Goal: Task Accomplishment & Management: Manage account settings

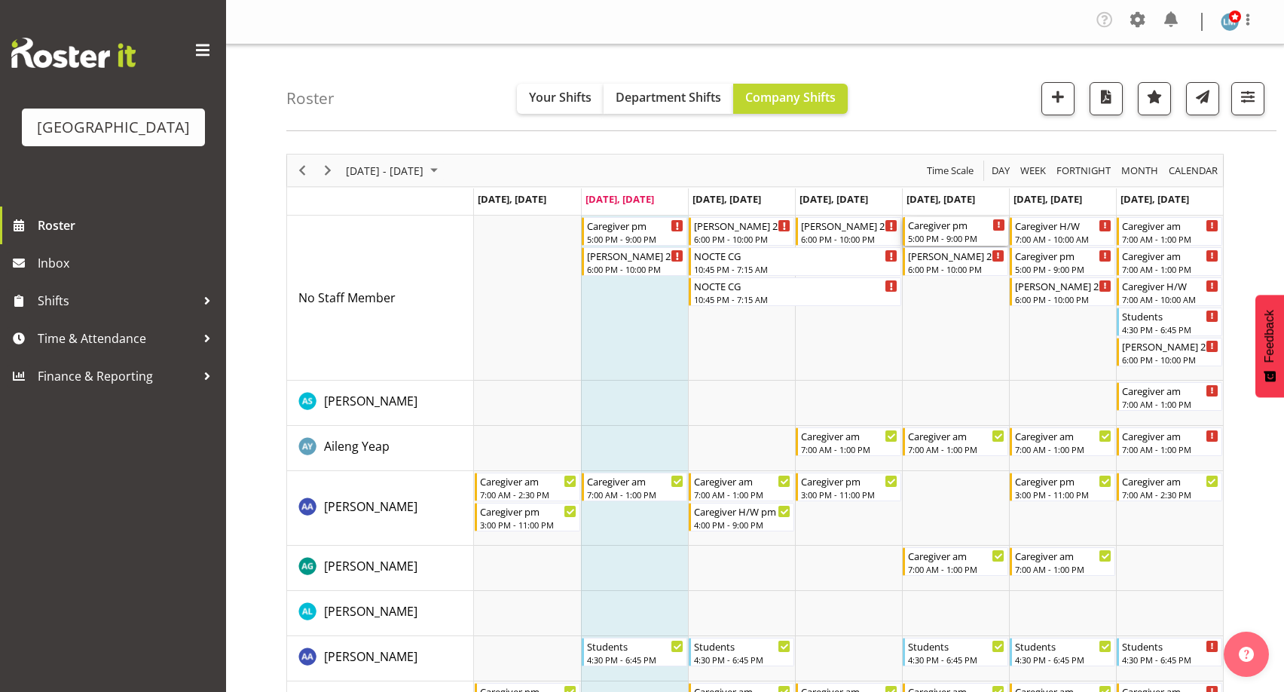
click at [956, 234] on div "5:00 PM - 9:00 PM" at bounding box center [956, 238] width 97 height 12
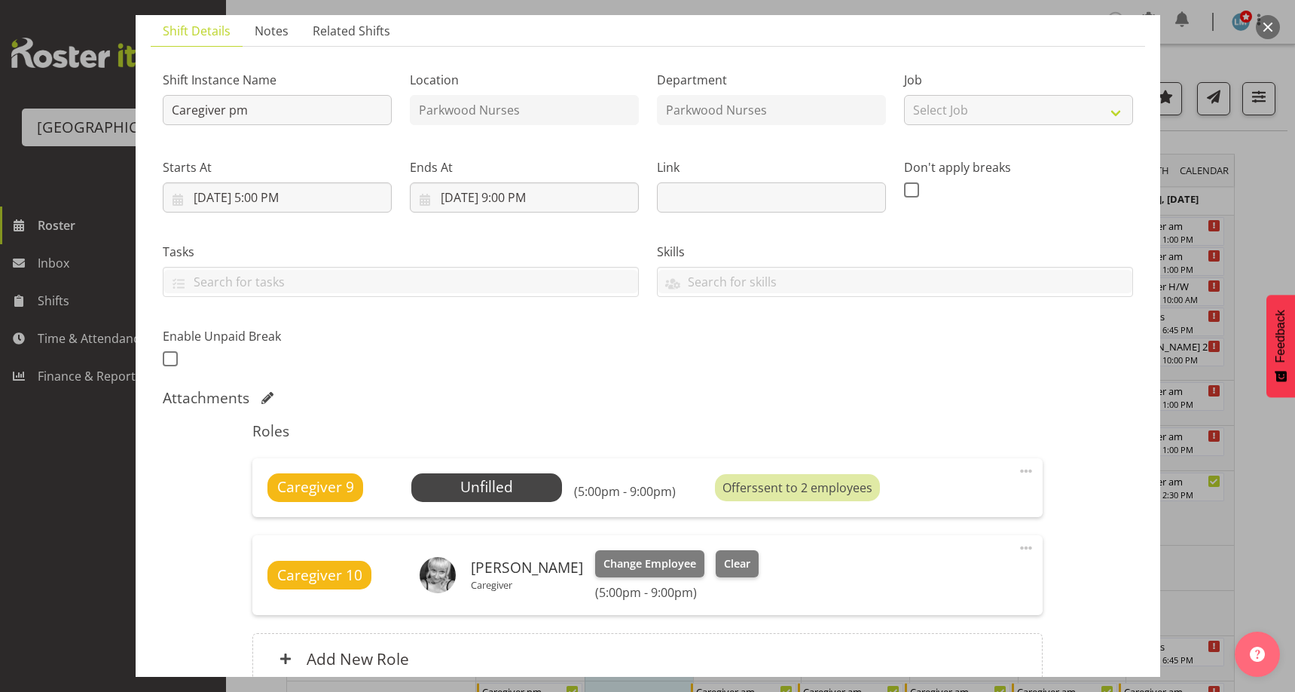
scroll to position [226, 0]
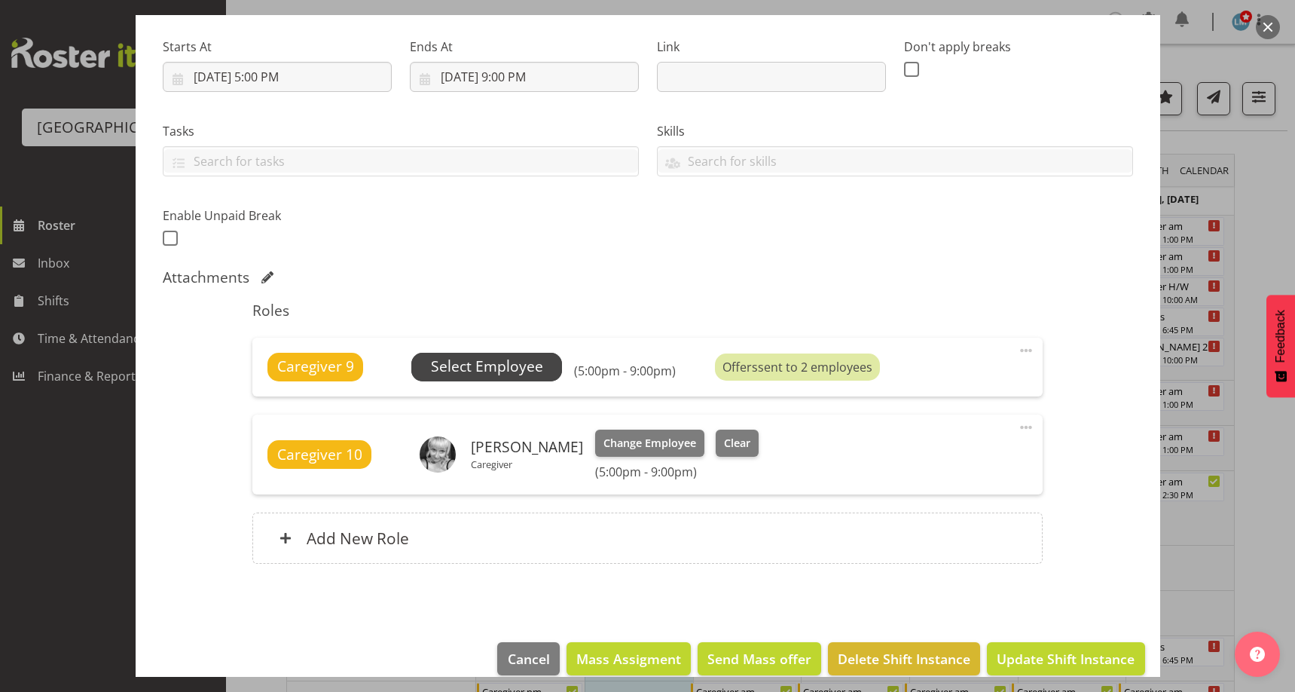
click at [523, 362] on span "Select Employee" at bounding box center [487, 367] width 112 height 22
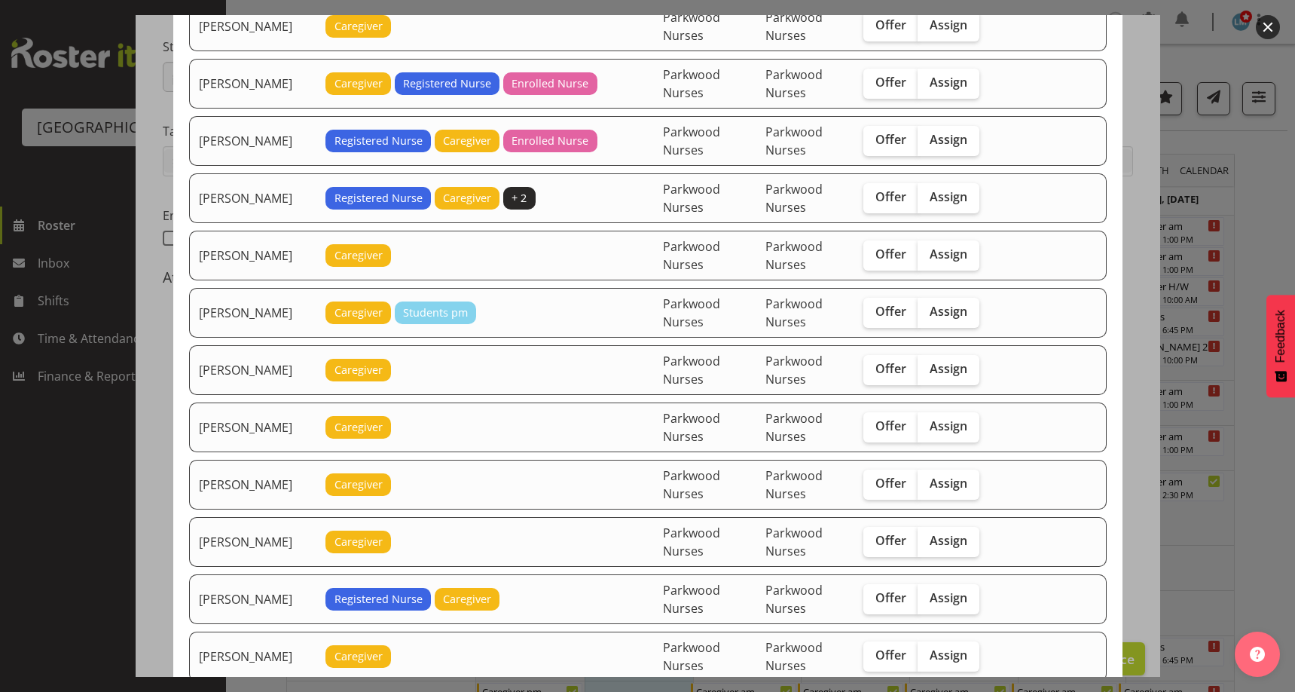
scroll to position [753, 0]
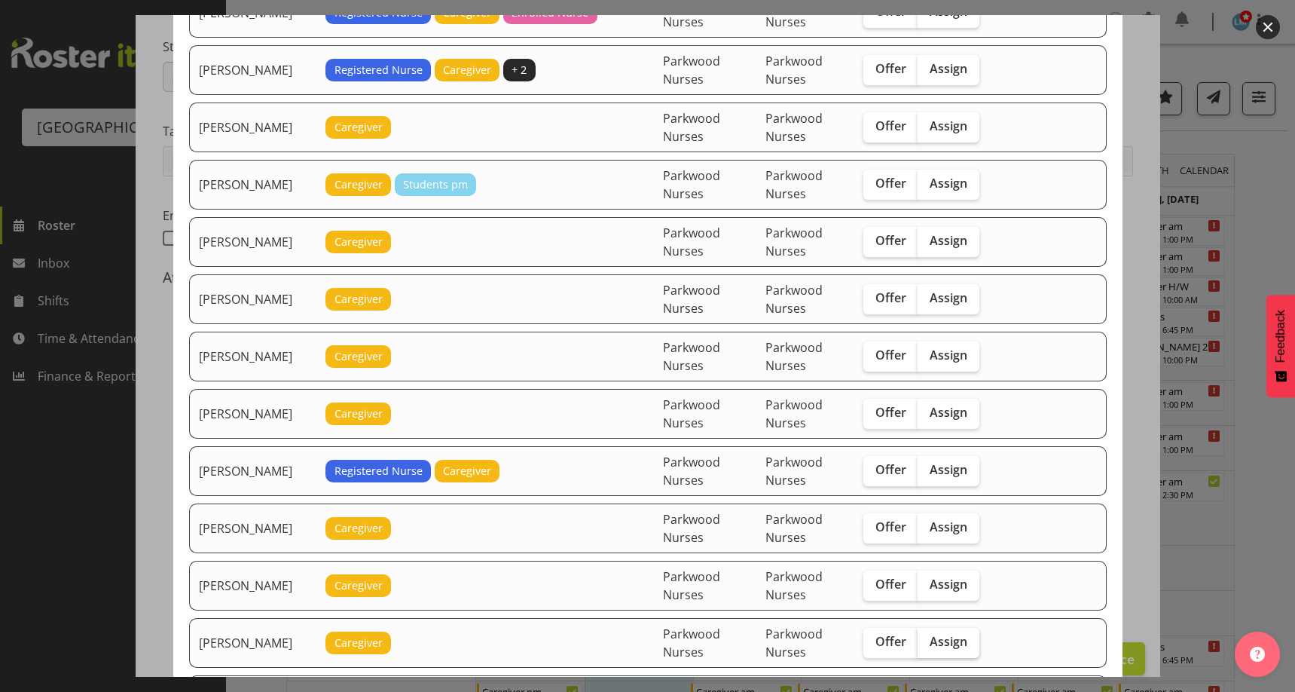
click at [947, 637] on span "Assign" at bounding box center [949, 641] width 38 height 15
click at [927, 637] on input "Assign" at bounding box center [922, 642] width 10 height 10
checkbox input "true"
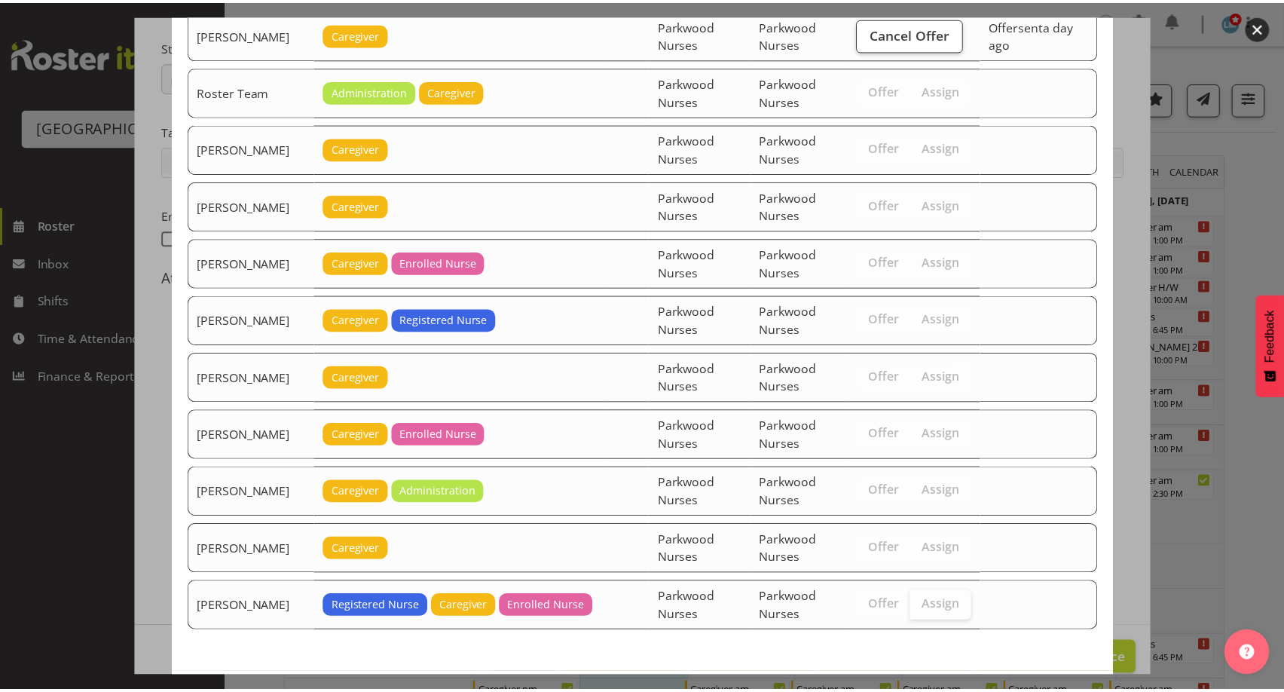
scroll to position [2402, 0]
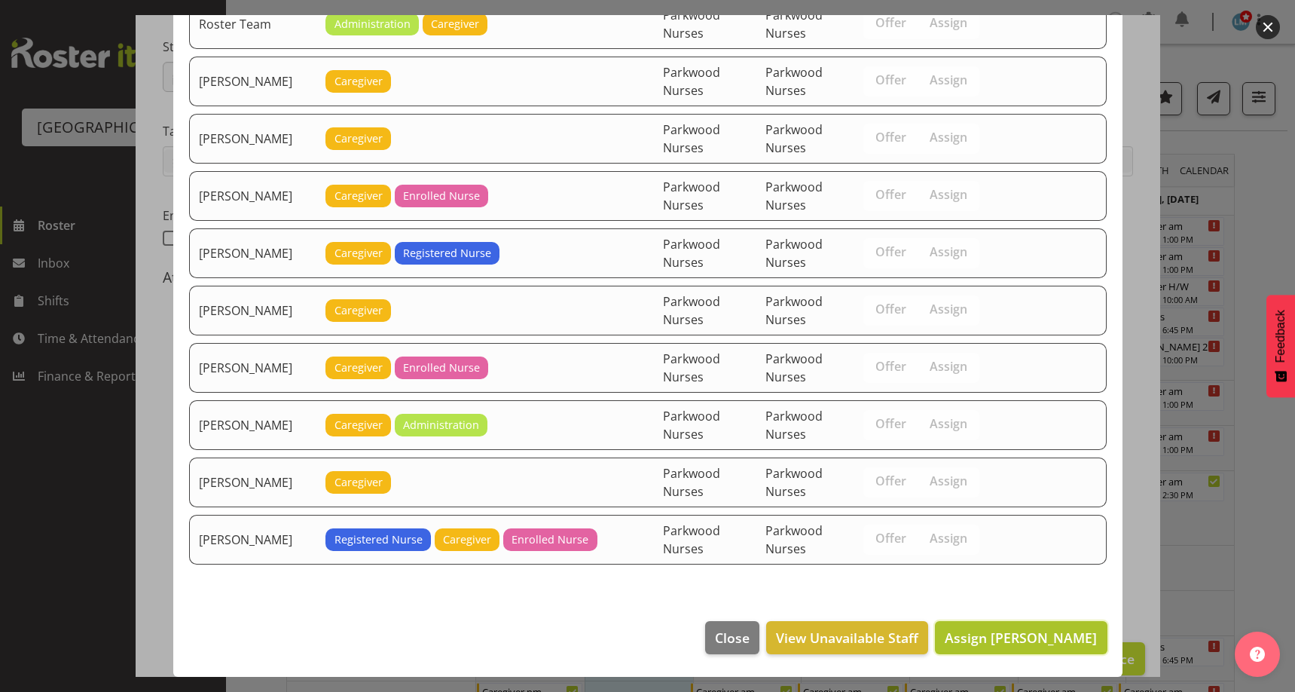
click at [999, 640] on span "Assign Joyce Dingatong" at bounding box center [1021, 637] width 152 height 18
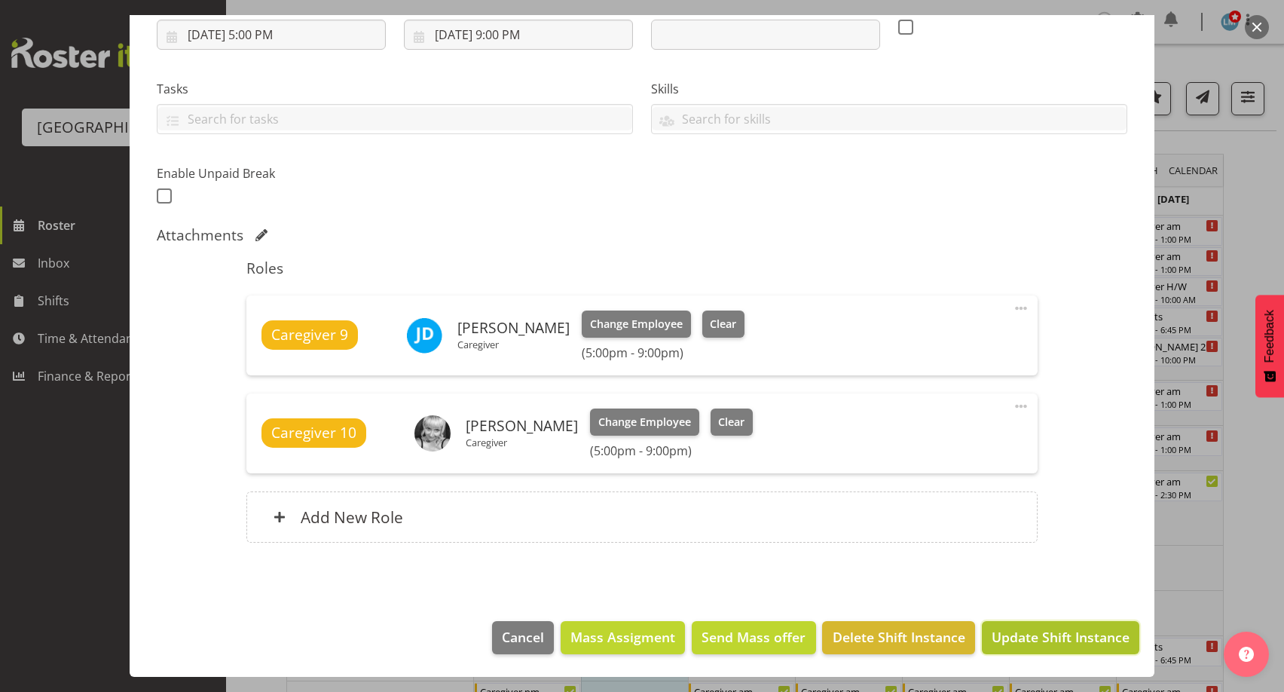
click at [999, 640] on span "Update Shift Instance" at bounding box center [1060, 637] width 138 height 20
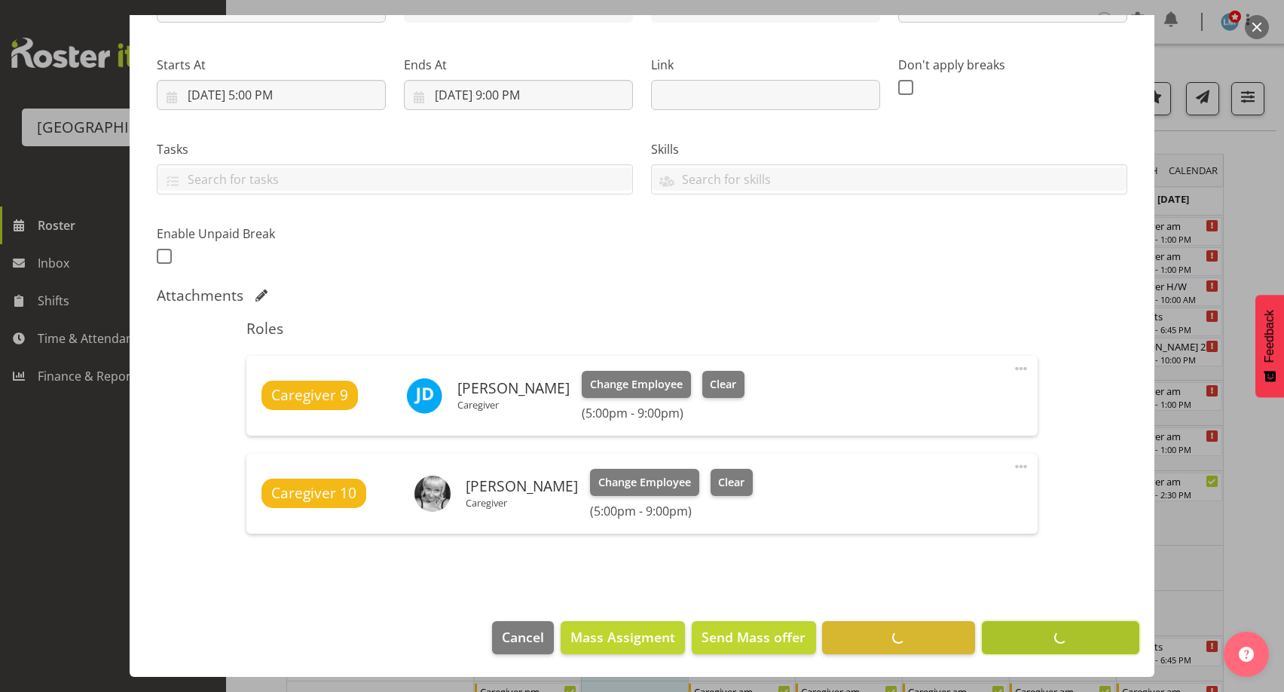
scroll to position [208, 0]
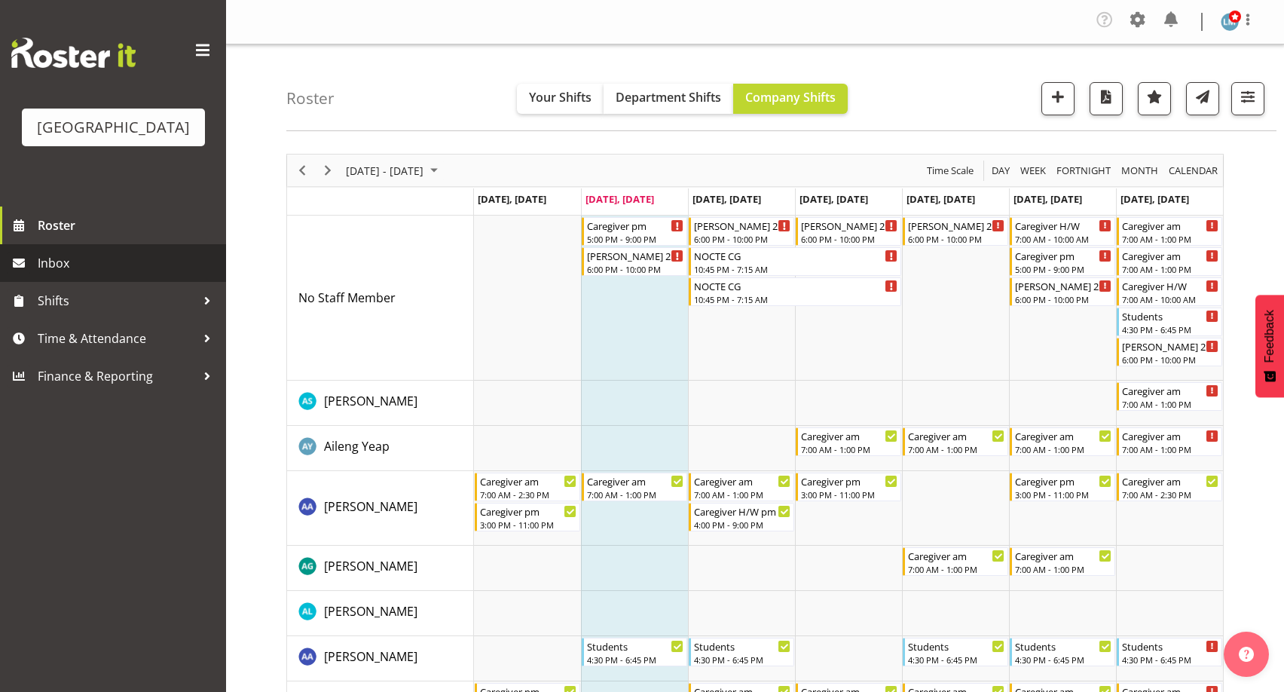
click at [89, 274] on span "Inbox" at bounding box center [128, 263] width 181 height 23
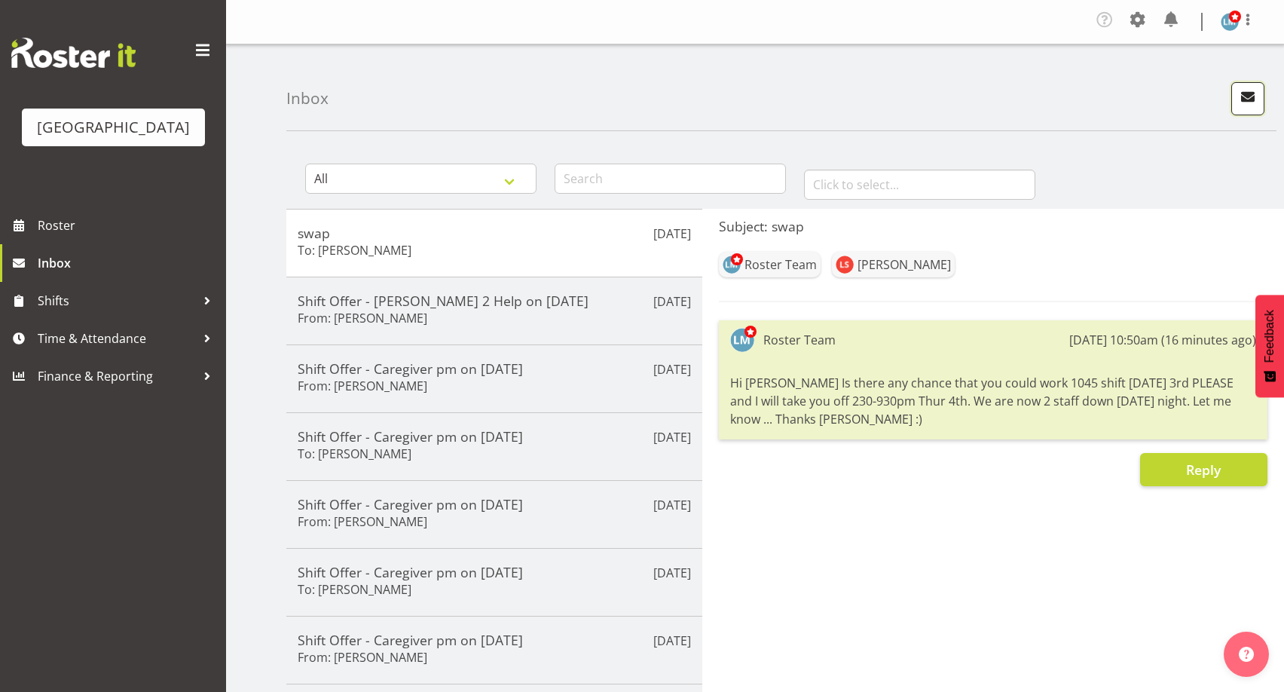
click at [1250, 100] on span "button" at bounding box center [1248, 97] width 20 height 20
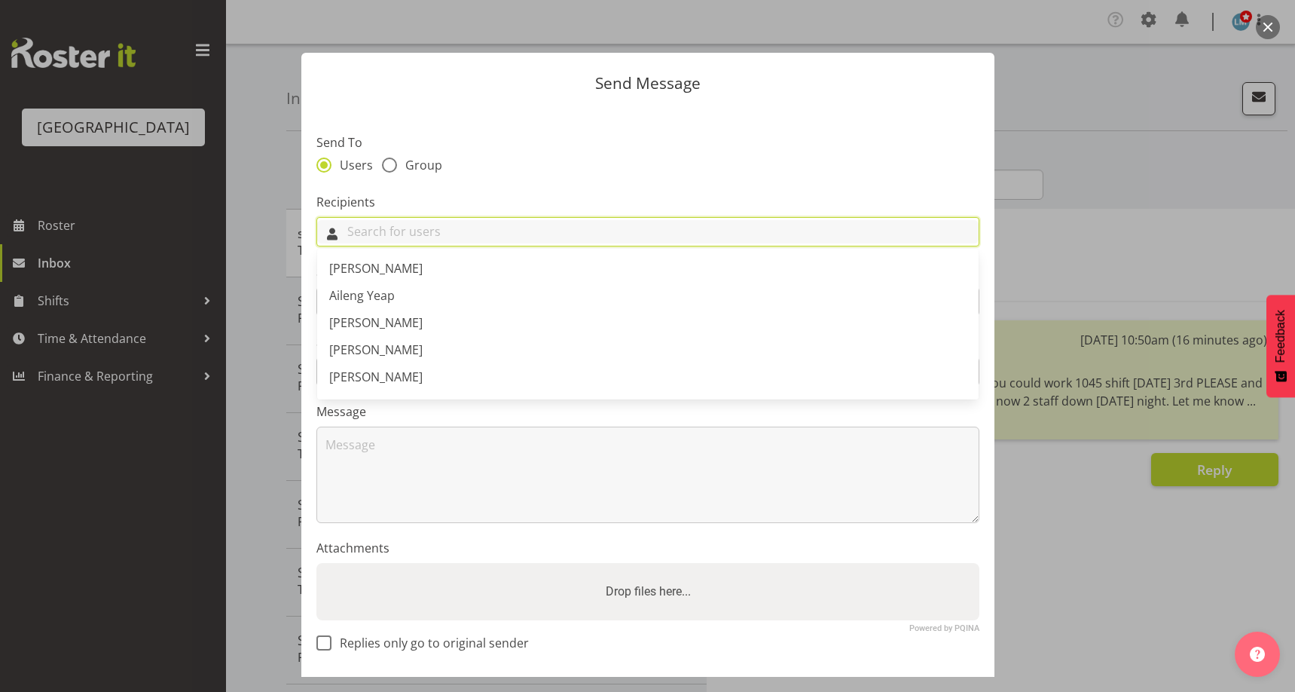
click at [432, 234] on input "text" at bounding box center [647, 231] width 661 height 23
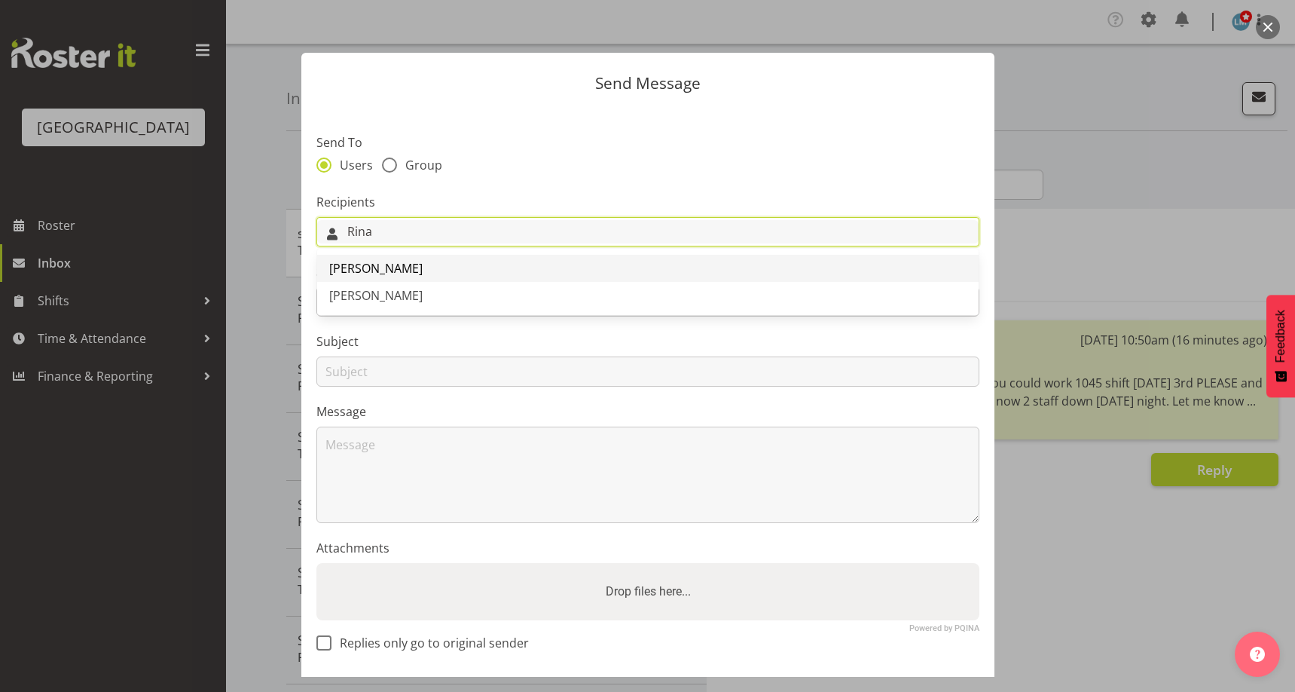
type input "Rina"
click at [464, 264] on link "Rina Armitage" at bounding box center [647, 268] width 661 height 27
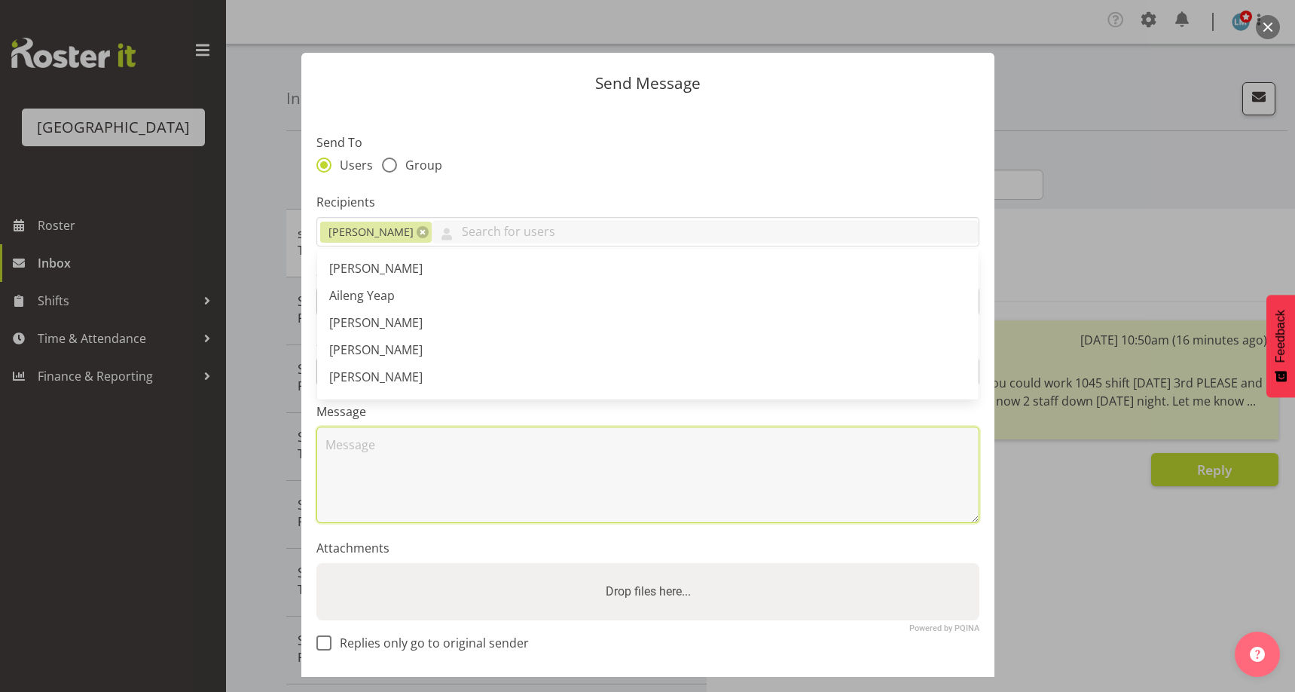
click at [439, 463] on textarea at bounding box center [647, 474] width 663 height 96
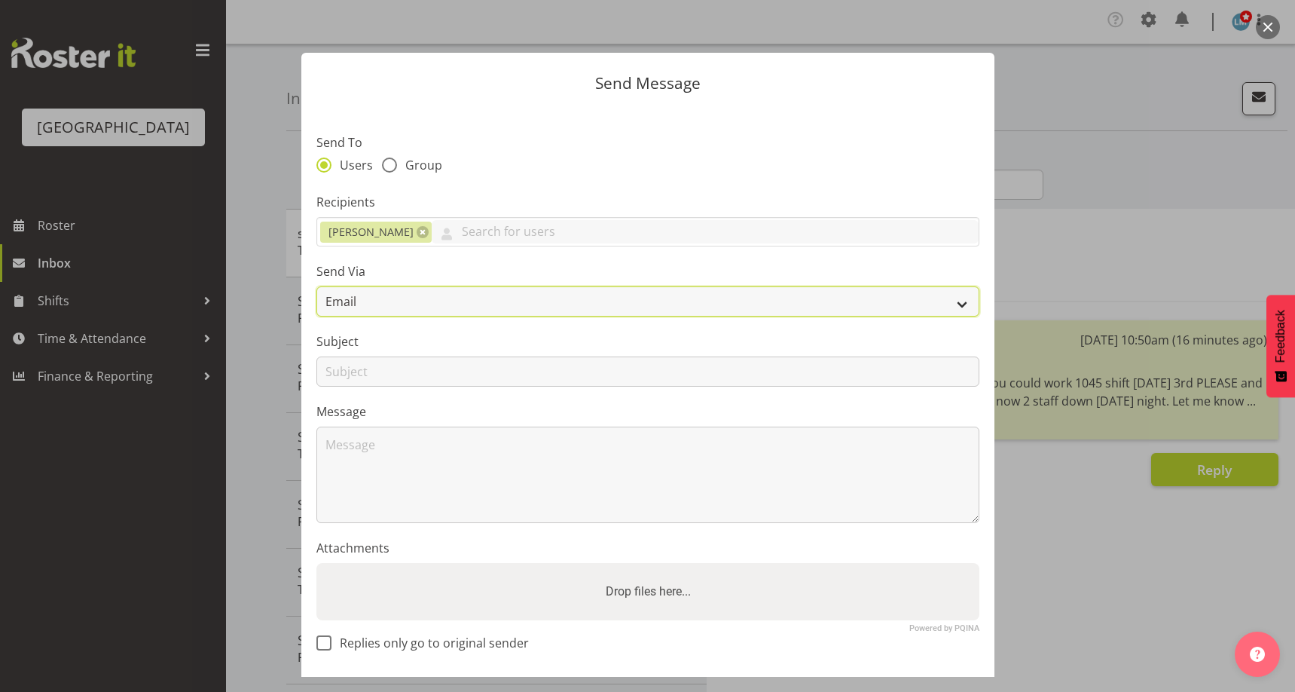
click at [343, 309] on select "Email SMS" at bounding box center [647, 301] width 663 height 30
select select "sms"
click at [316, 286] on select "Email SMS" at bounding box center [647, 301] width 663 height 30
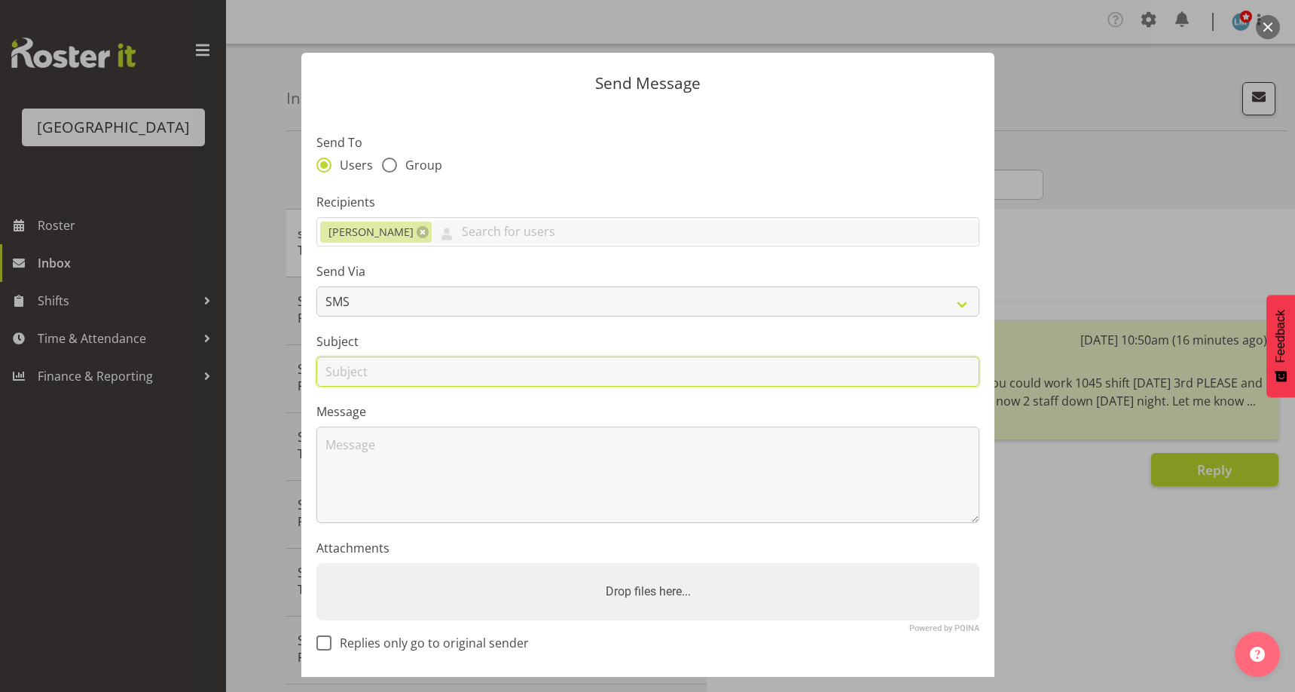
click at [341, 371] on input "text" at bounding box center [647, 371] width 663 height 30
type input "Wed 3rd"
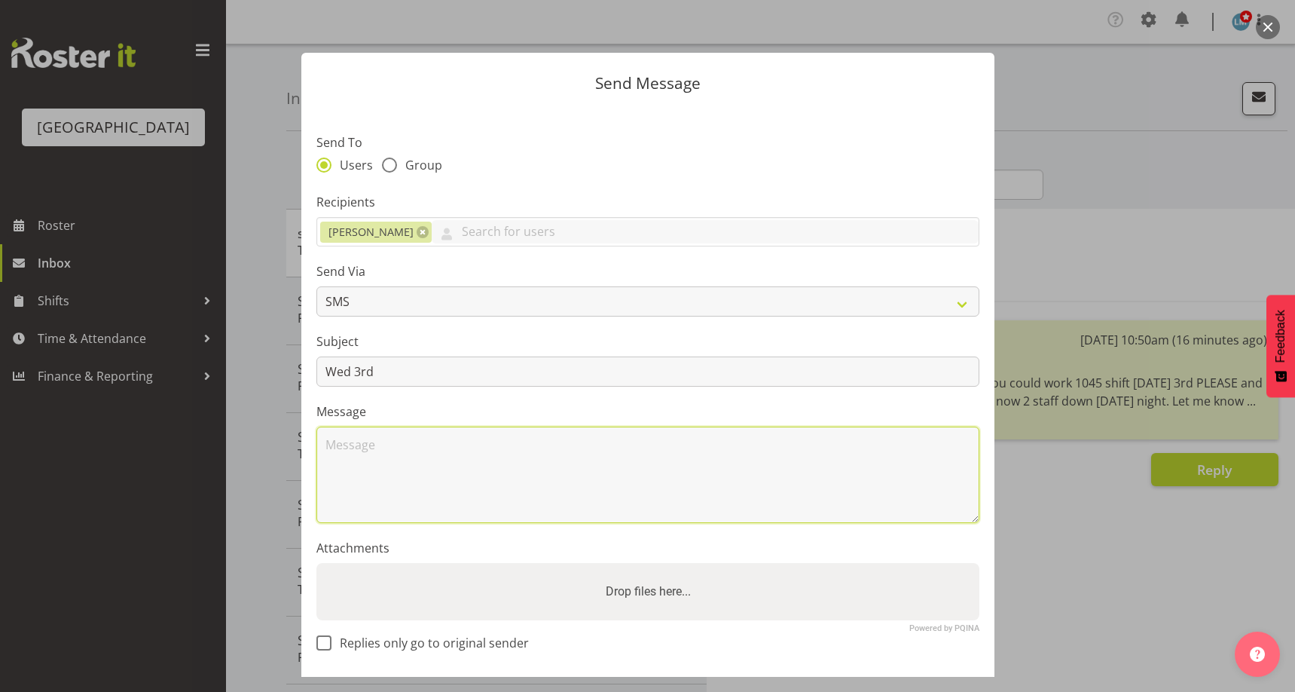
click at [362, 445] on textarea at bounding box center [647, 474] width 663 height 96
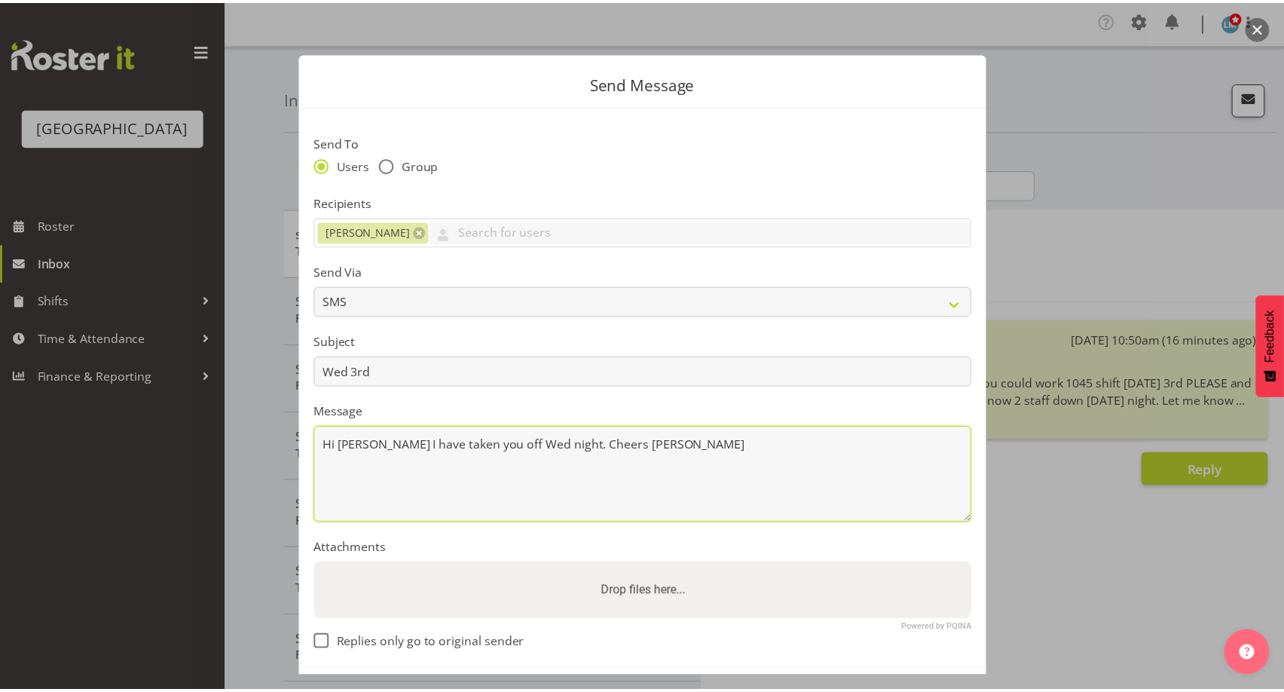
scroll to position [64, 0]
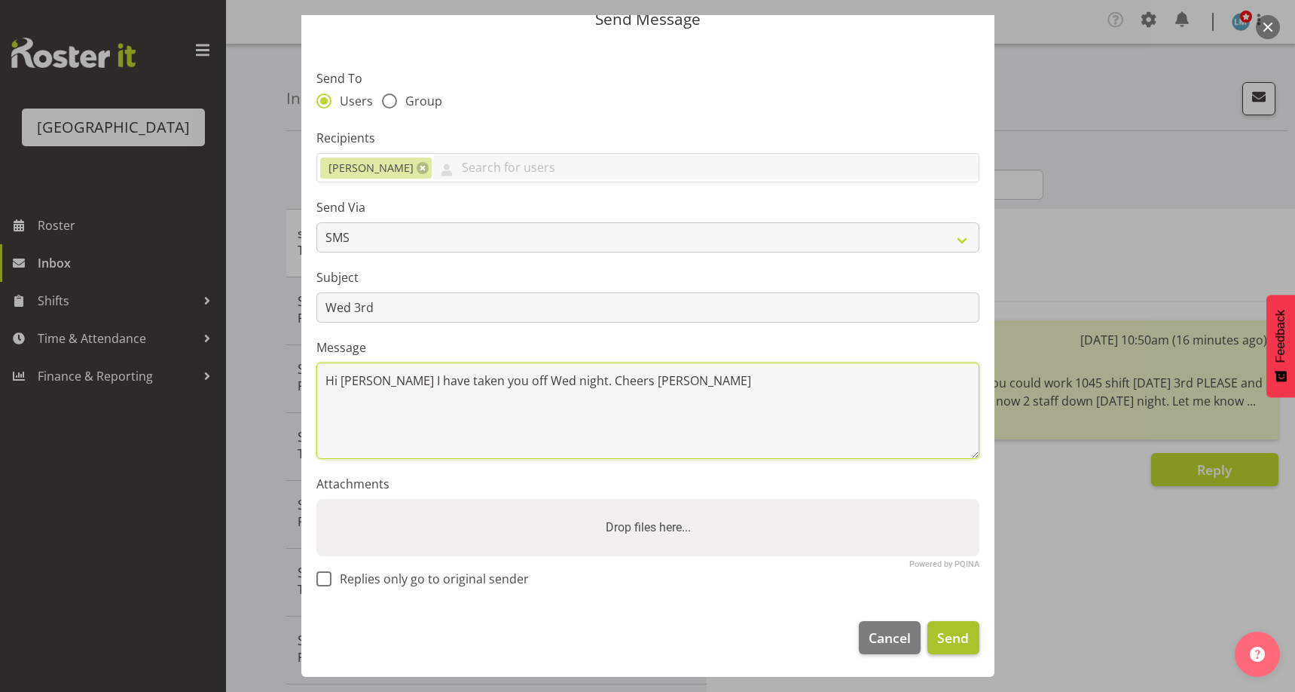
type textarea "Hi Rina I have taken you off Wed night. Cheers Wendy"
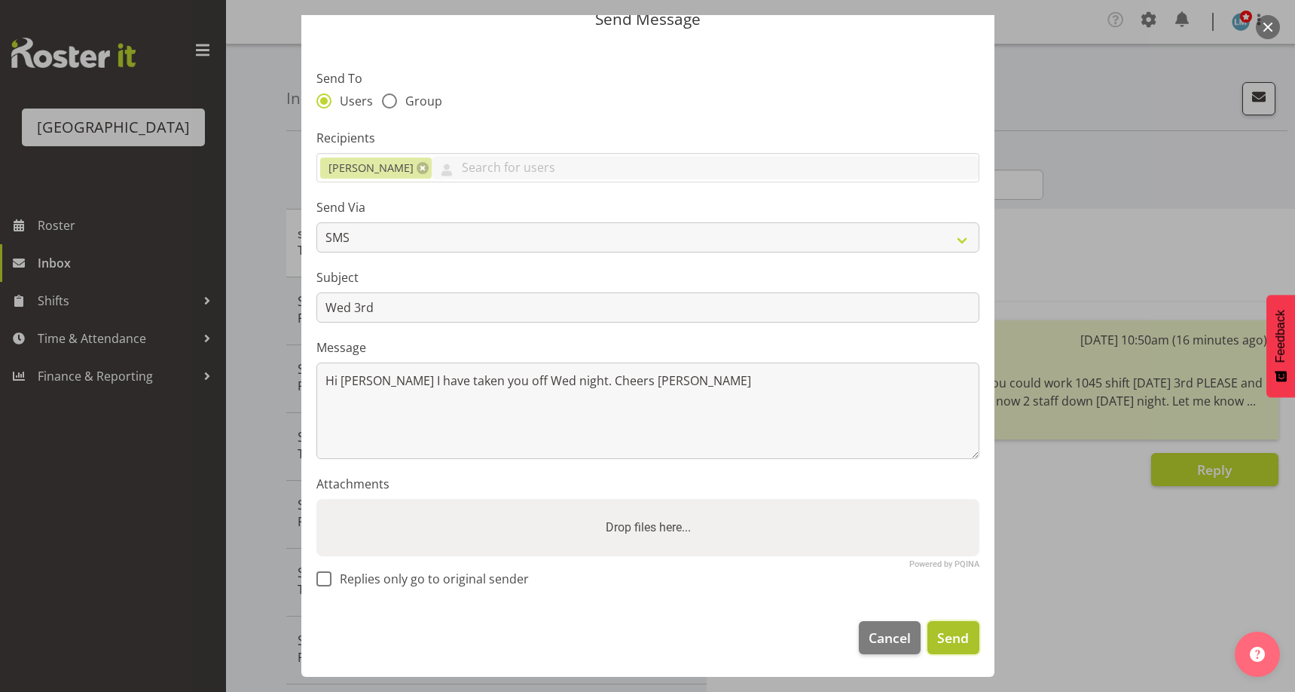
click at [939, 634] on span "Send" at bounding box center [953, 637] width 32 height 20
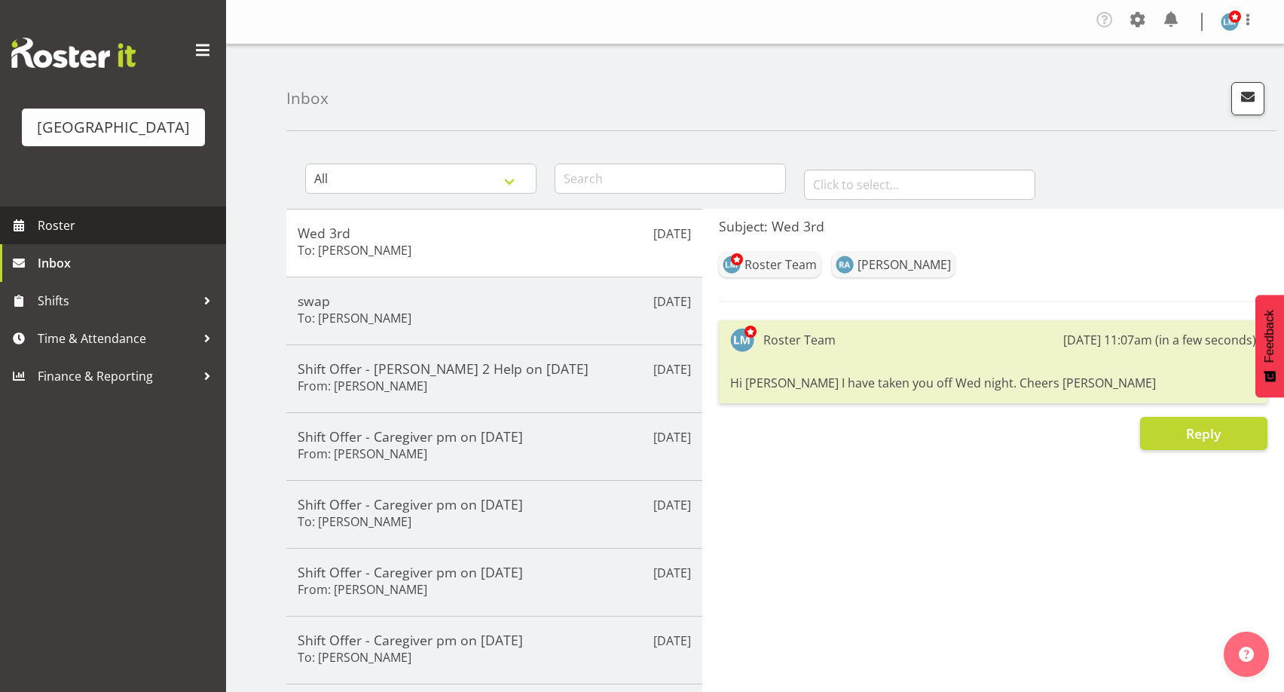
click at [39, 237] on span "Roster" at bounding box center [128, 225] width 181 height 23
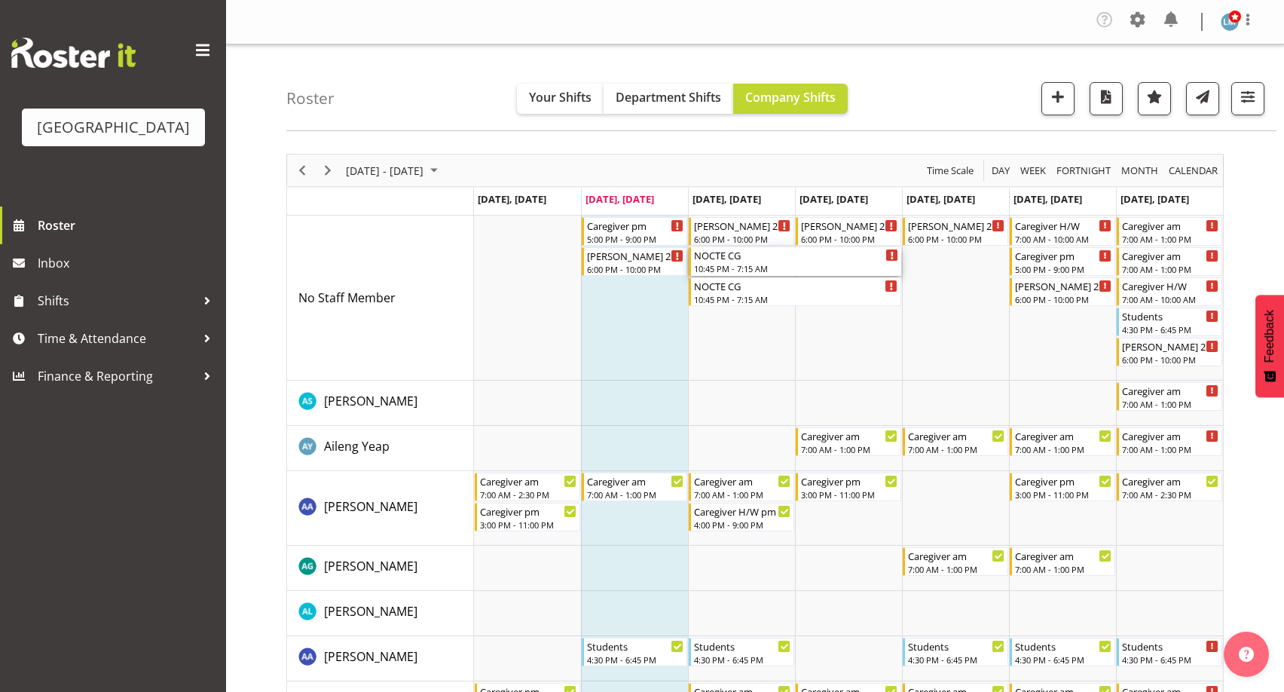
click at [715, 258] on div "NOCTE CG" at bounding box center [796, 254] width 204 height 15
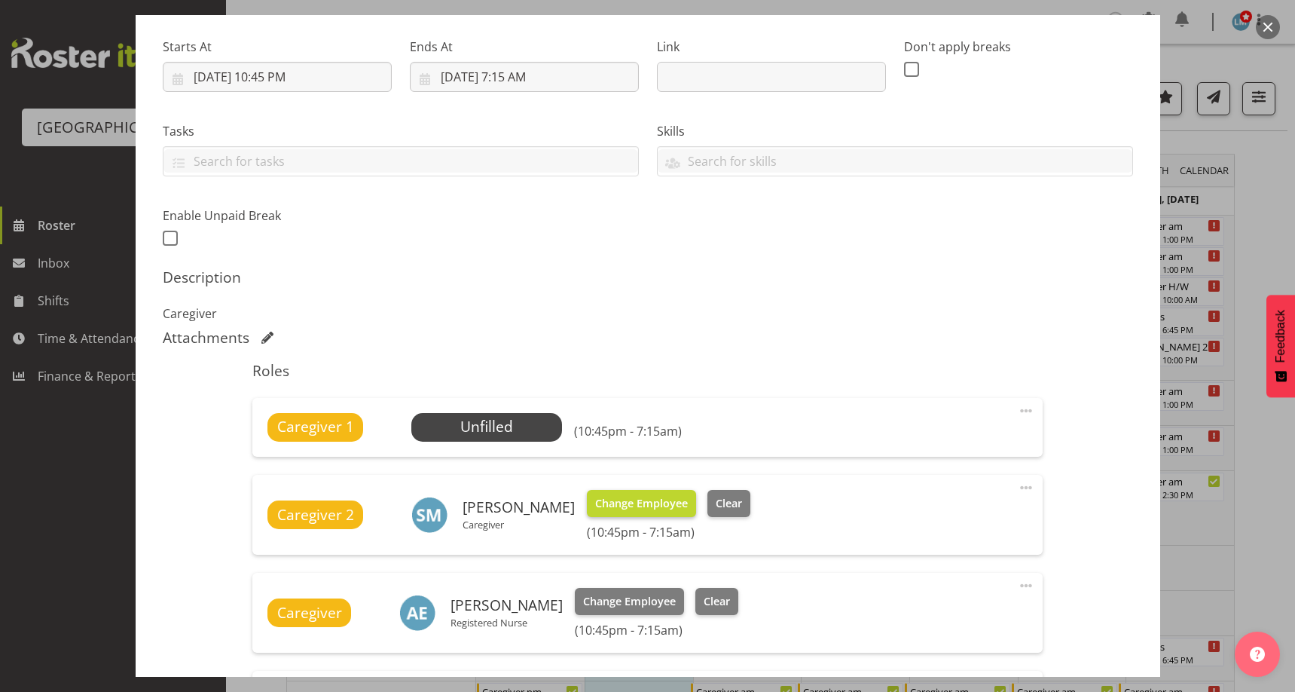
scroll to position [482, 0]
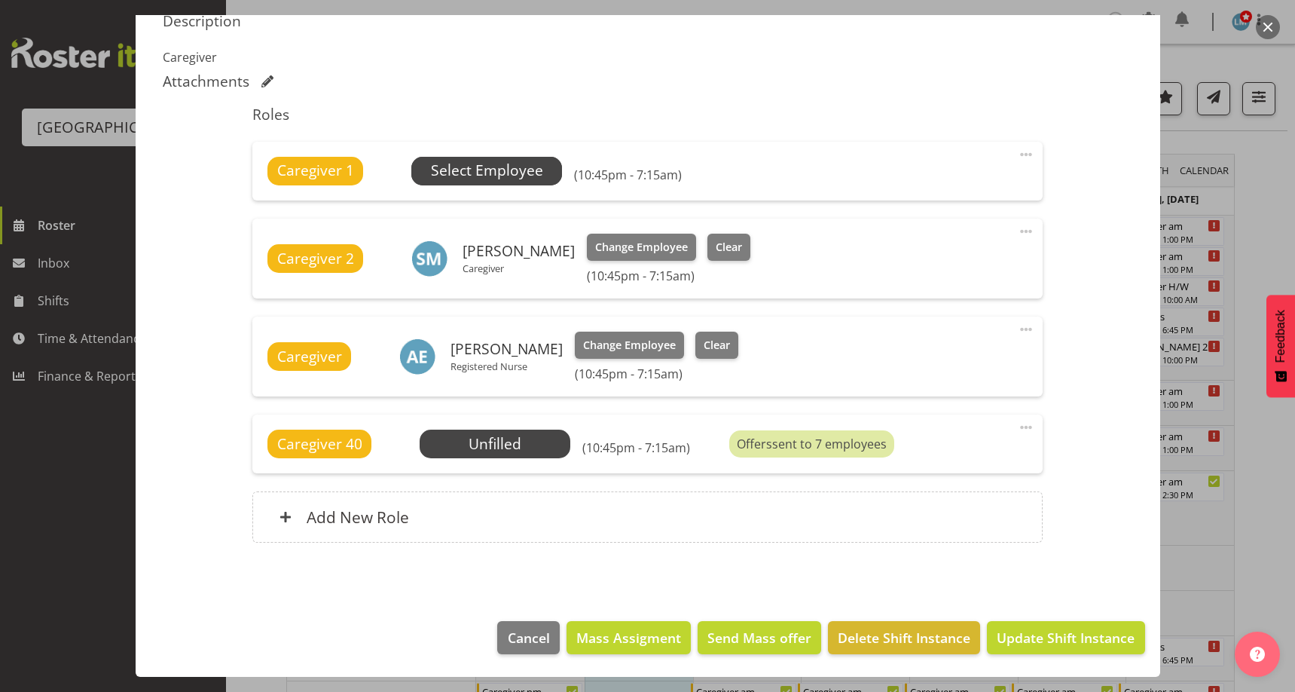
click at [447, 161] on span "Select Employee" at bounding box center [487, 171] width 112 height 22
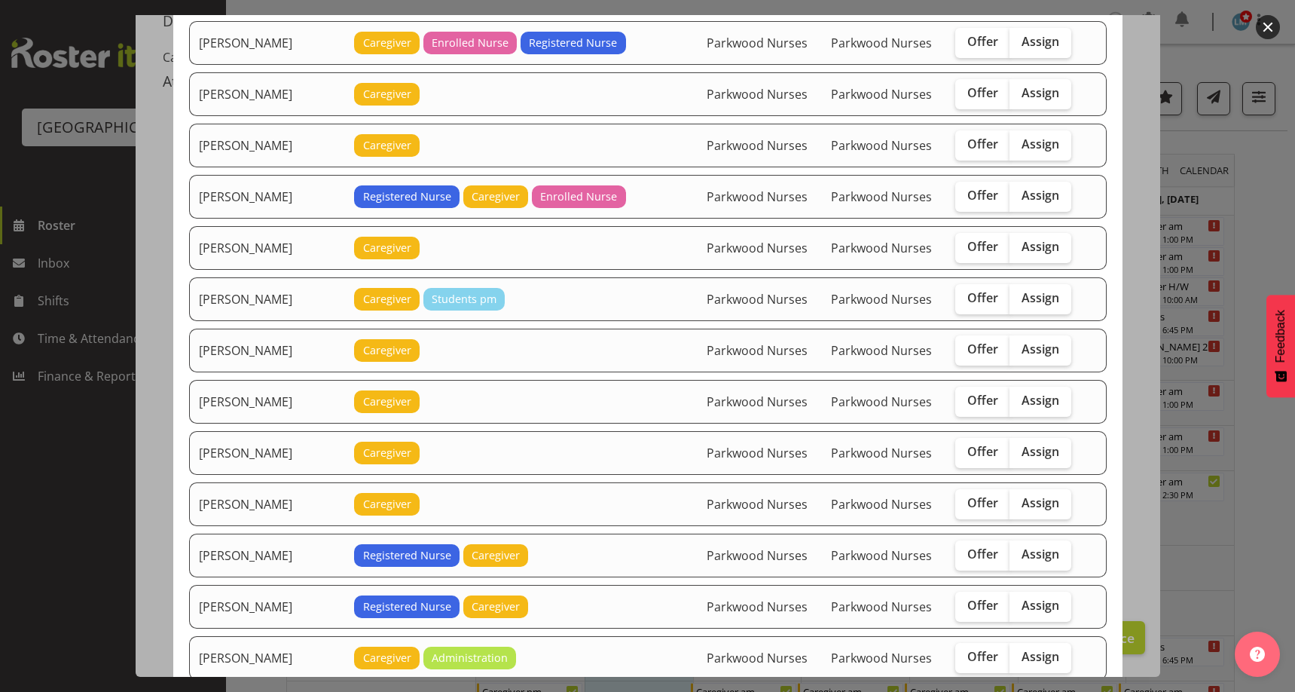
scroll to position [603, 0]
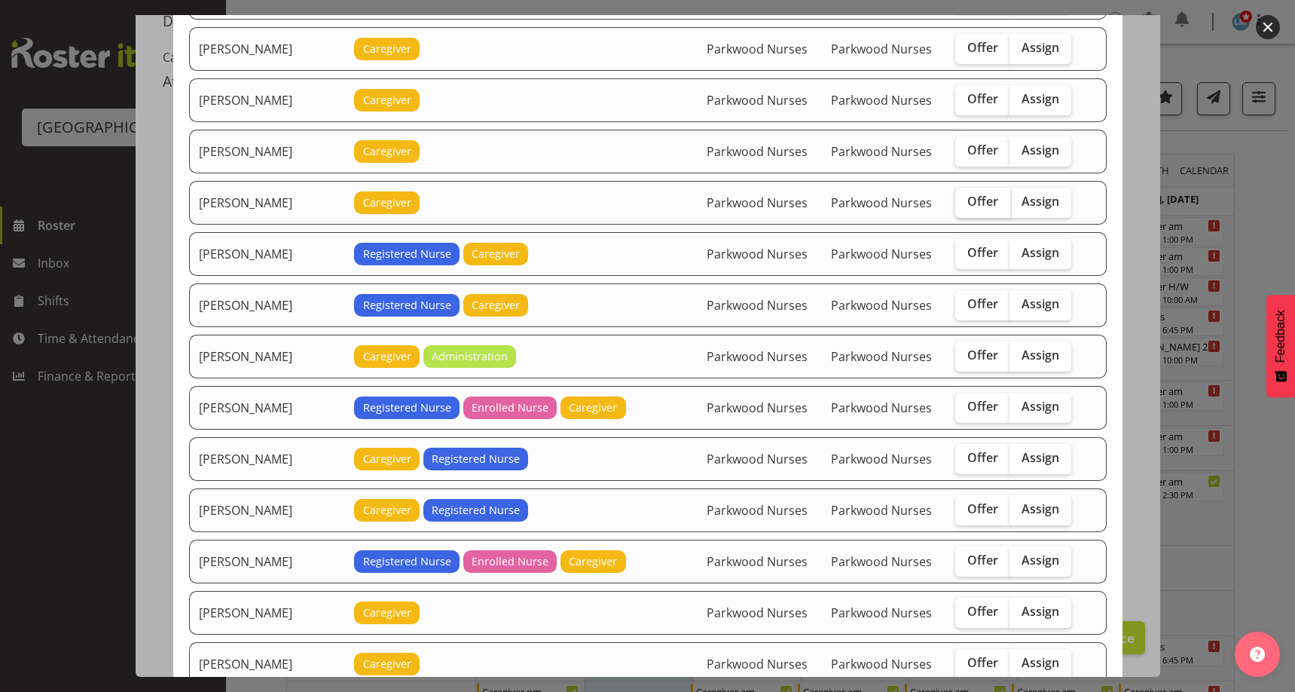
click at [967, 202] on span "Offer" at bounding box center [982, 201] width 31 height 15
click at [965, 202] on input "Offer" at bounding box center [960, 202] width 10 height 10
checkbox input "true"
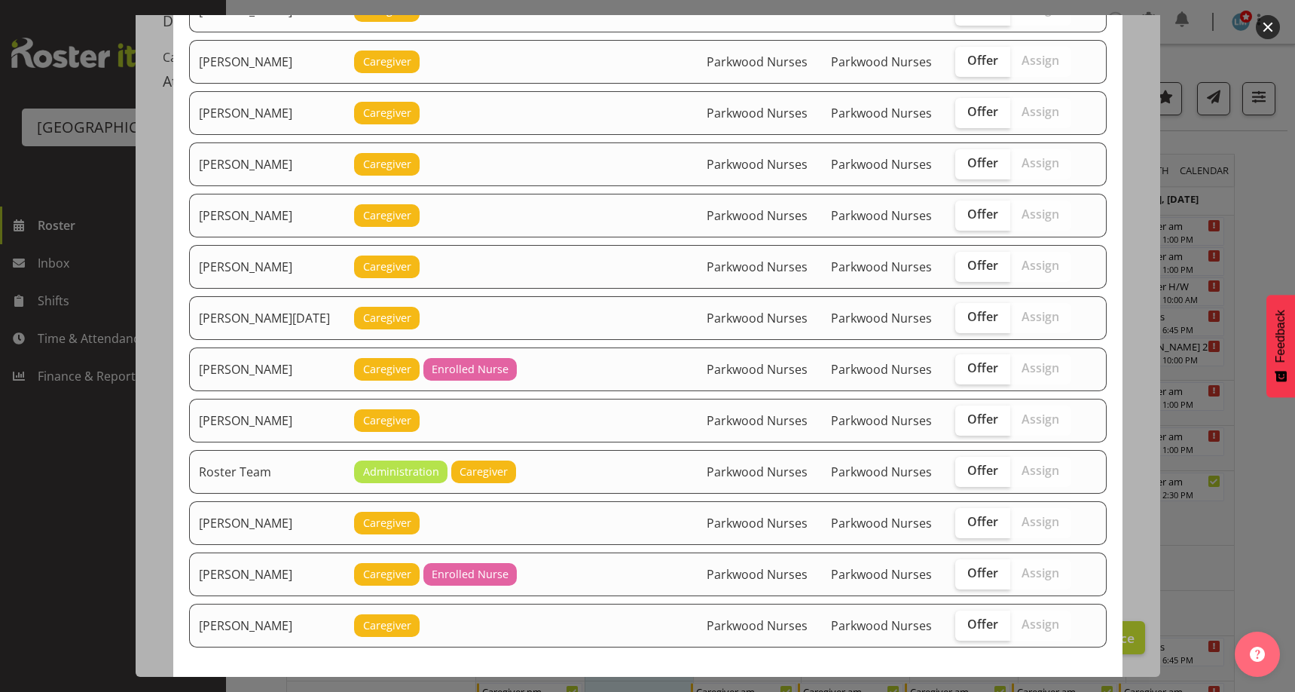
scroll to position [1205, 0]
click at [955, 514] on label "Offer" at bounding box center [982, 522] width 55 height 30
click at [955, 516] on input "Offer" at bounding box center [960, 521] width 10 height 10
checkbox input "true"
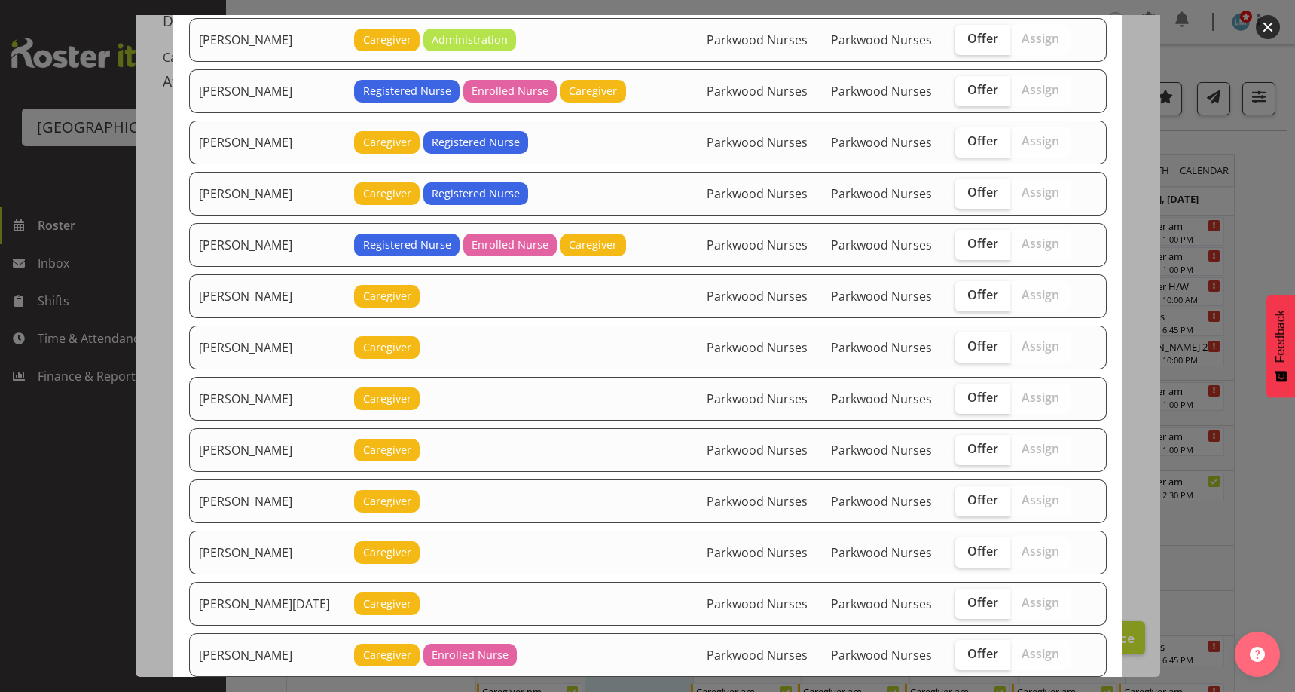
scroll to position [979, 0]
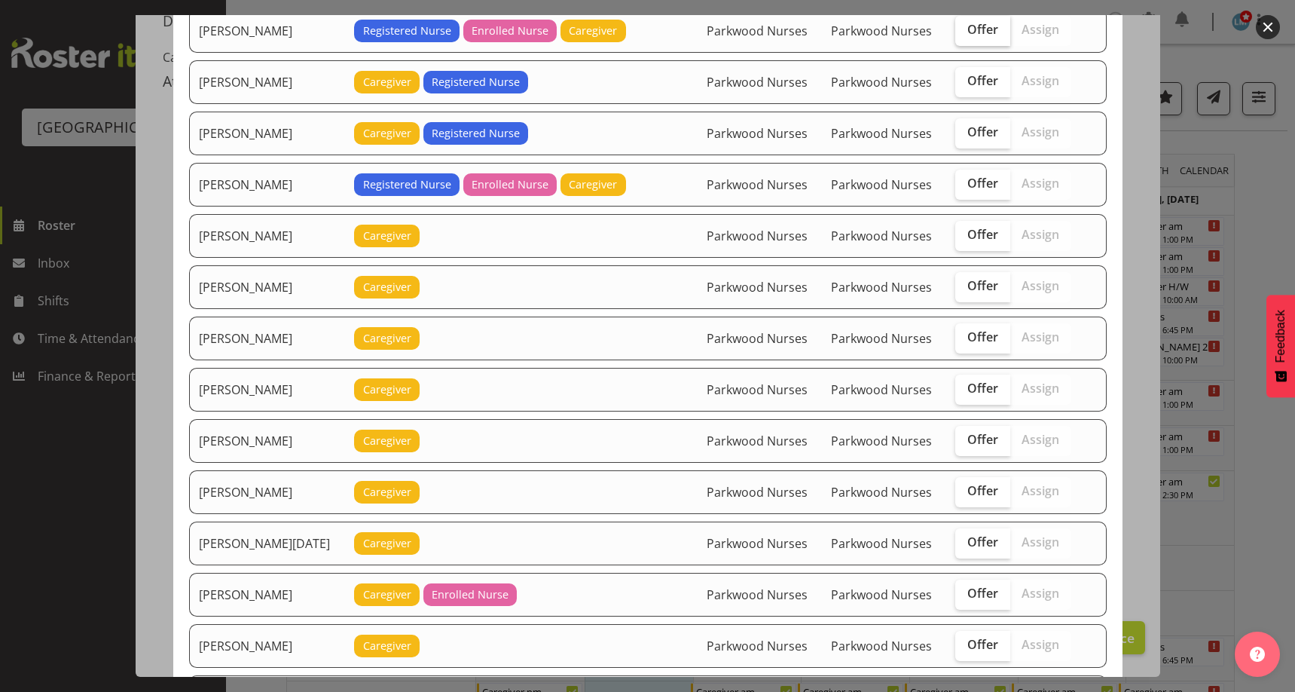
click at [975, 29] on span "Offer" at bounding box center [982, 29] width 31 height 15
click at [965, 29] on input "Offer" at bounding box center [960, 30] width 10 height 10
checkbox input "true"
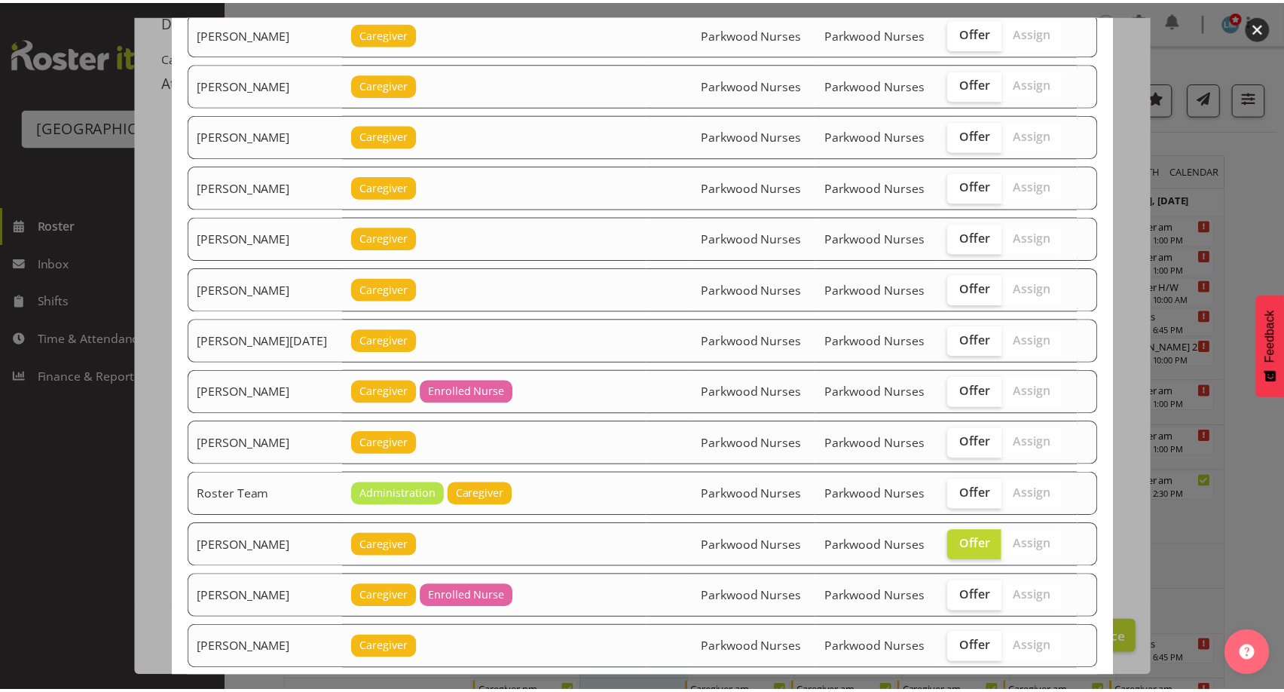
scroll to position [1287, 0]
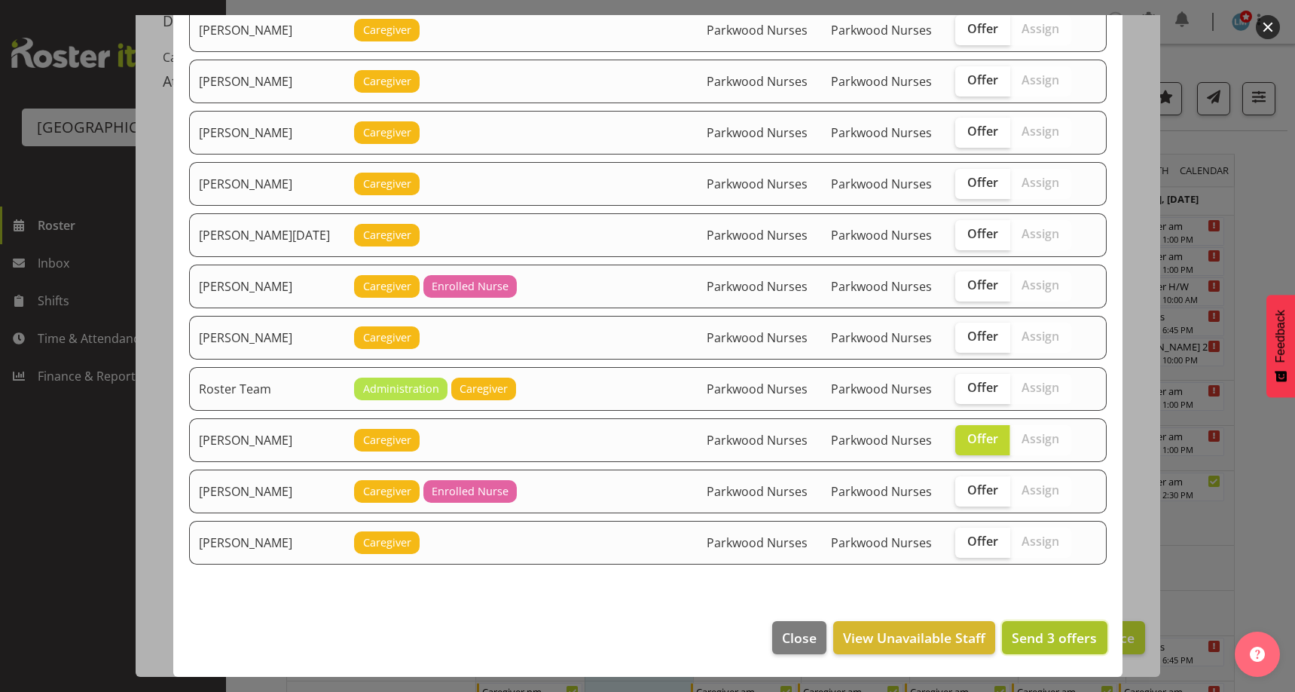
click at [1038, 637] on span "Send 3 offers" at bounding box center [1054, 637] width 85 height 18
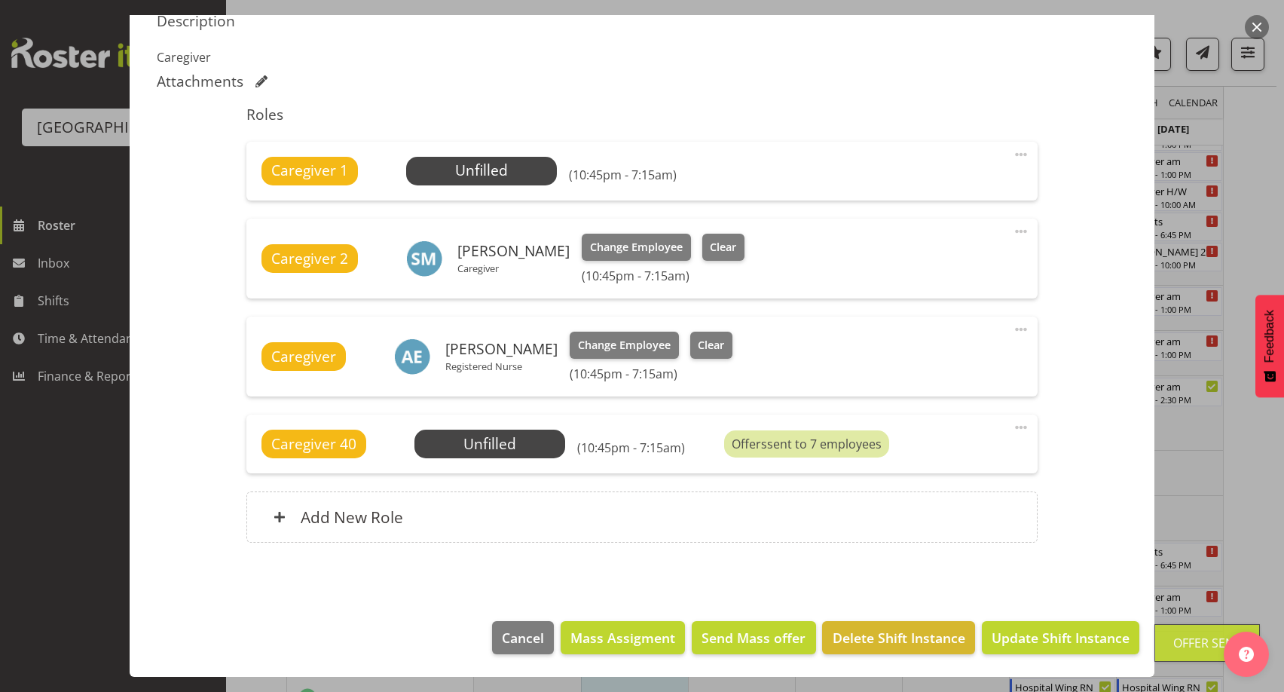
scroll to position [151, 0]
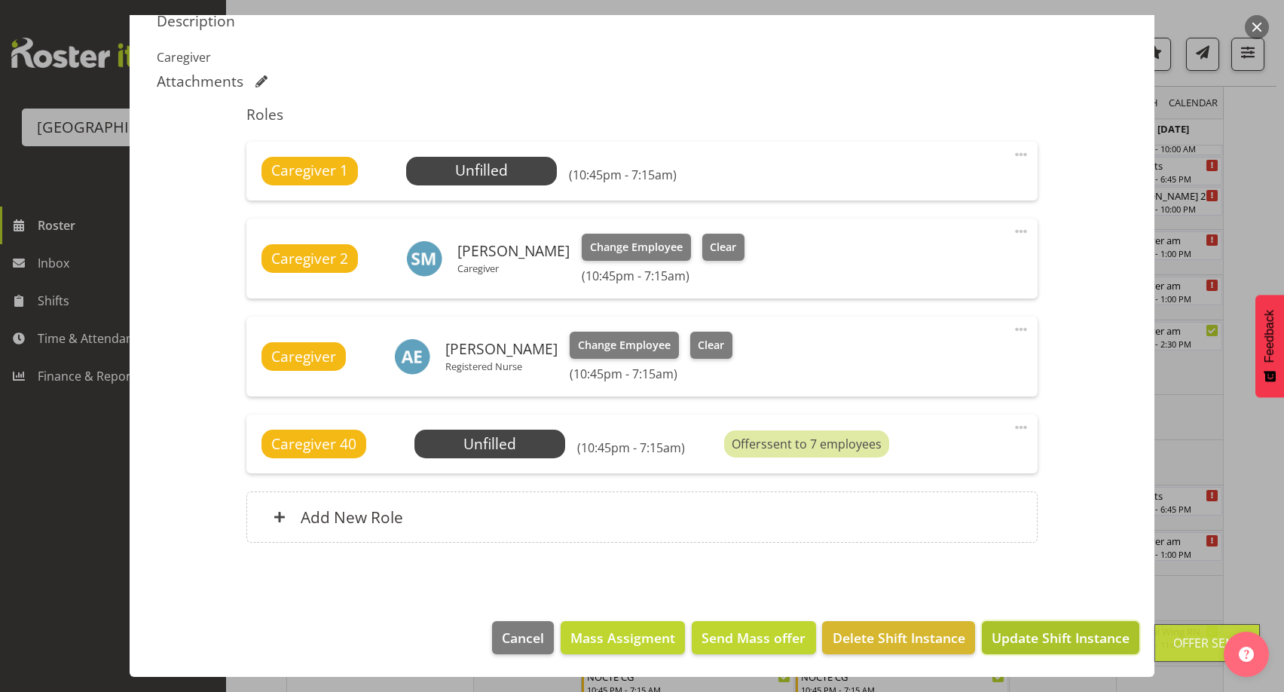
click at [1040, 633] on span "Update Shift Instance" at bounding box center [1060, 637] width 138 height 20
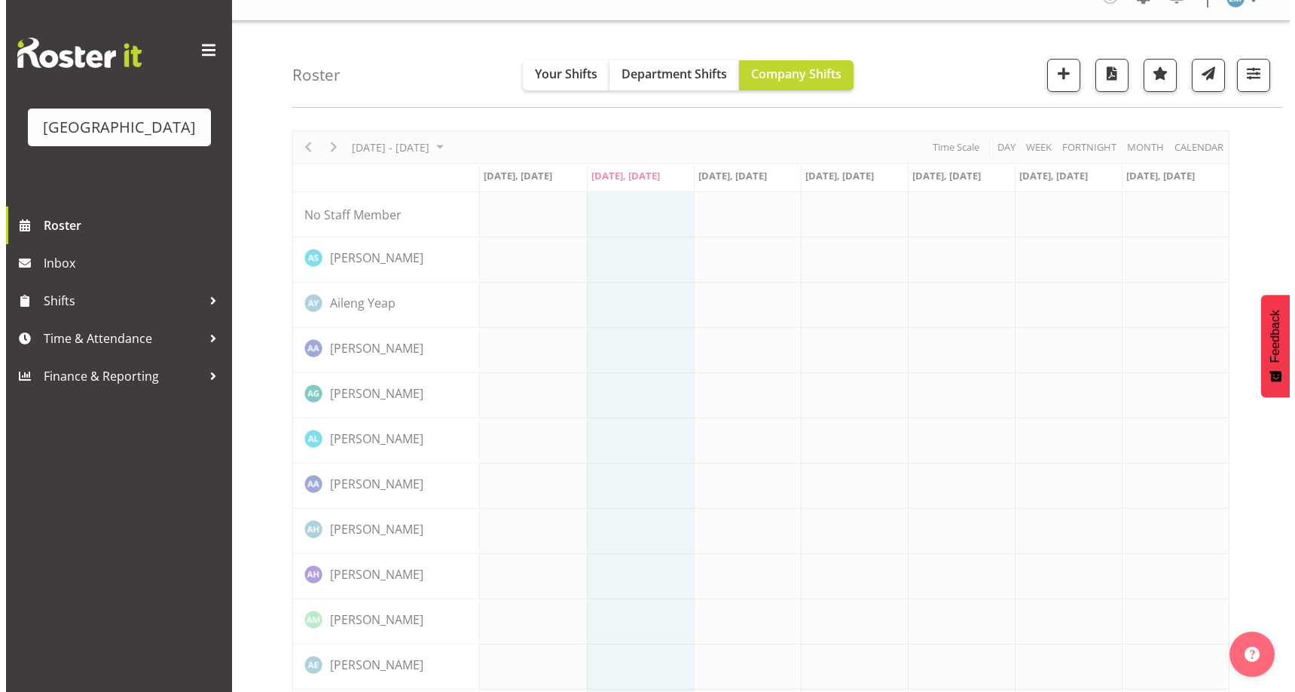
scroll to position [0, 0]
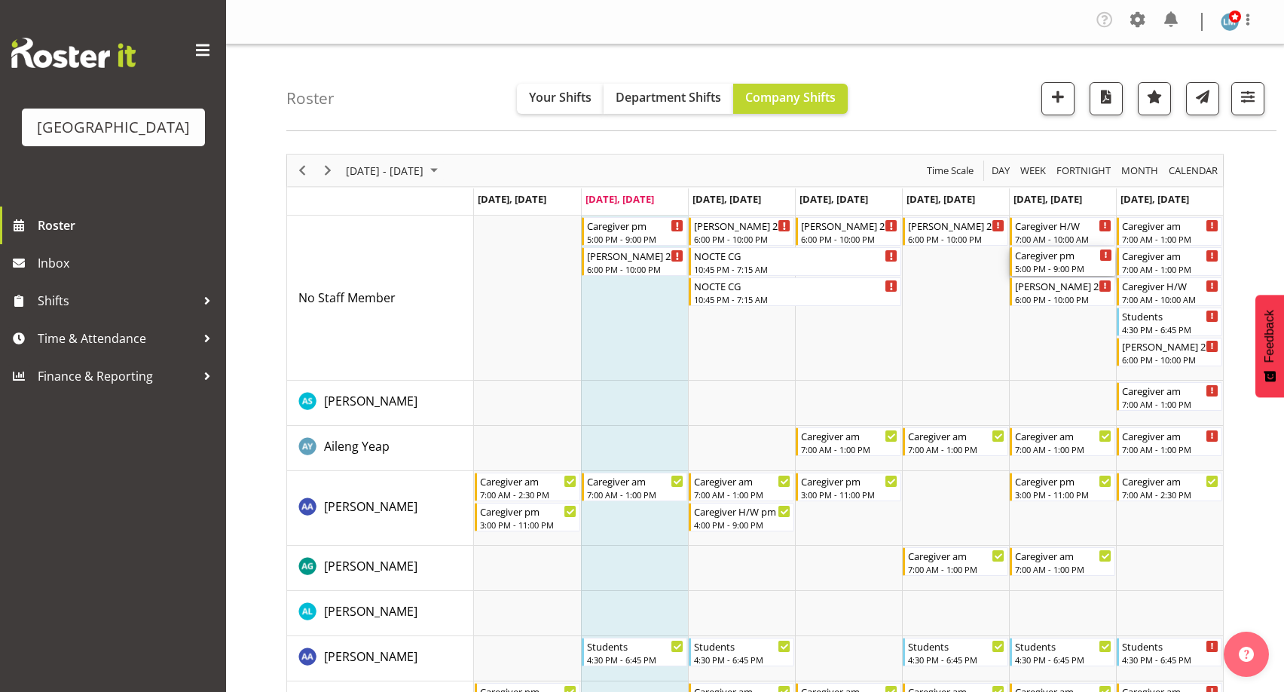
click at [1052, 266] on div "5:00 PM - 9:00 PM" at bounding box center [1063, 268] width 97 height 12
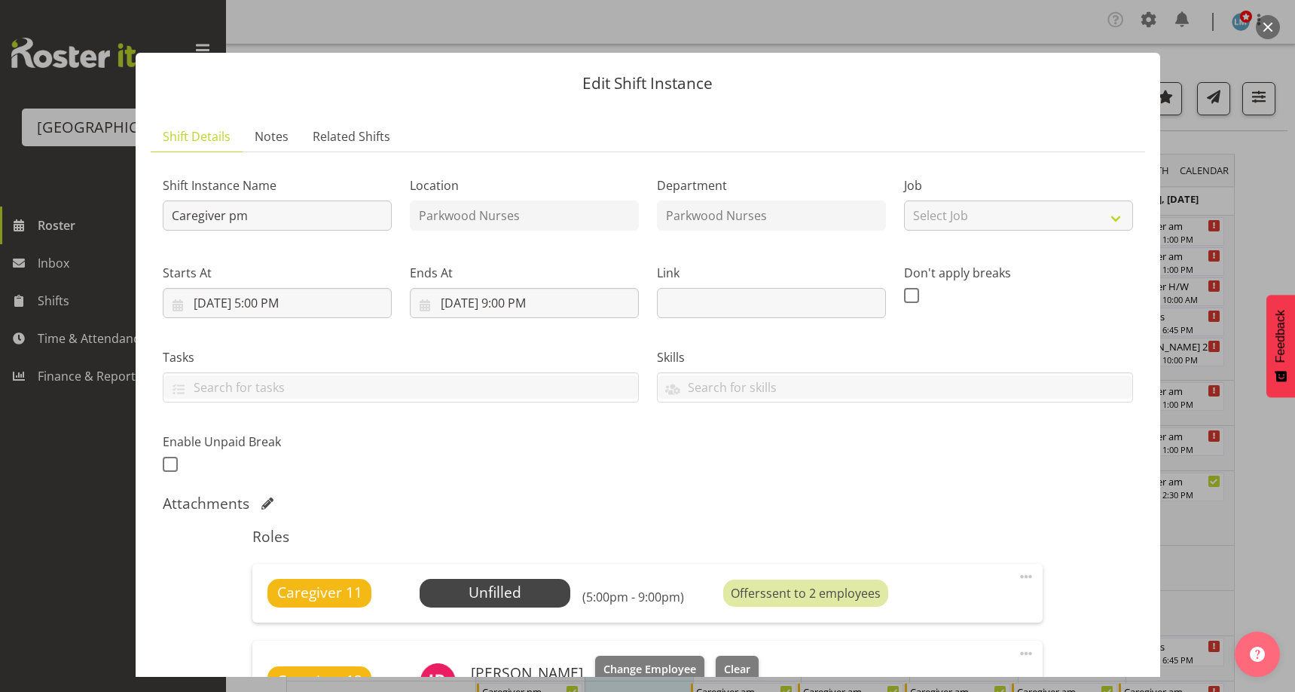
scroll to position [247, 0]
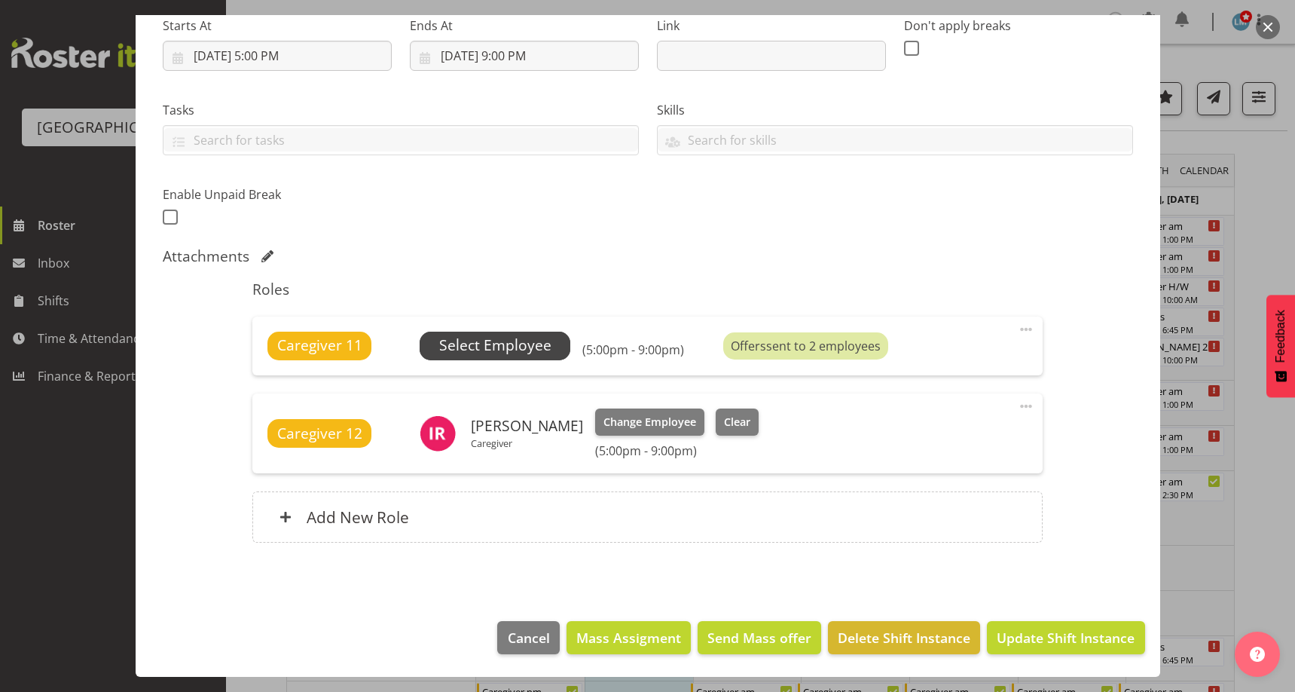
click at [493, 335] on span "Select Employee" at bounding box center [495, 345] width 112 height 22
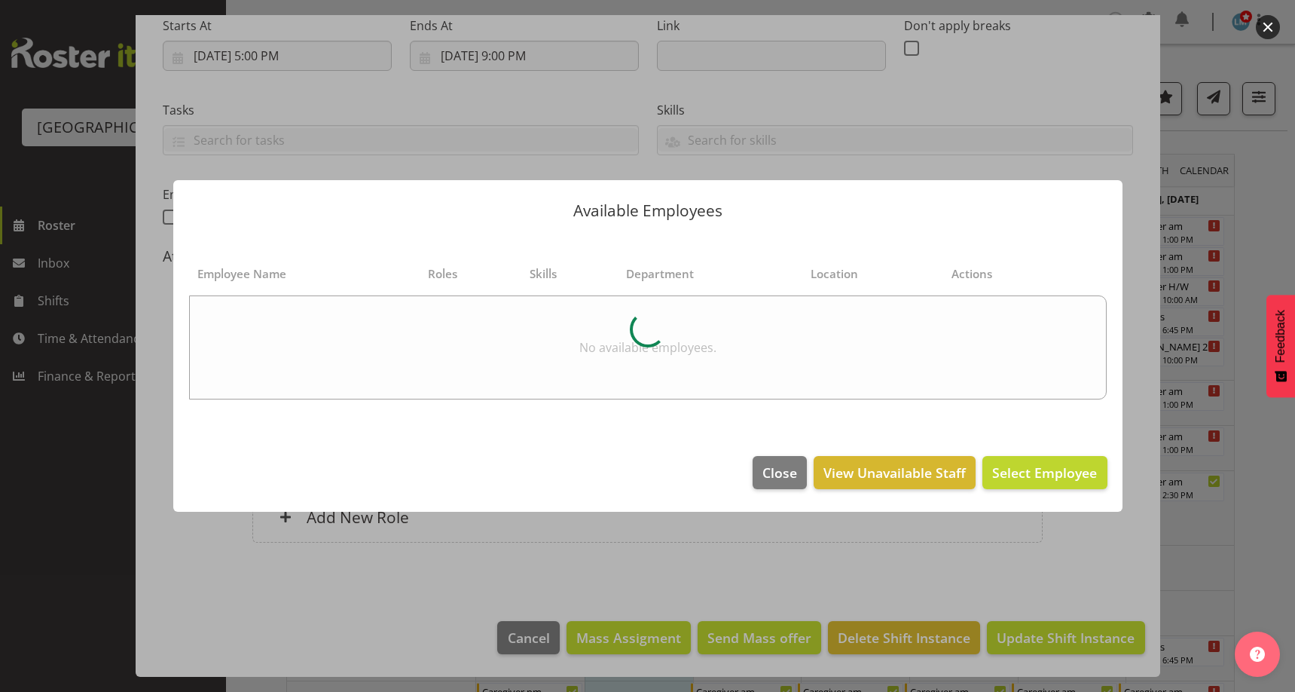
click at [1275, 200] on div at bounding box center [647, 346] width 1295 height 692
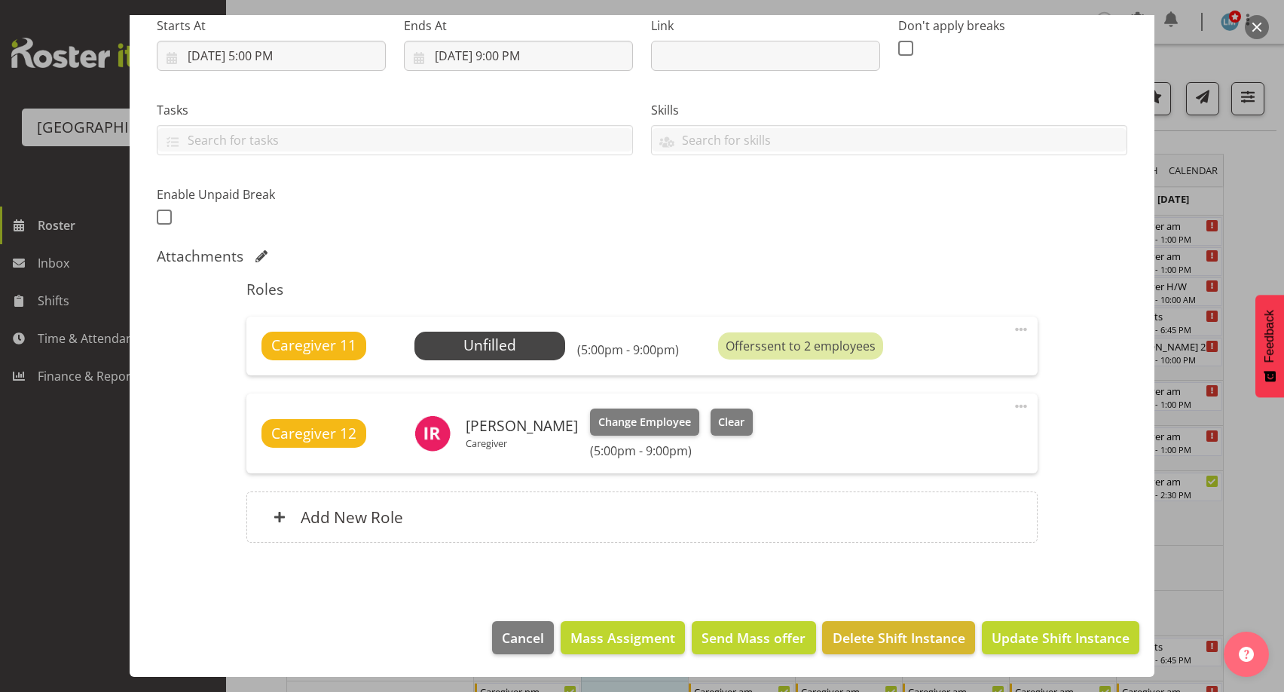
click at [1274, 201] on div at bounding box center [642, 346] width 1284 height 692
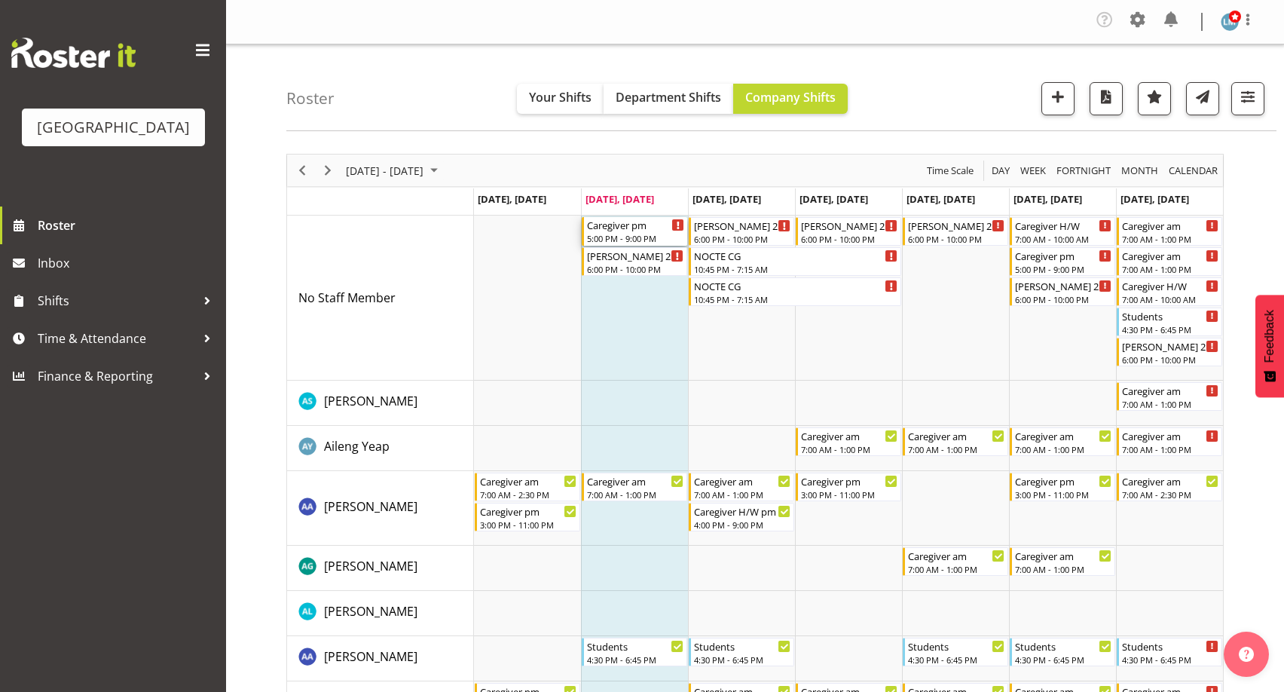
click at [635, 245] on div "Caregiver pm 5:00 PM - 9:00 PM" at bounding box center [634, 231] width 105 height 29
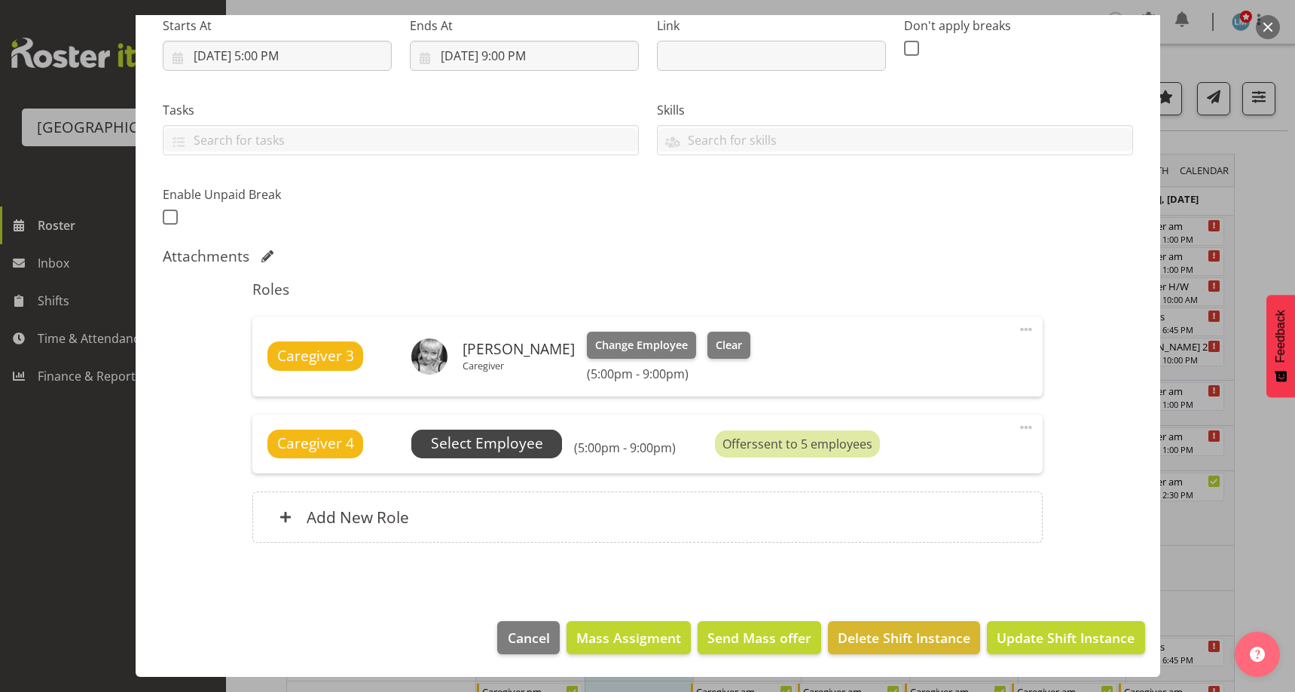
click at [543, 432] on span "Select Employee" at bounding box center [486, 443] width 151 height 29
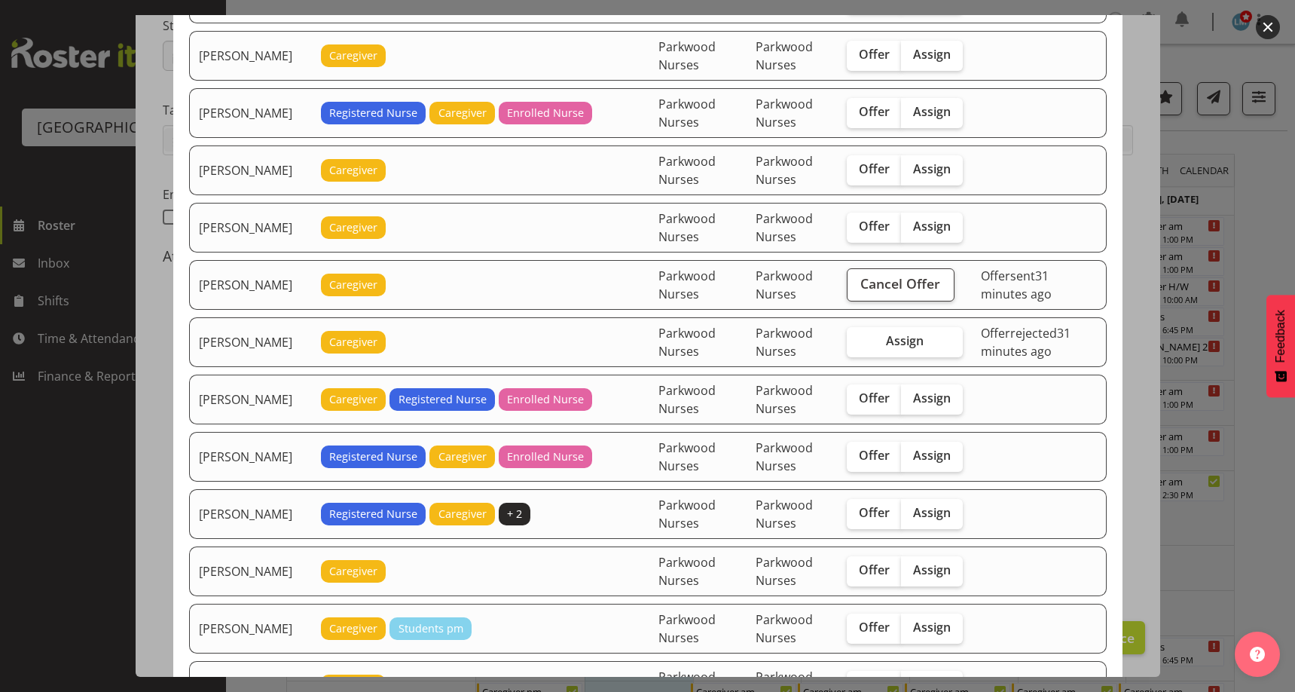
scroll to position [452, 0]
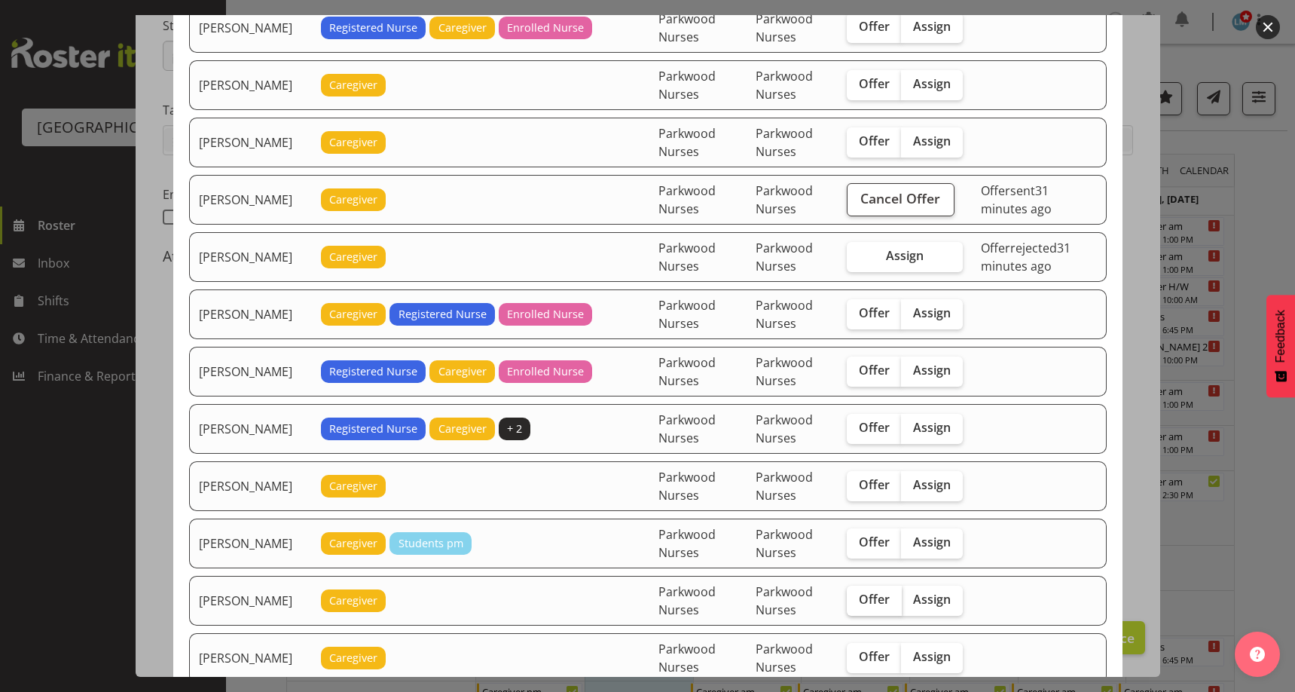
click at [864, 591] on span "Offer" at bounding box center [874, 598] width 31 height 15
click at [856, 594] on input "Offer" at bounding box center [852, 599] width 10 height 10
checkbox input "true"
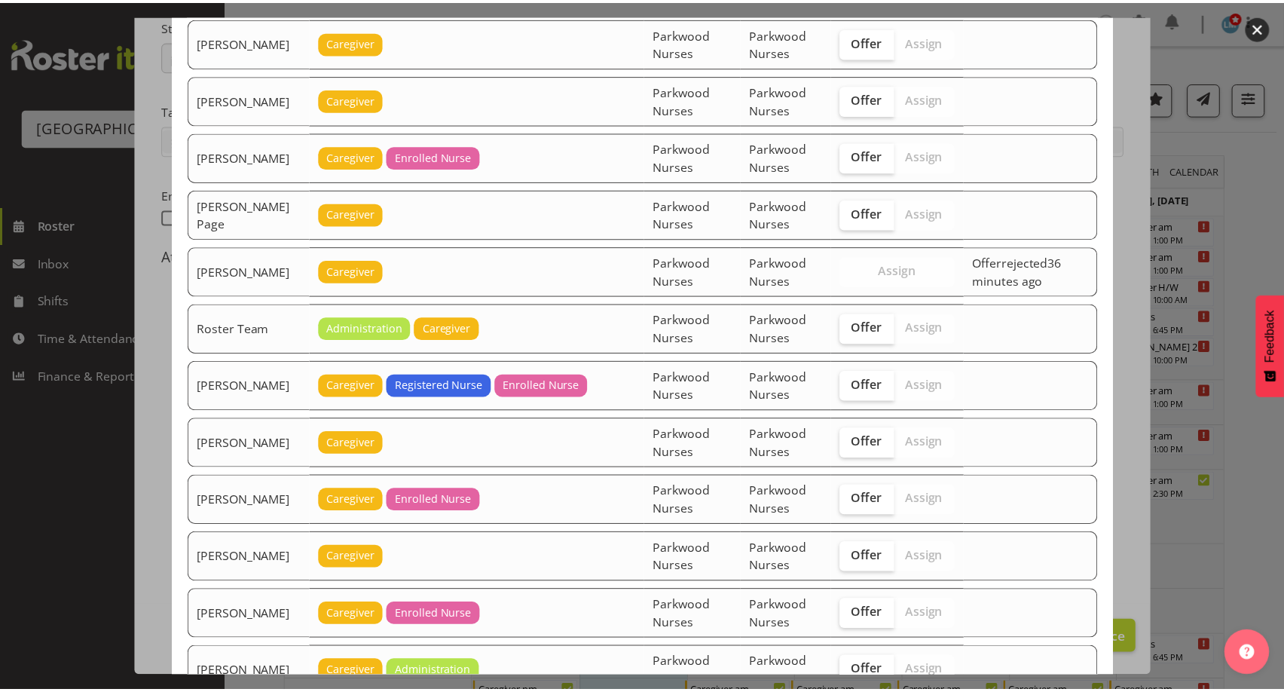
scroll to position [2561, 0]
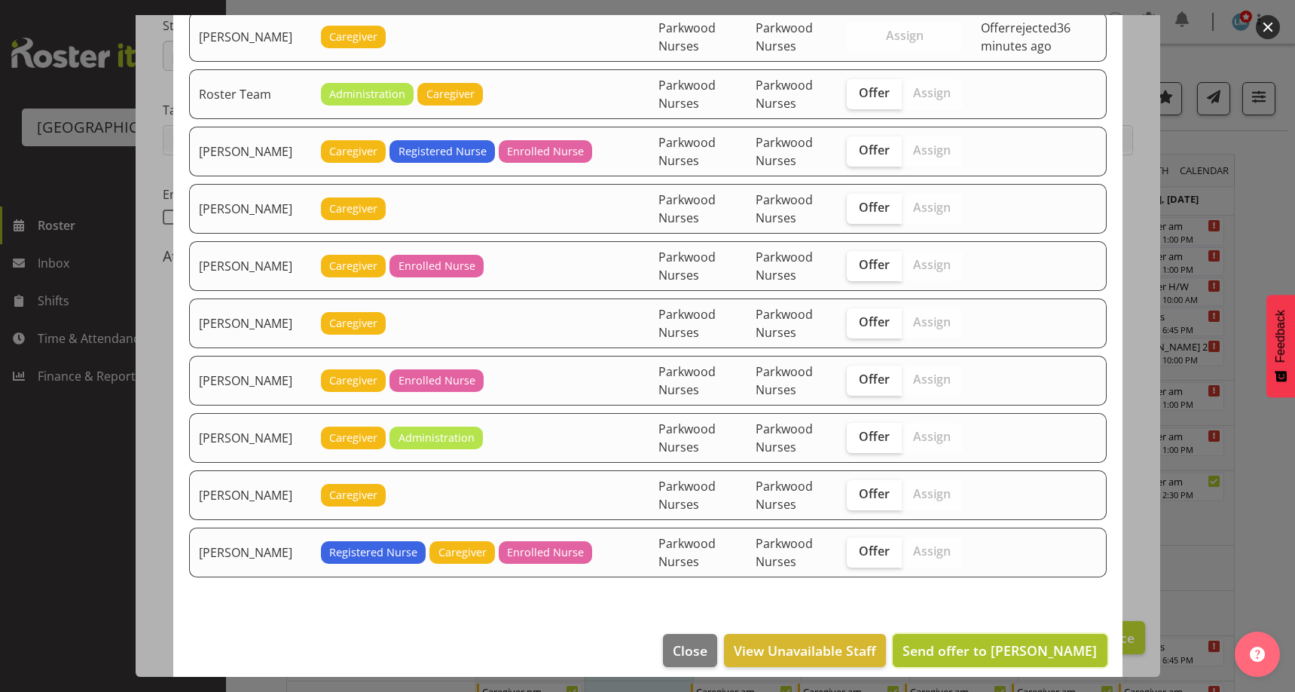
click at [1023, 652] on span "Send offer to Ellis Thackery" at bounding box center [999, 650] width 194 height 18
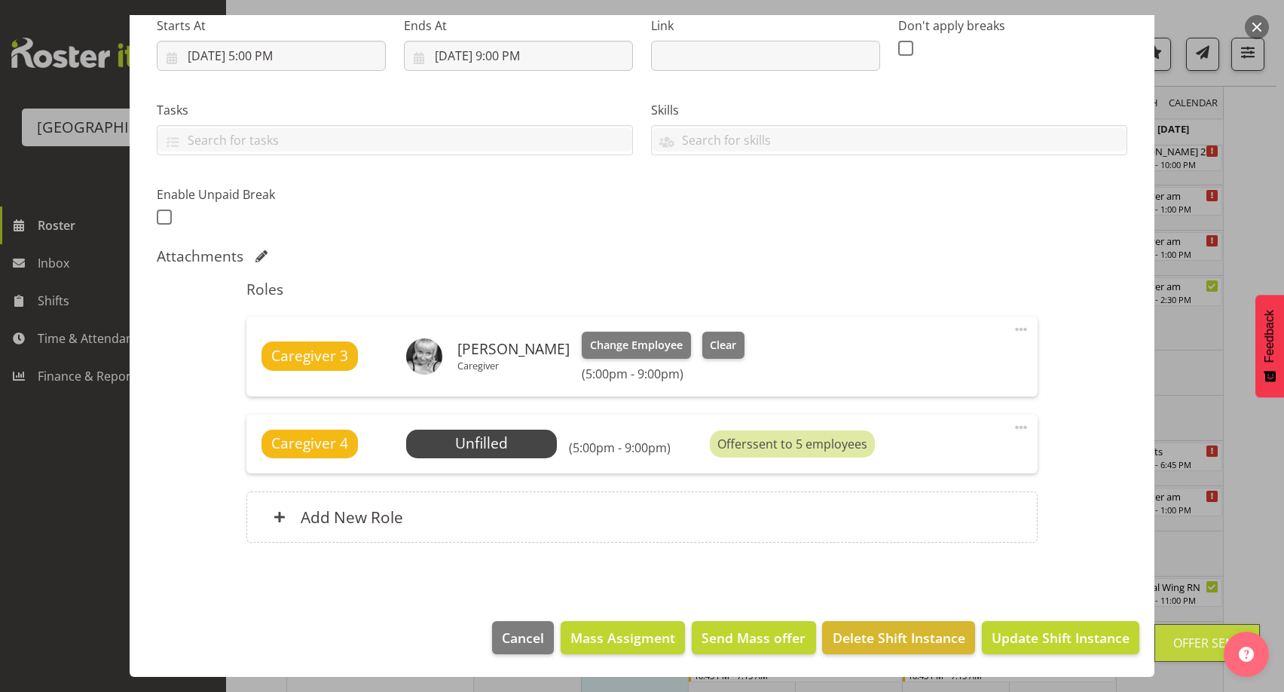
scroll to position [301, 0]
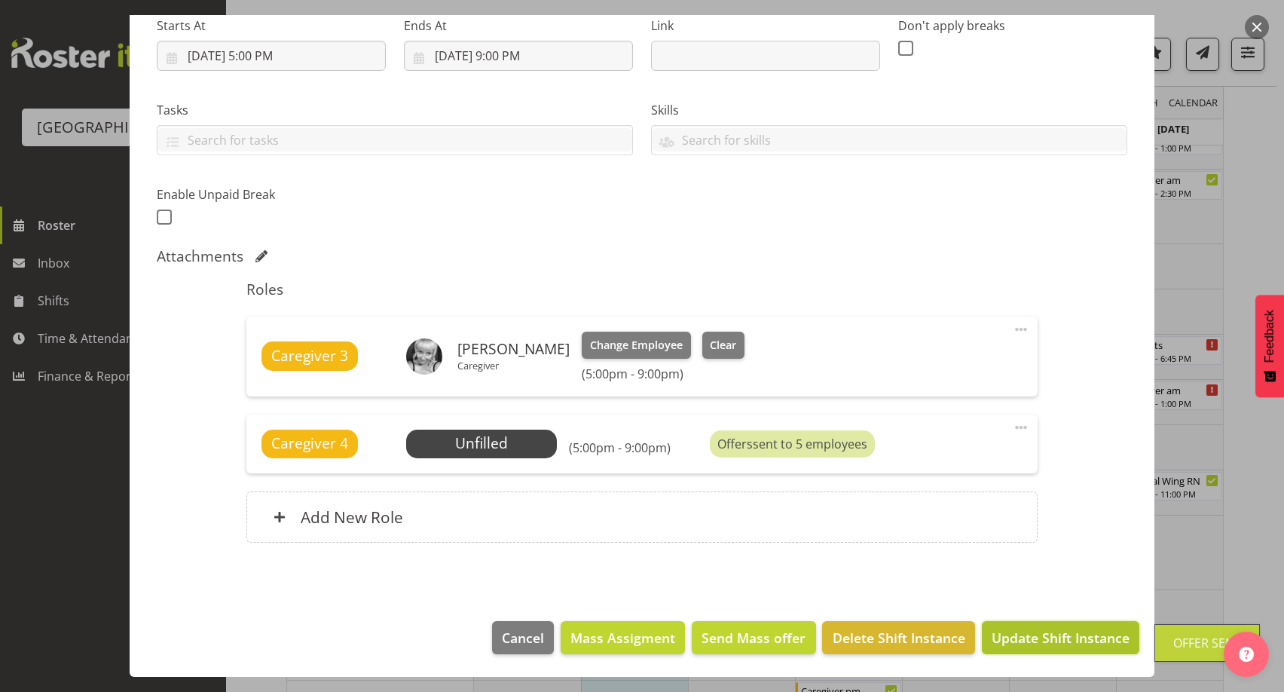
click at [1022, 634] on span "Update Shift Instance" at bounding box center [1060, 637] width 138 height 20
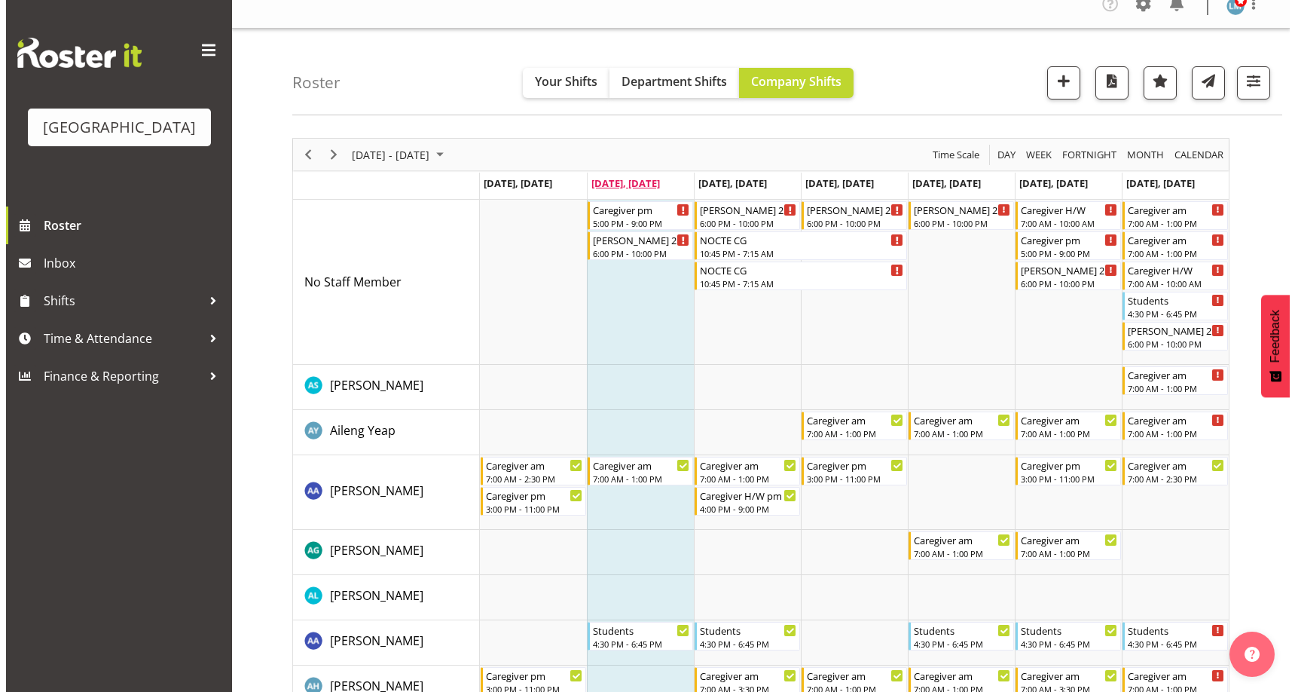
scroll to position [0, 0]
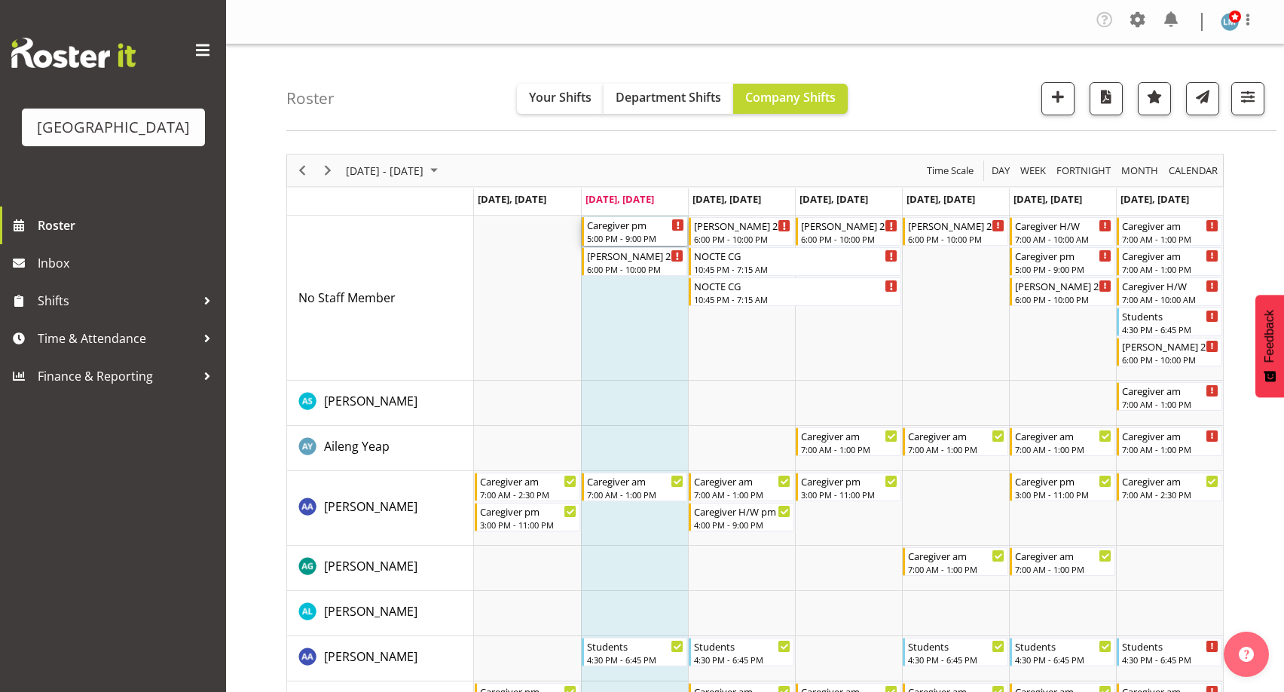
click at [634, 231] on div "Caregiver pm" at bounding box center [635, 224] width 97 height 15
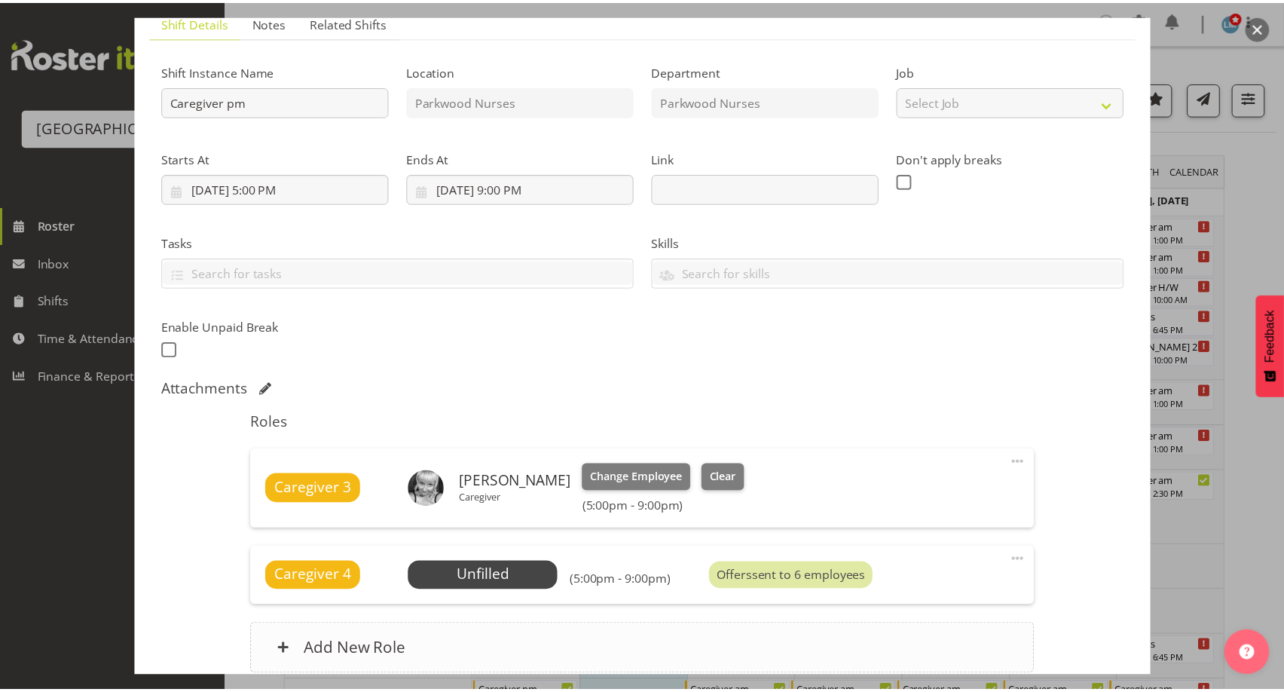
scroll to position [247, 0]
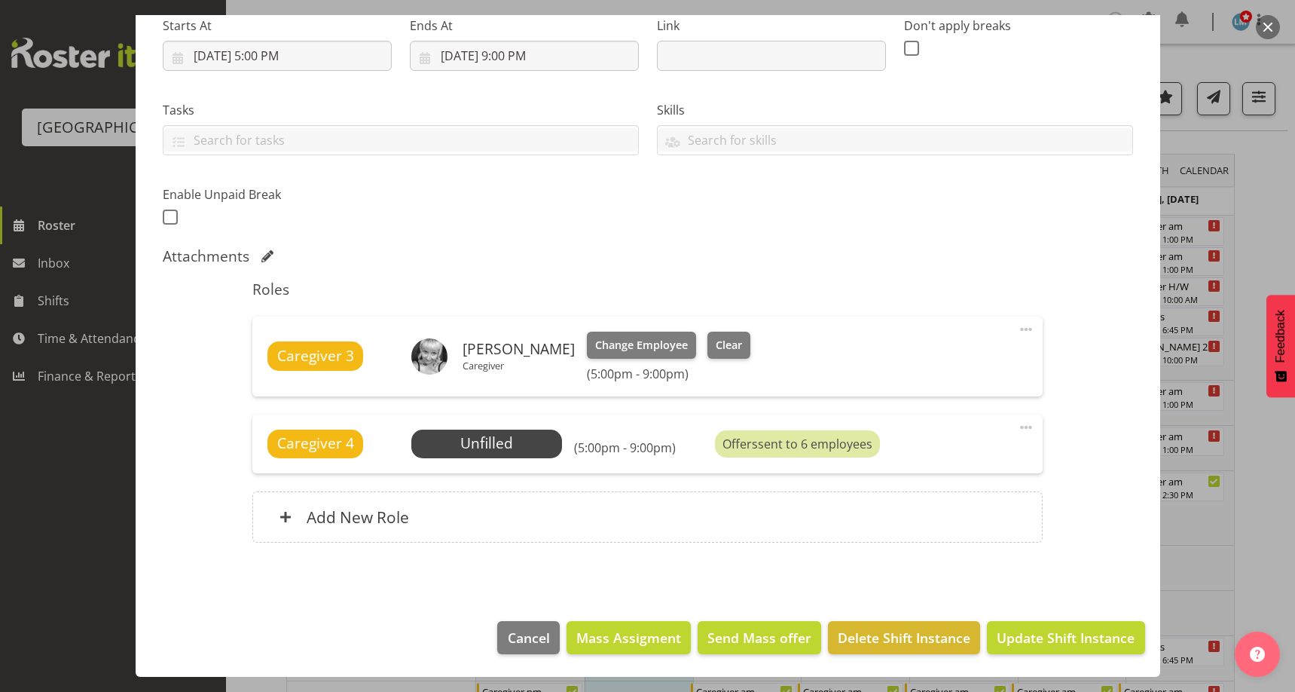
click at [210, 558] on div "Shift Instance Name Caregiver pm Location Parkwood Nurses Department Parkwood N…" at bounding box center [648, 238] width 970 height 643
click at [75, 551] on div at bounding box center [647, 346] width 1295 height 692
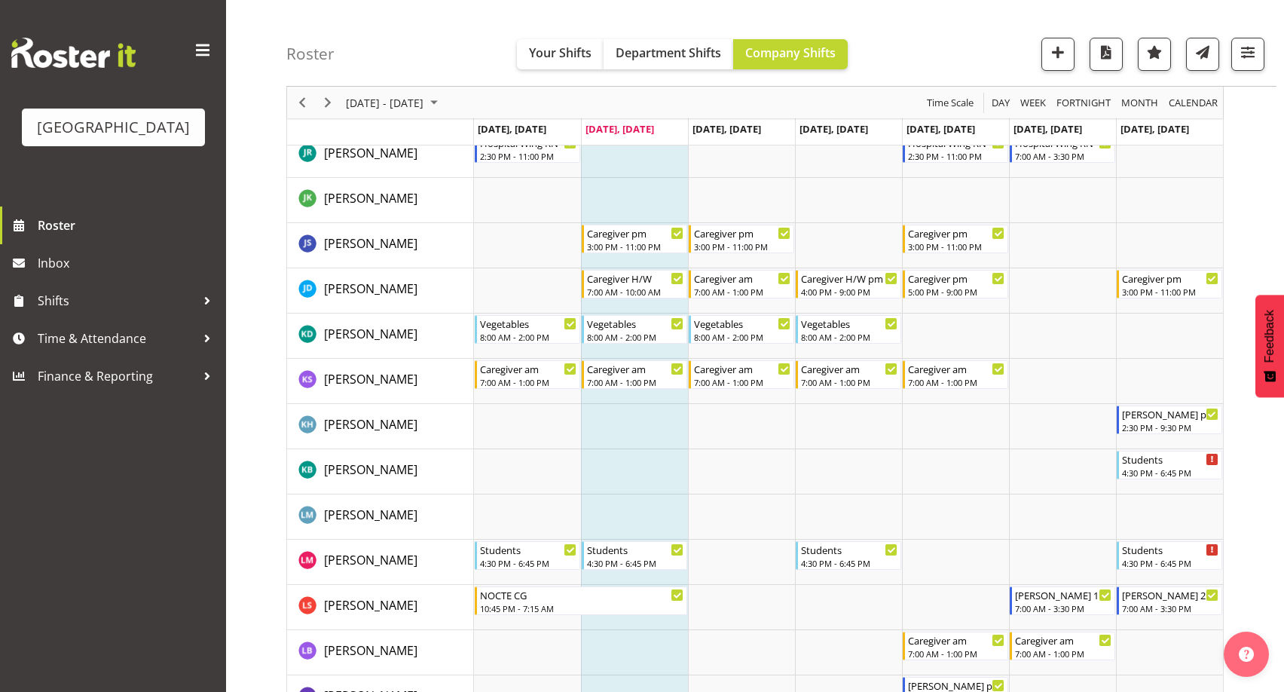
scroll to position [2787, 0]
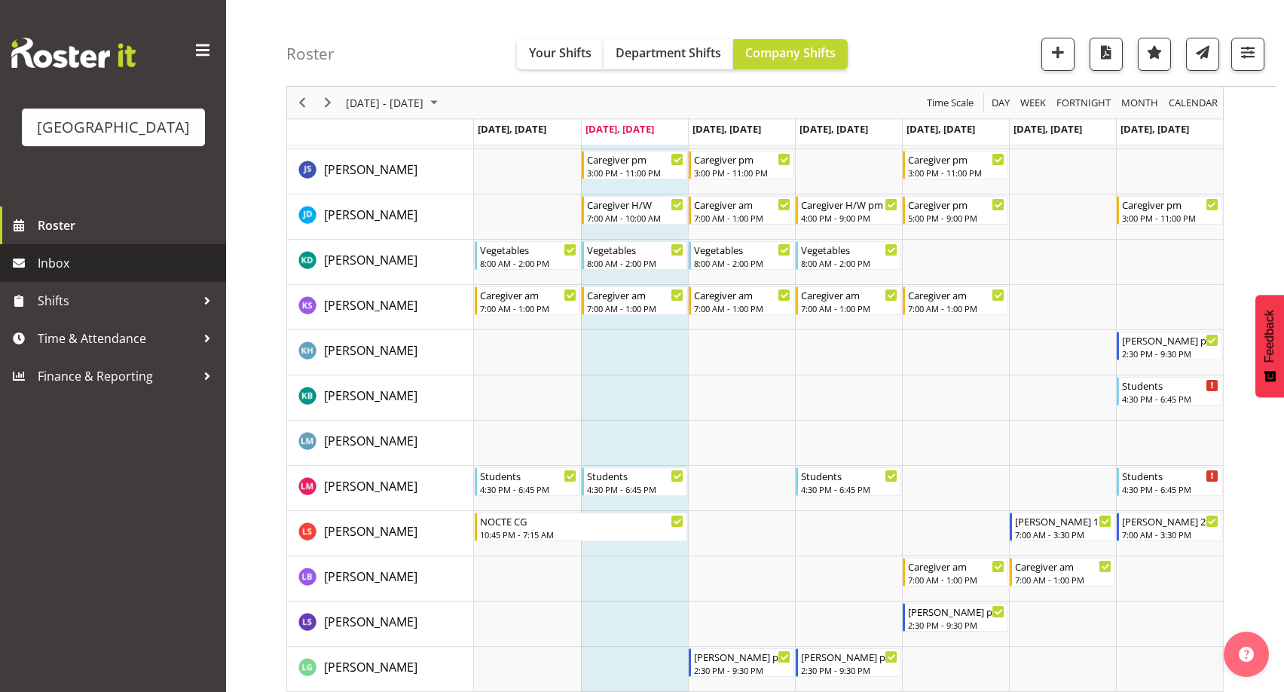
click at [79, 274] on span "Inbox" at bounding box center [128, 263] width 181 height 23
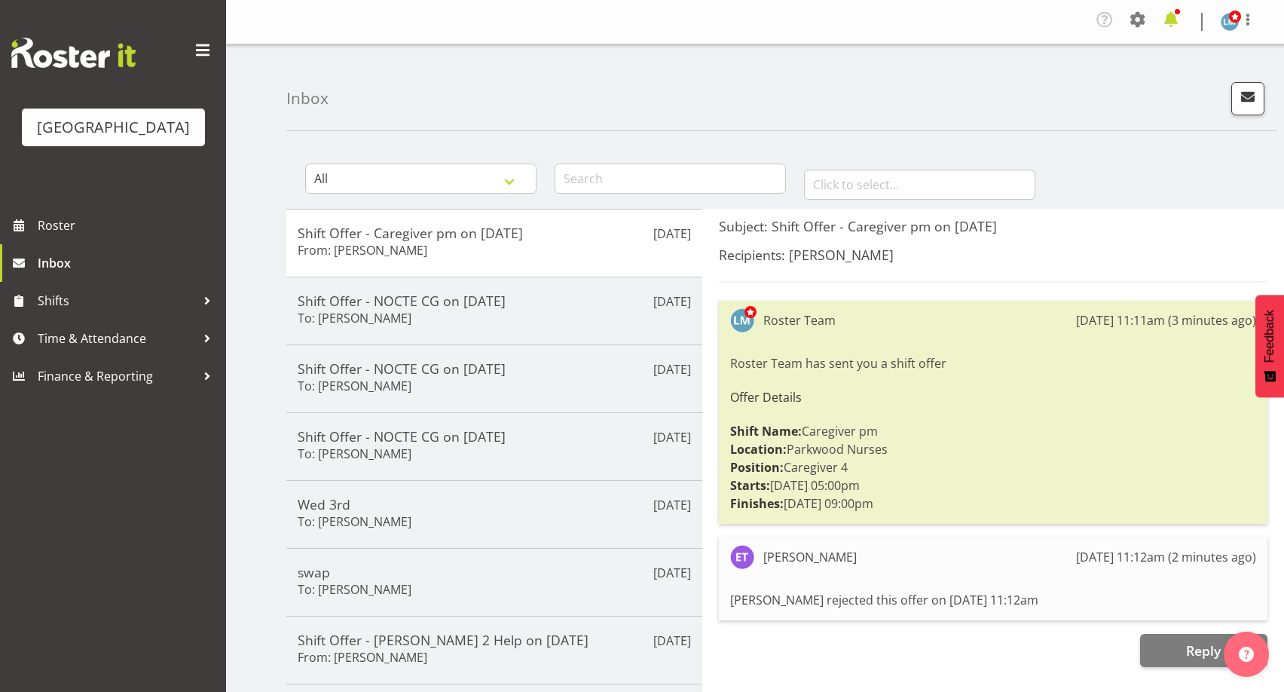
click at [1170, 24] on span at bounding box center [1171, 20] width 24 height 24
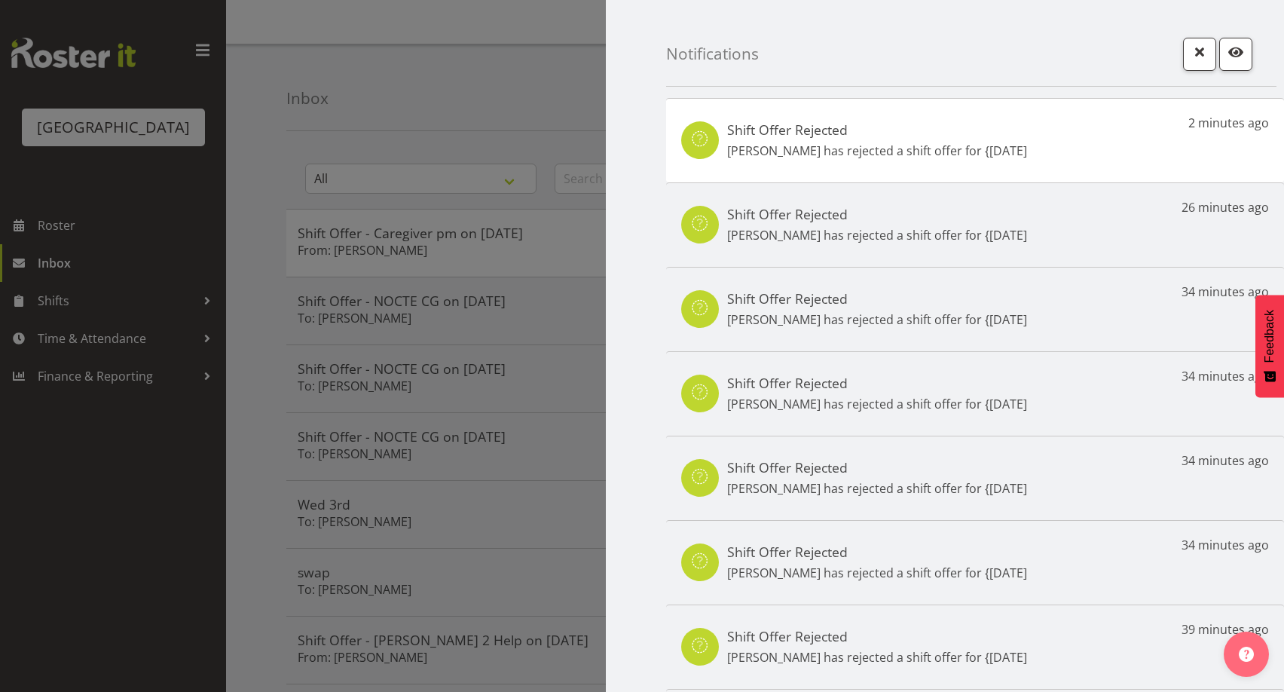
click at [111, 246] on div at bounding box center [642, 346] width 1284 height 692
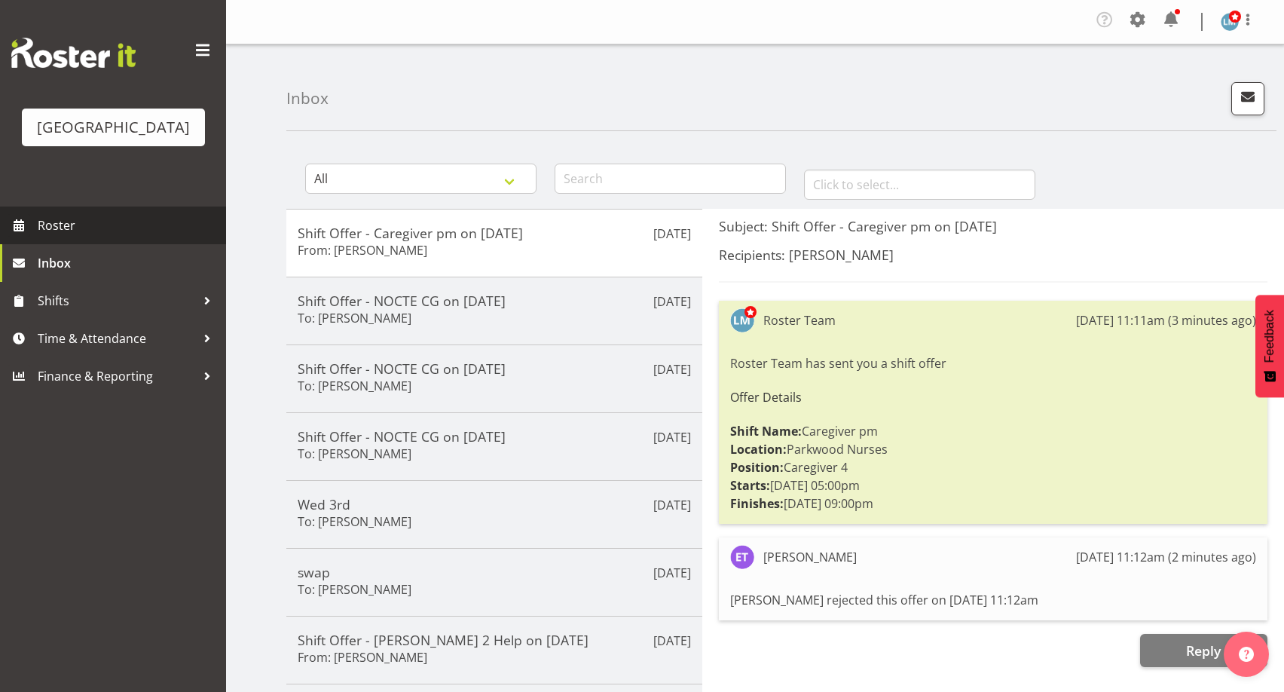
click at [62, 237] on span "Roster" at bounding box center [128, 225] width 181 height 23
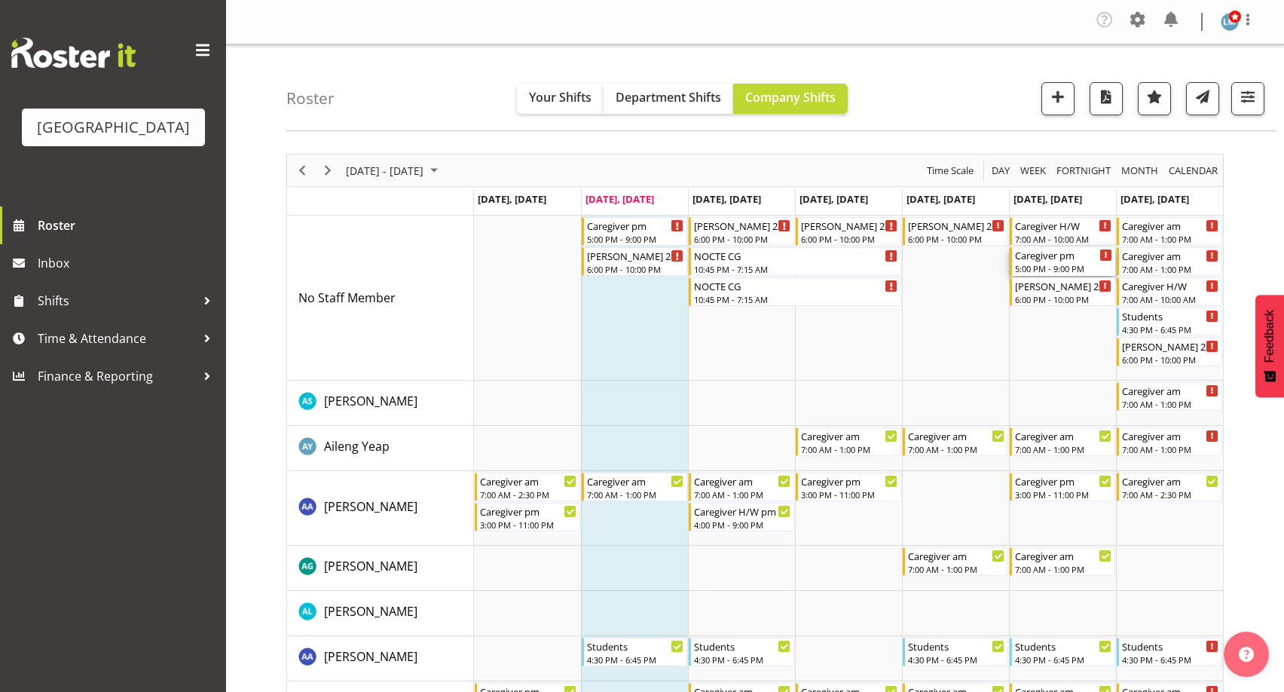
click at [1058, 268] on div "5:00 PM - 9:00 PM" at bounding box center [1063, 268] width 97 height 12
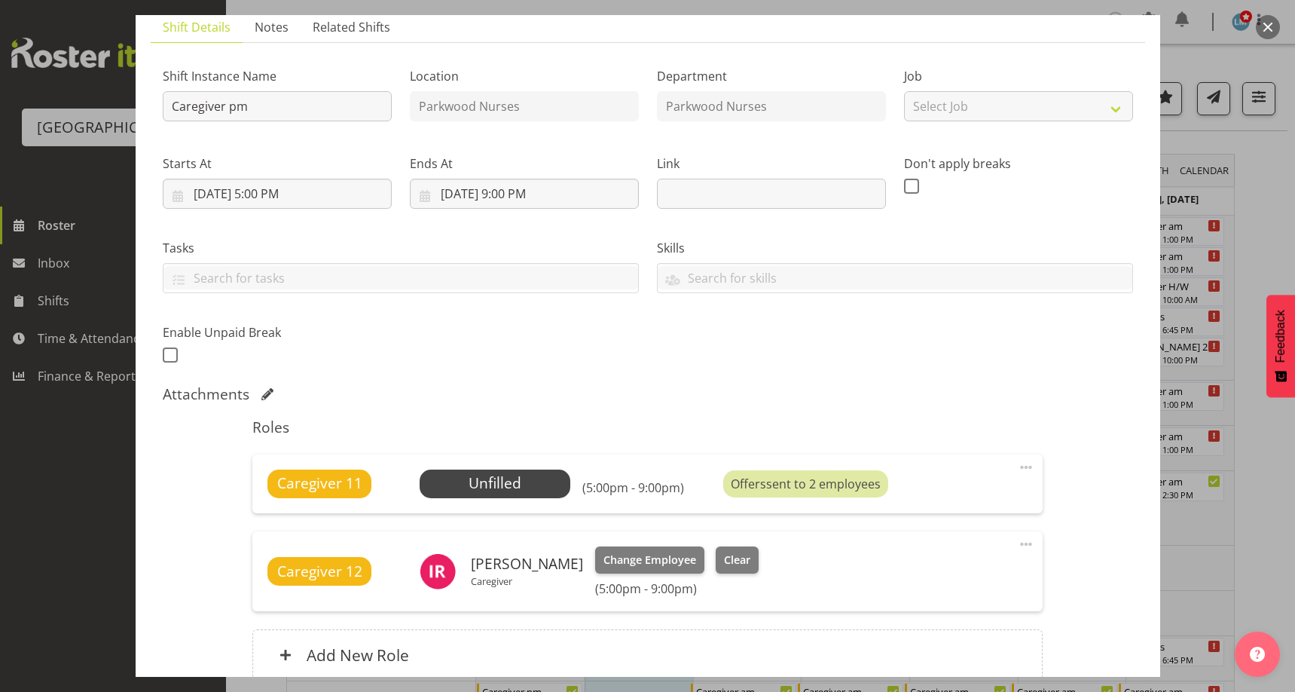
scroll to position [247, 0]
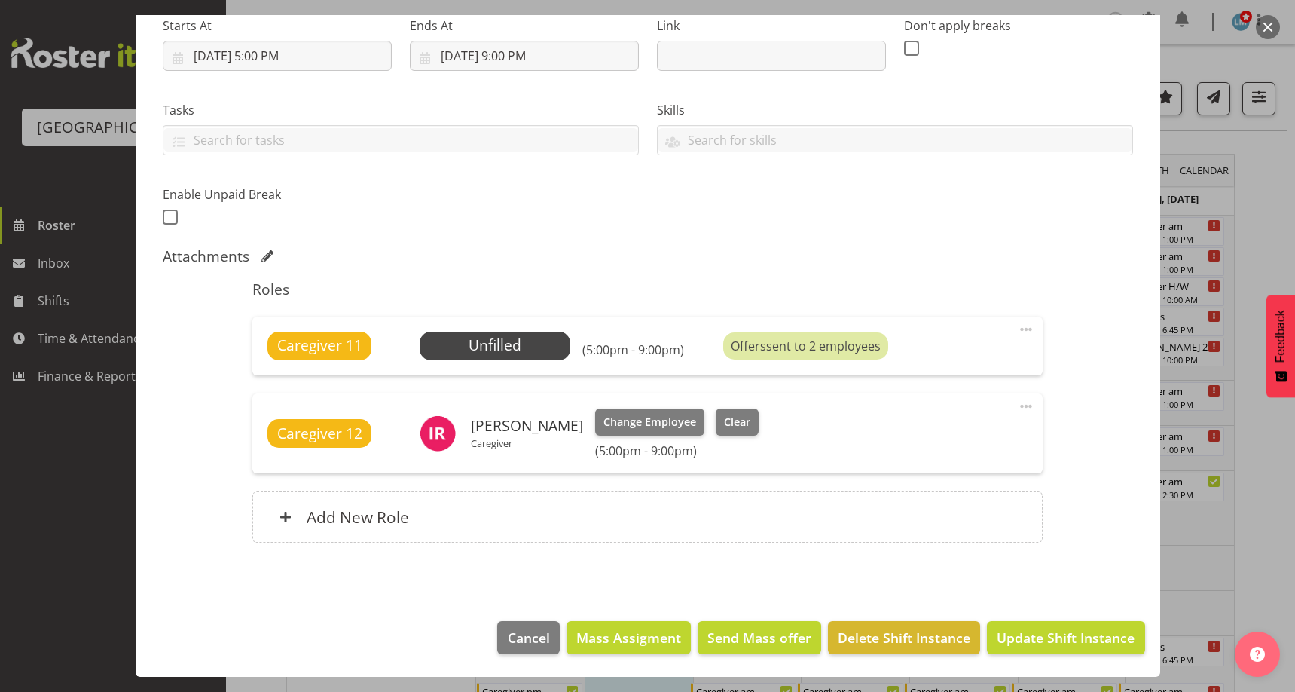
click at [1262, 199] on div at bounding box center [647, 346] width 1295 height 692
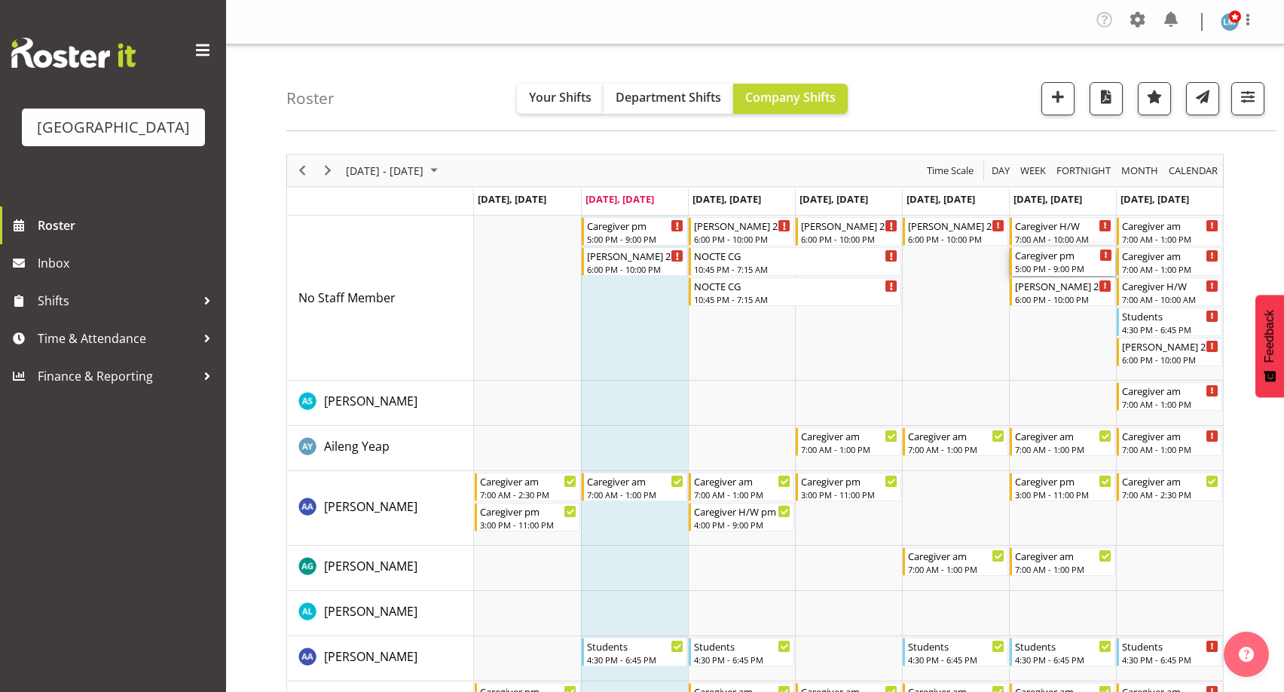
click at [1064, 267] on div "5:00 PM - 9:00 PM" at bounding box center [1063, 268] width 97 height 12
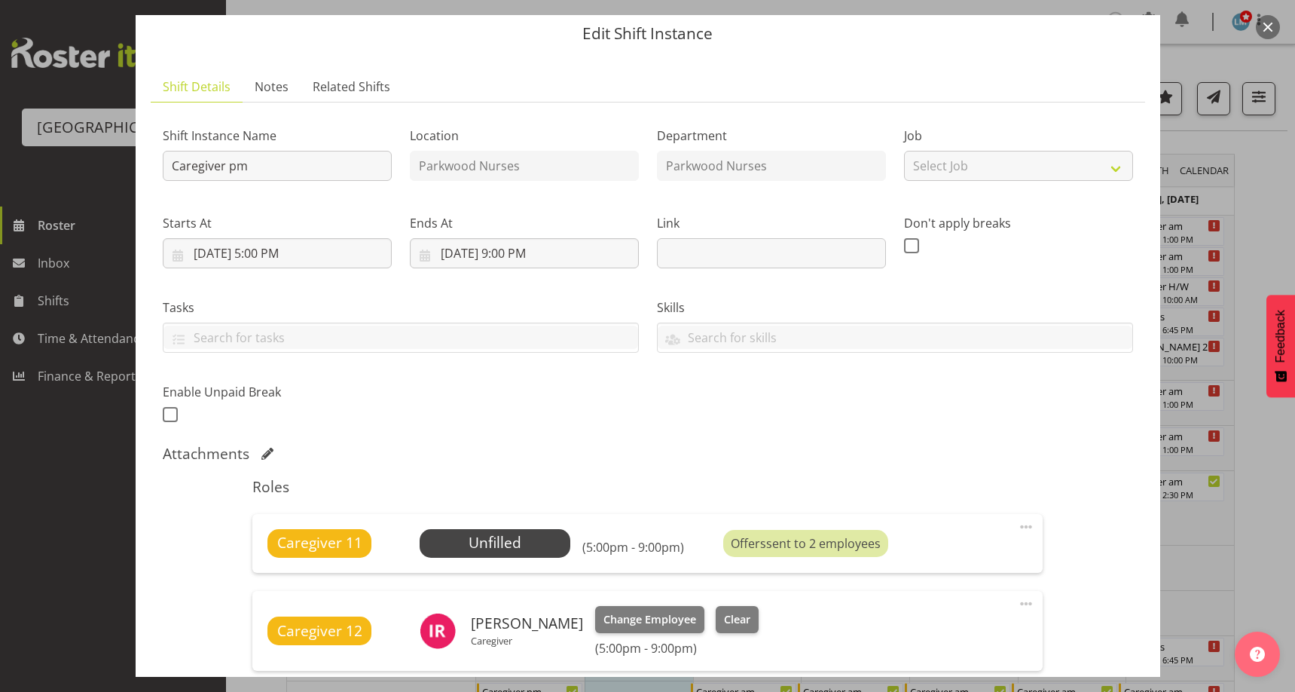
scroll to position [75, 0]
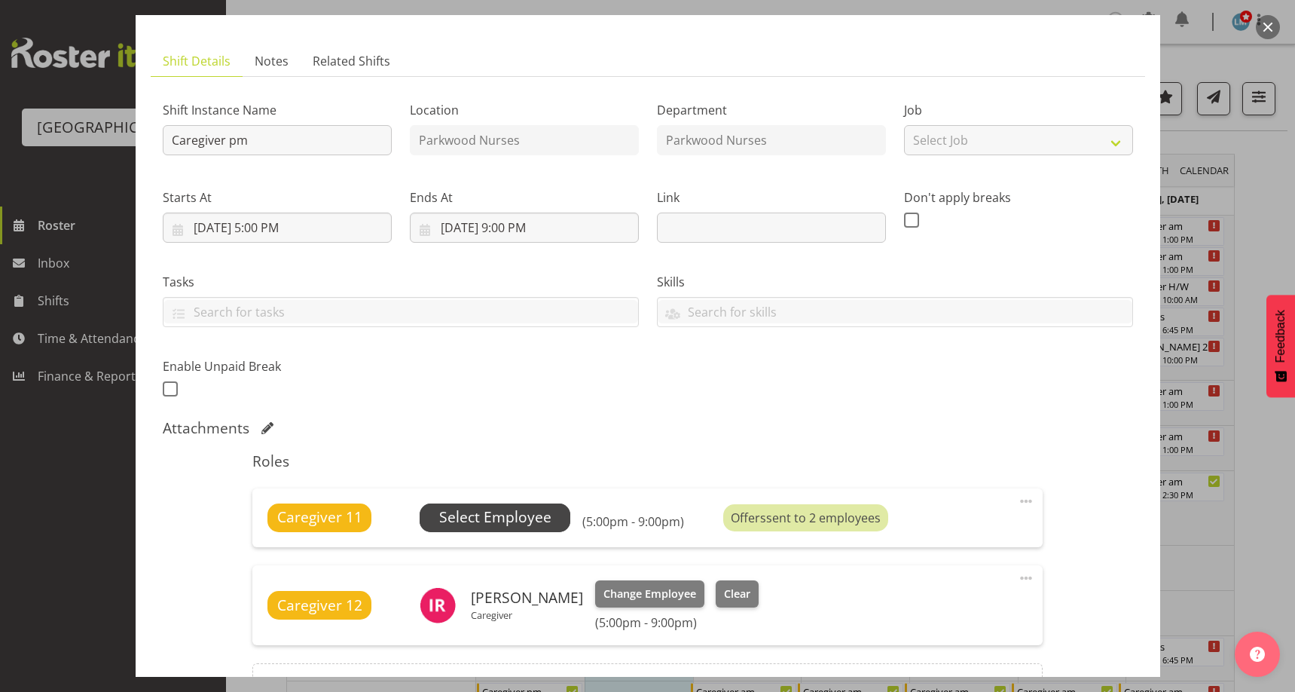
click at [481, 515] on span "Select Employee" at bounding box center [495, 517] width 112 height 22
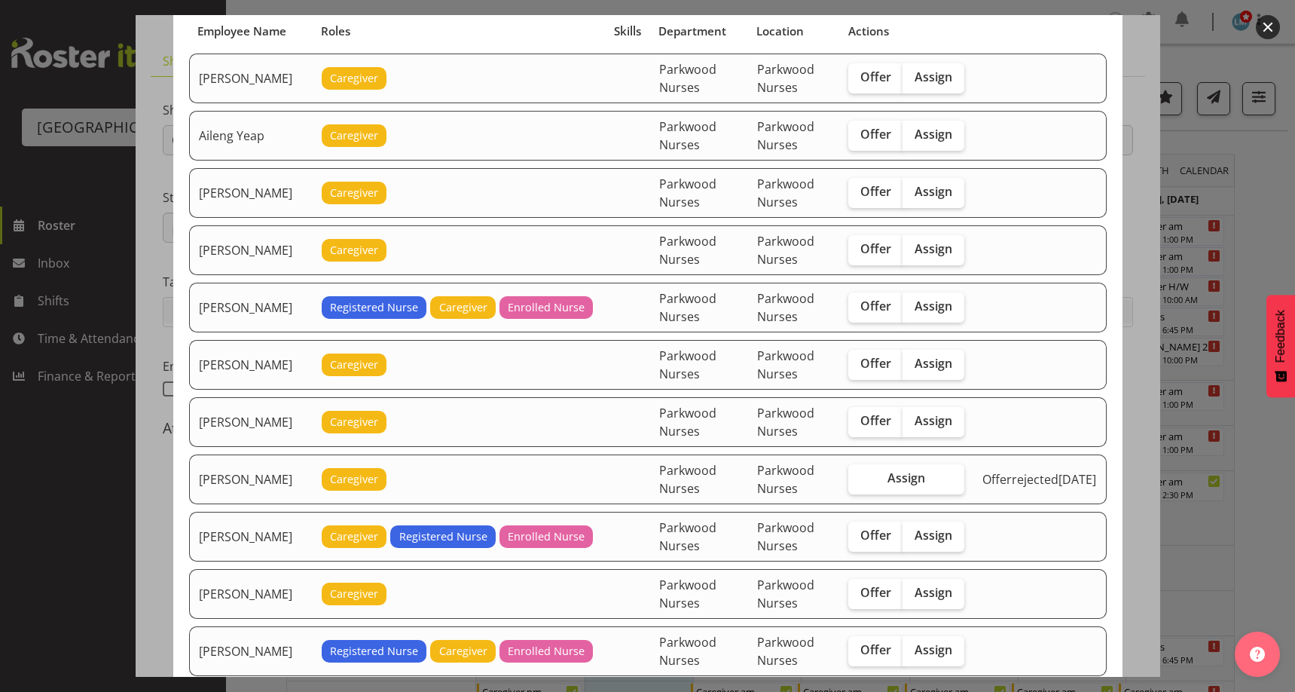
scroll to position [301, 0]
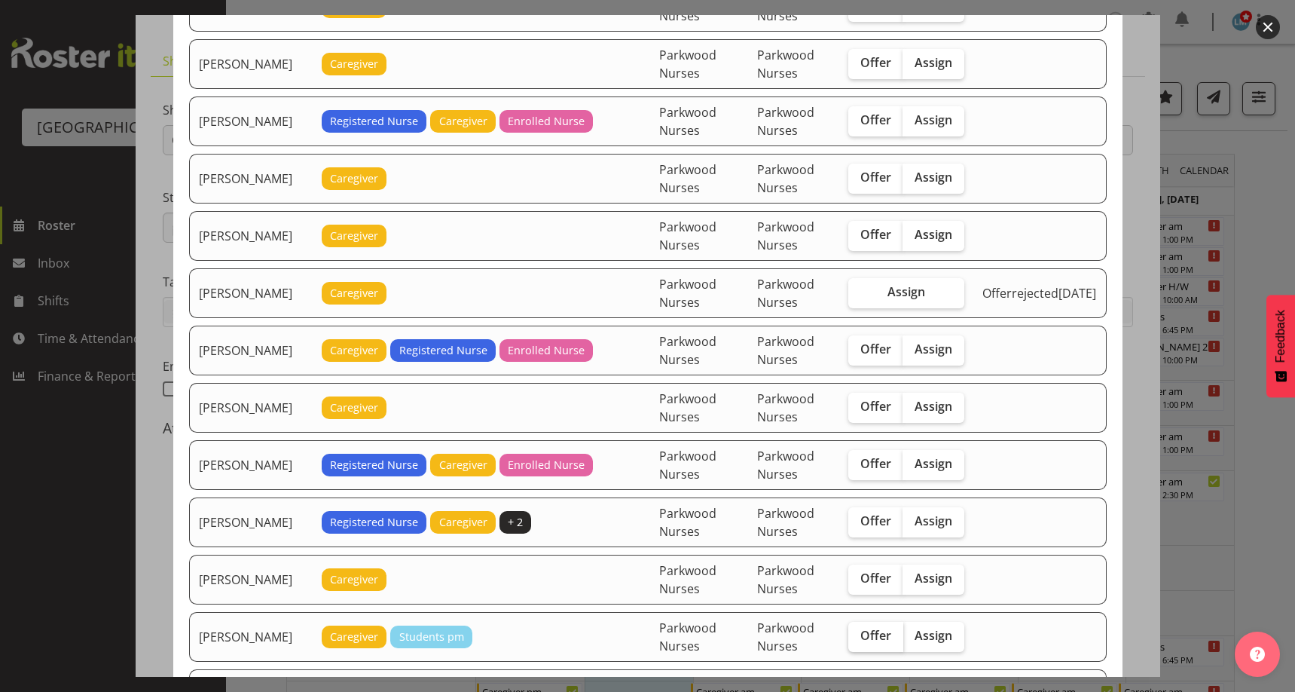
click at [887, 643] on label "Offer" at bounding box center [875, 636] width 55 height 30
click at [858, 640] on input "Offer" at bounding box center [853, 635] width 10 height 10
checkbox input "true"
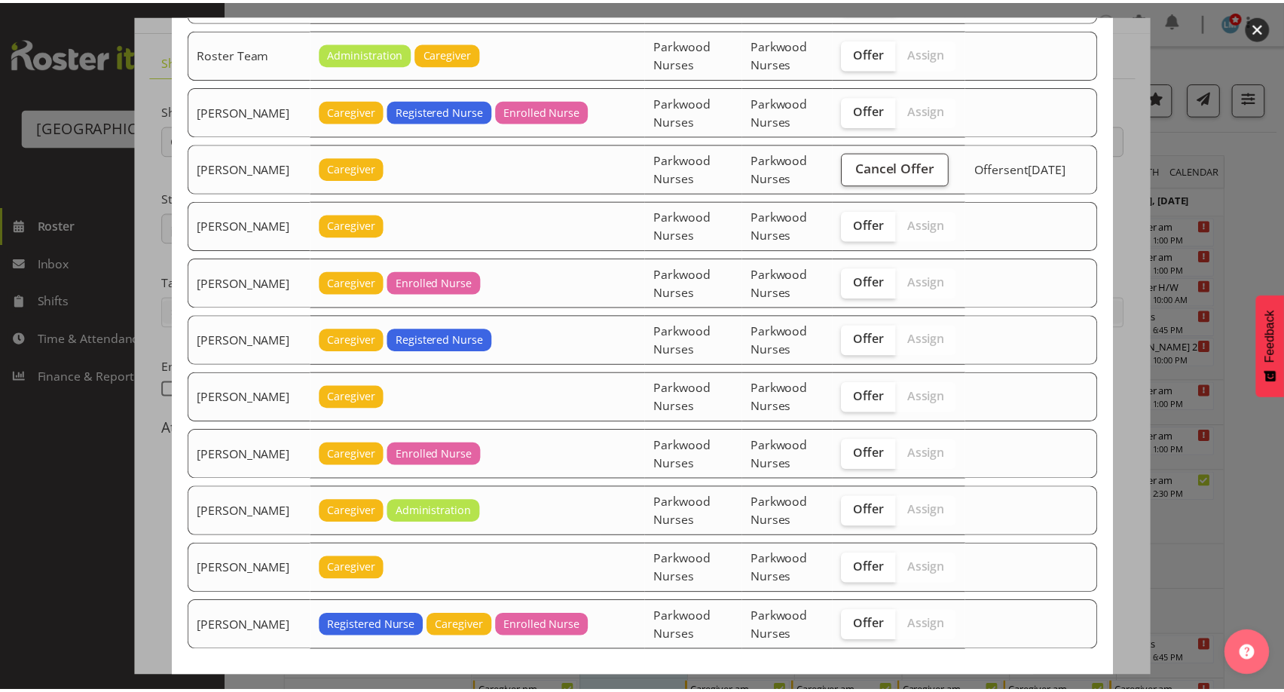
scroll to position [2574, 0]
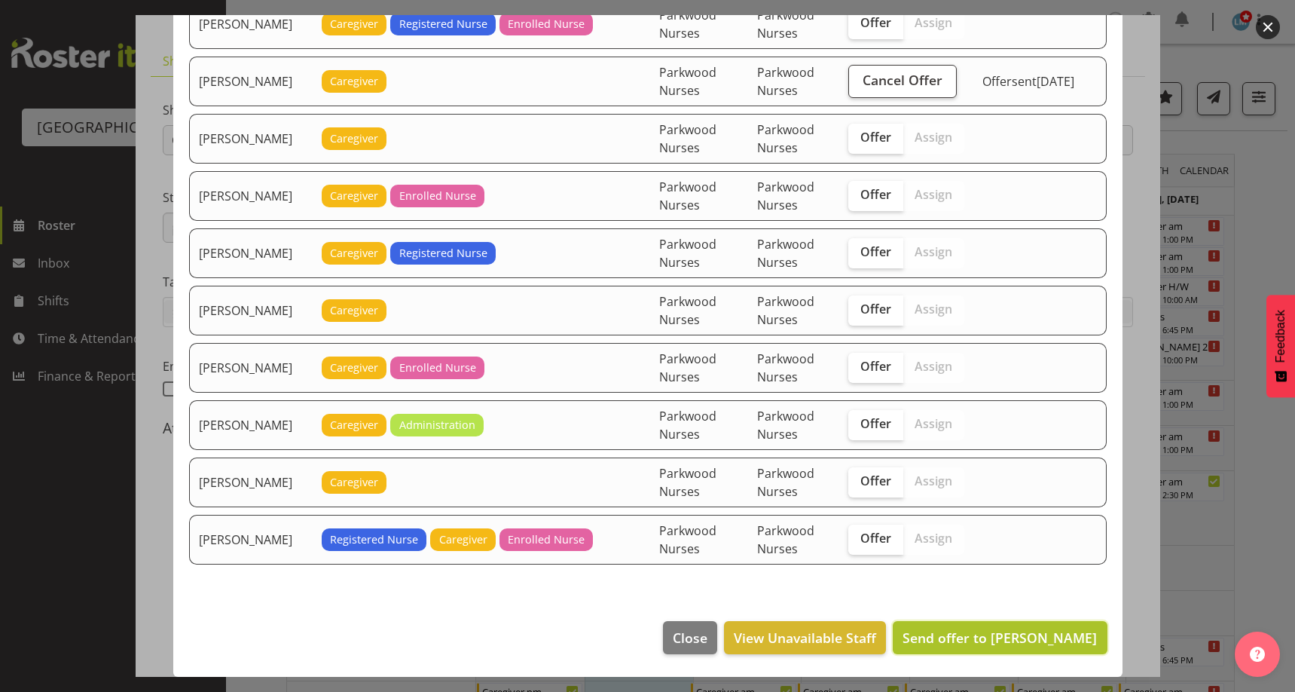
click at [1044, 634] on span "Send offer to Chrislyn-ann Saquilayan" at bounding box center [999, 637] width 194 height 18
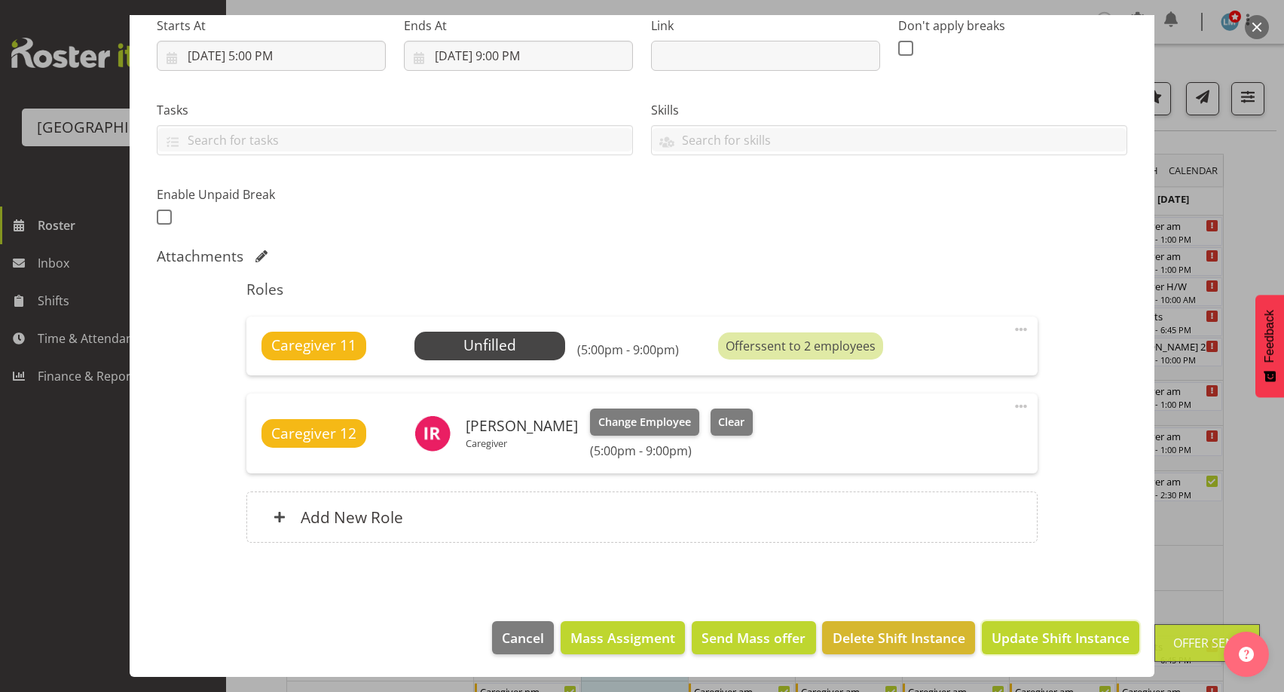
click at [1044, 634] on span "Update Shift Instance" at bounding box center [1060, 637] width 138 height 20
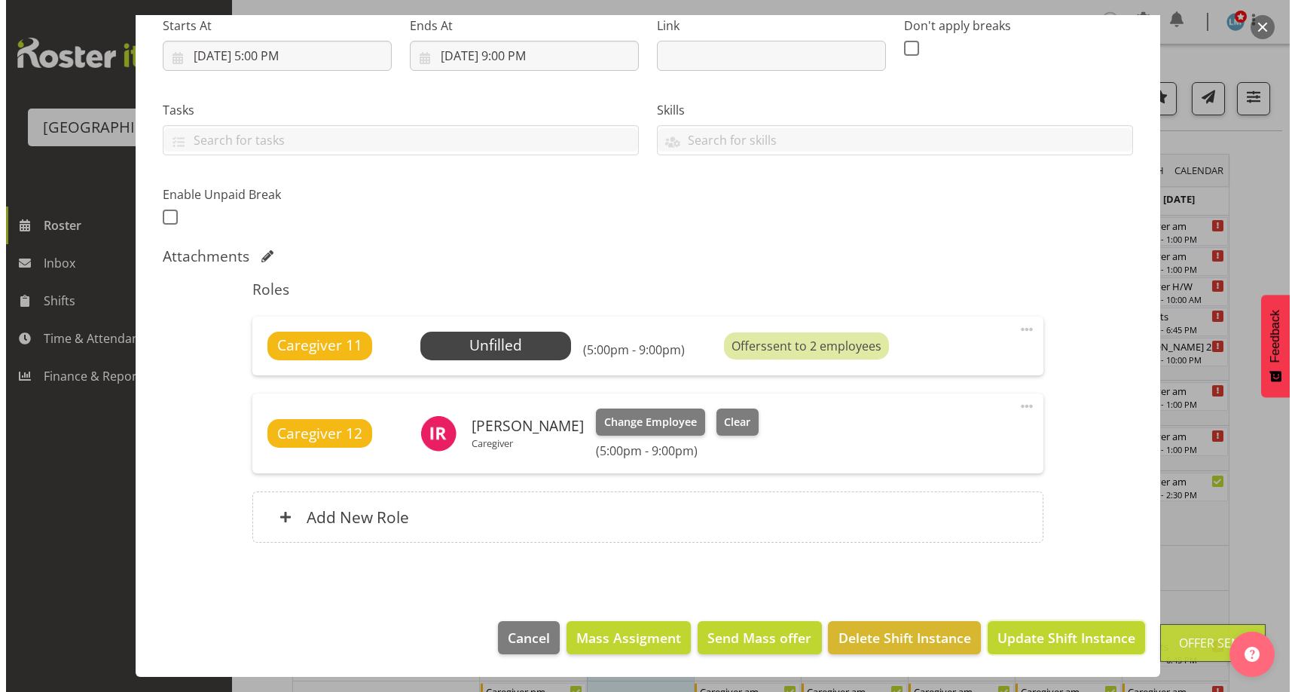
scroll to position [187, 0]
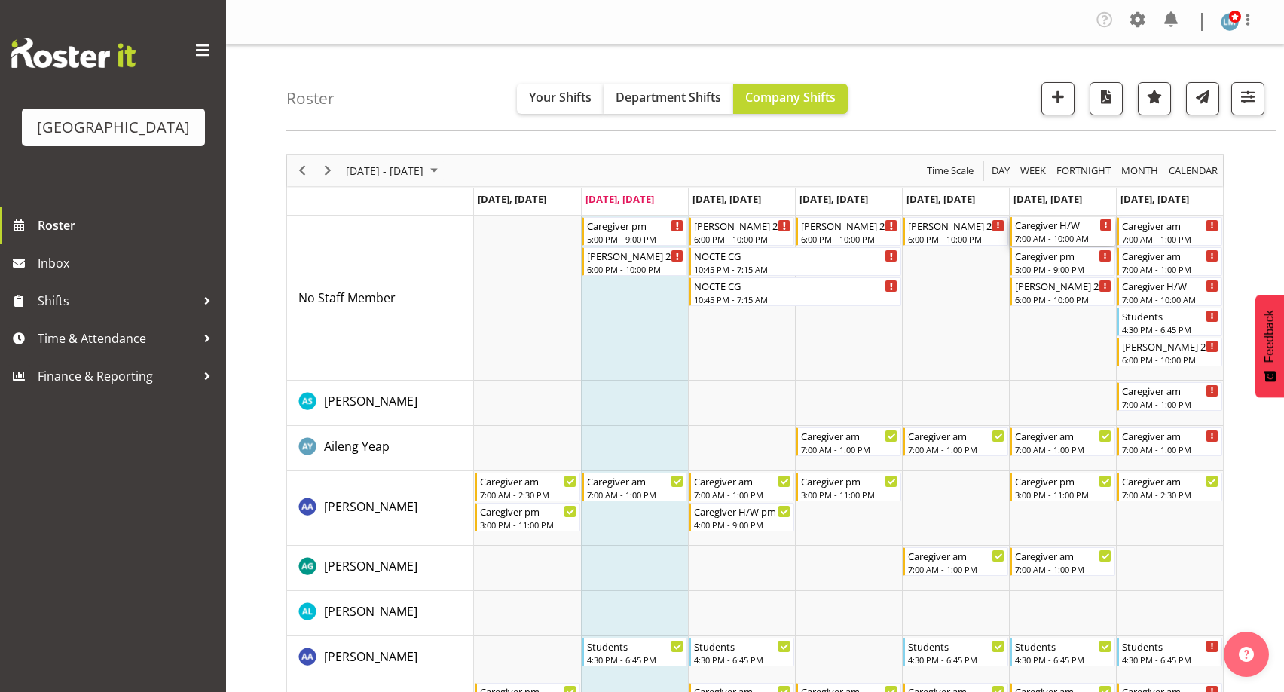
click at [1049, 234] on div "7:00 AM - 10:00 AM" at bounding box center [1063, 238] width 97 height 12
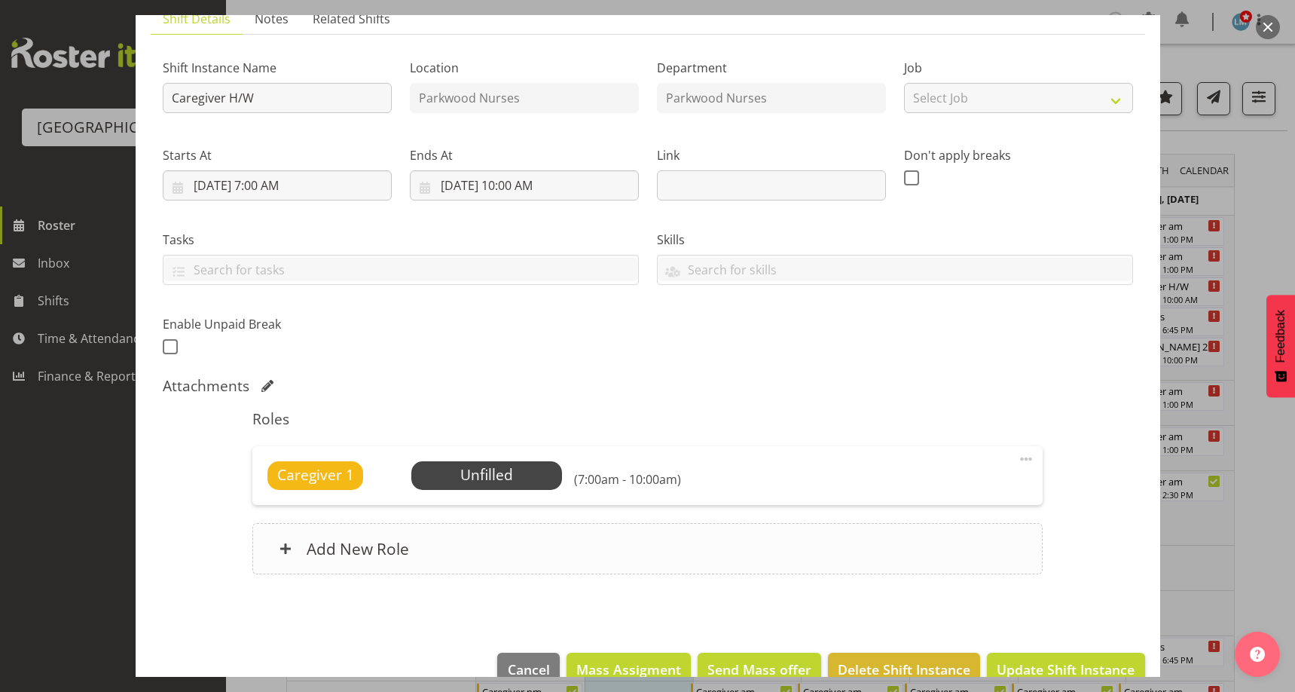
scroll to position [149, 0]
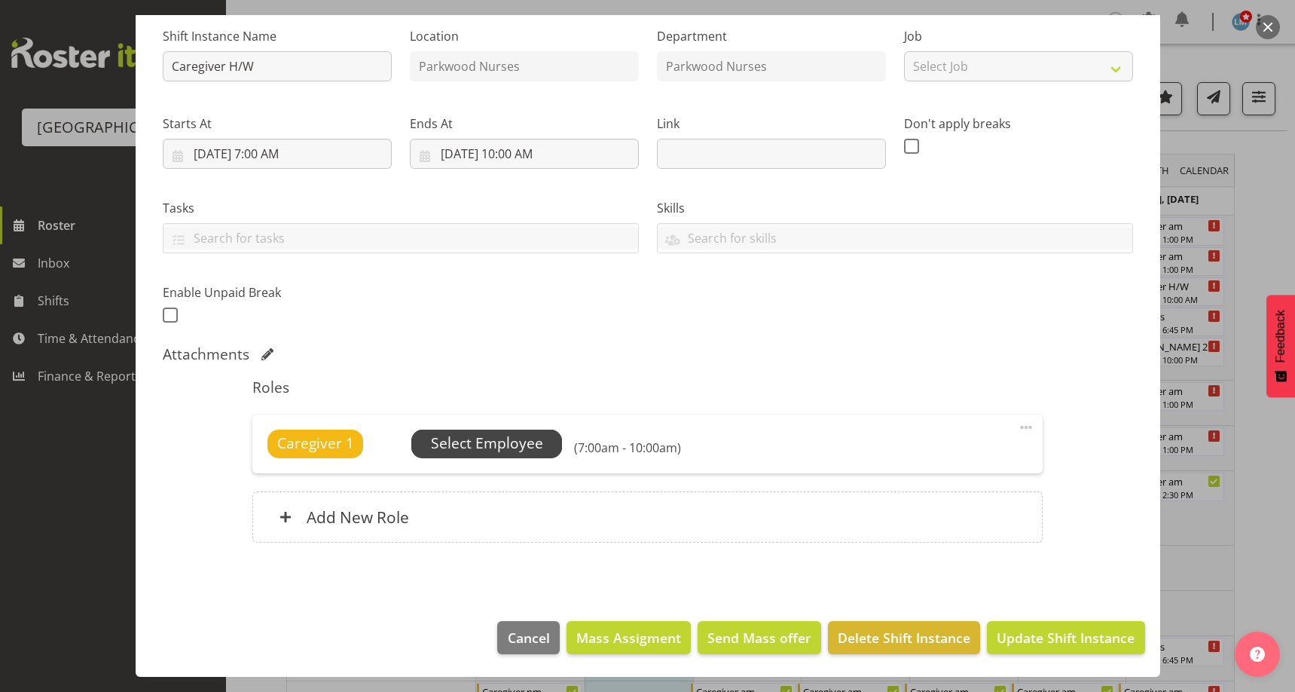
click at [526, 440] on span "Select Employee" at bounding box center [487, 443] width 112 height 22
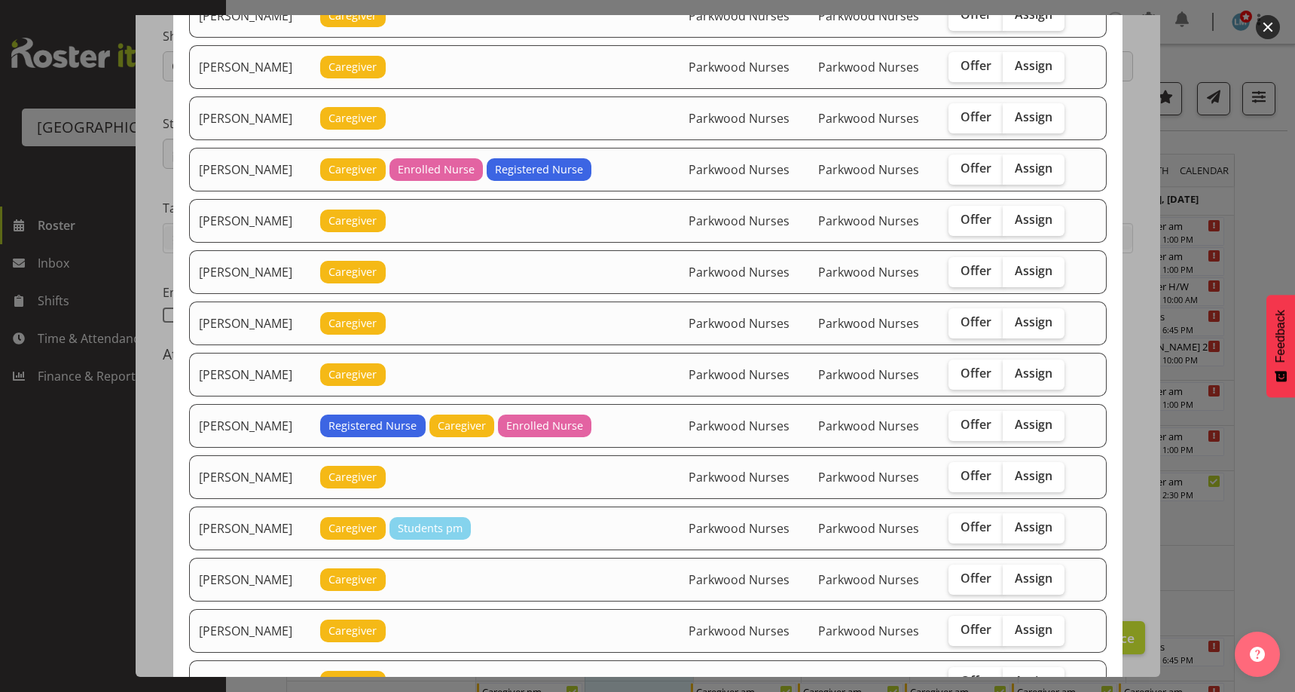
scroll to position [301, 0]
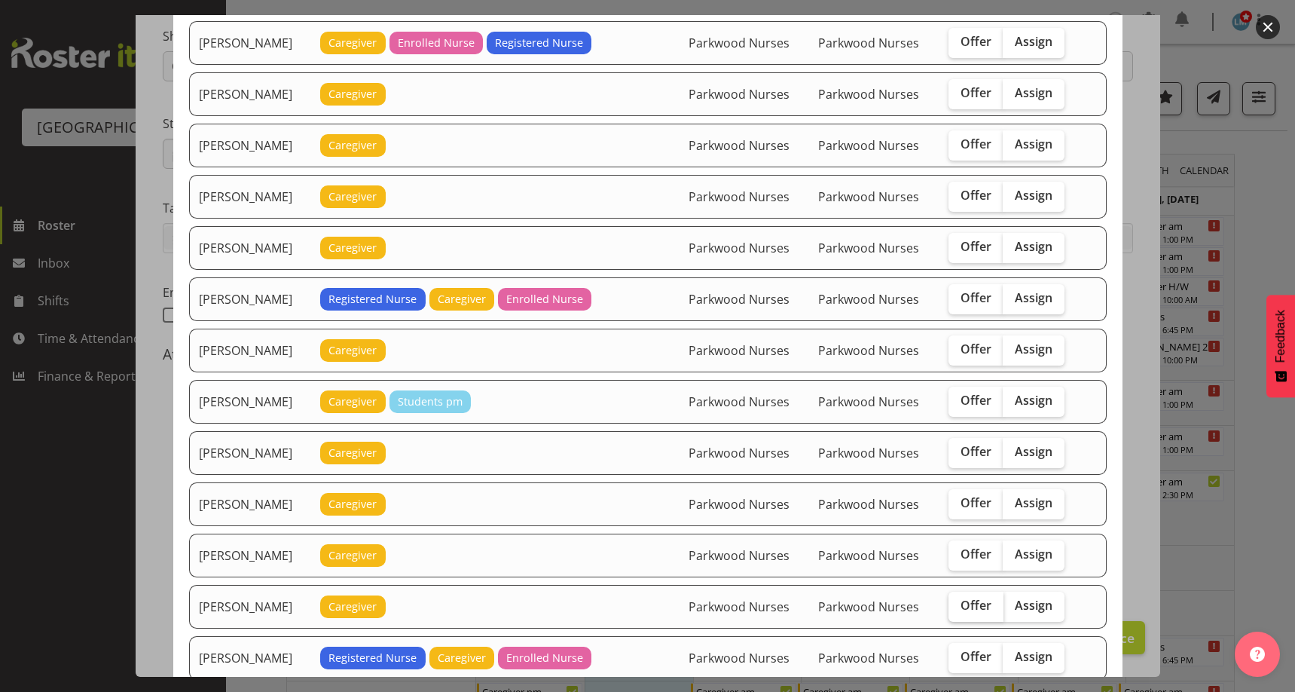
click at [965, 606] on span "Offer" at bounding box center [975, 604] width 31 height 15
click at [958, 606] on input "Offer" at bounding box center [953, 605] width 10 height 10
checkbox input "true"
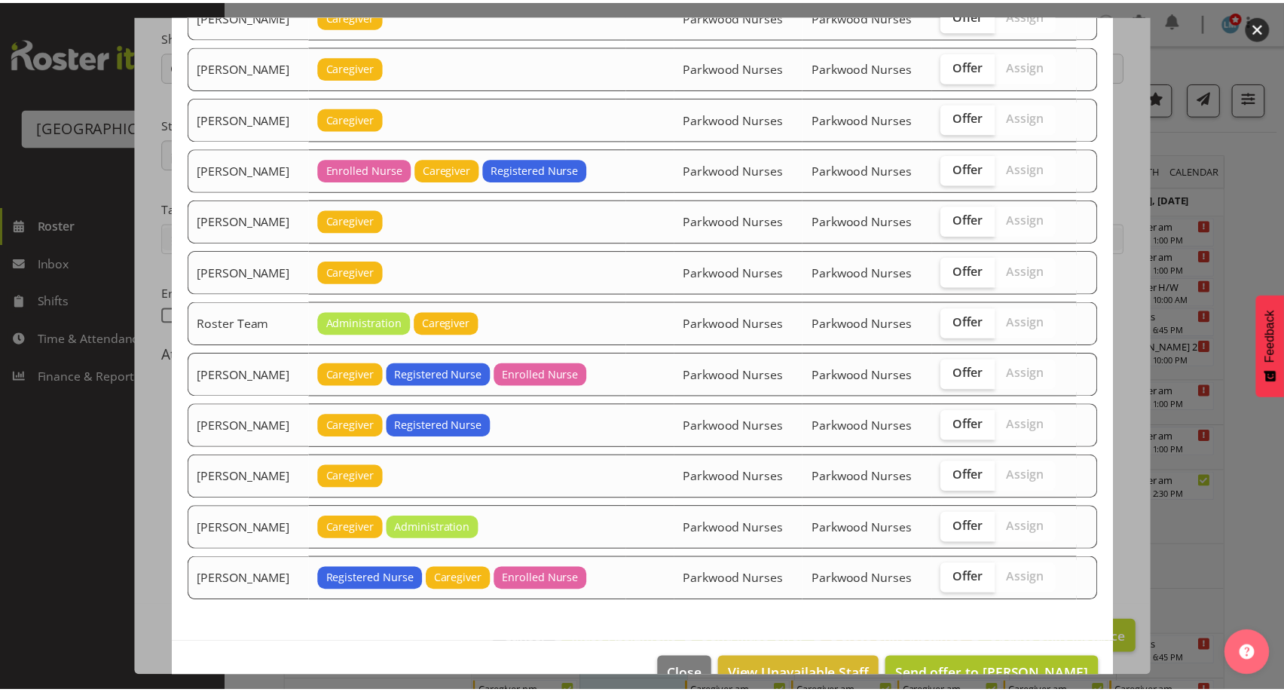
scroll to position [1543, 0]
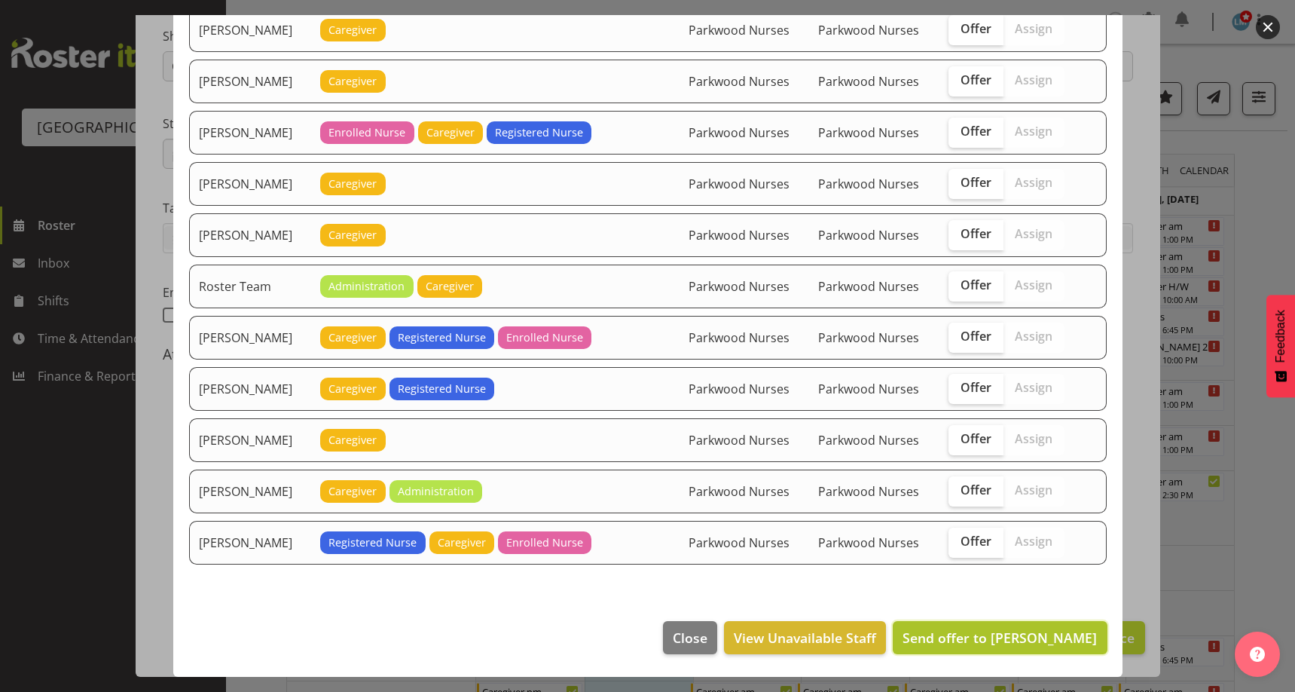
click at [1046, 647] on button "Send offer to Jamilla Lockyer" at bounding box center [1000, 637] width 214 height 33
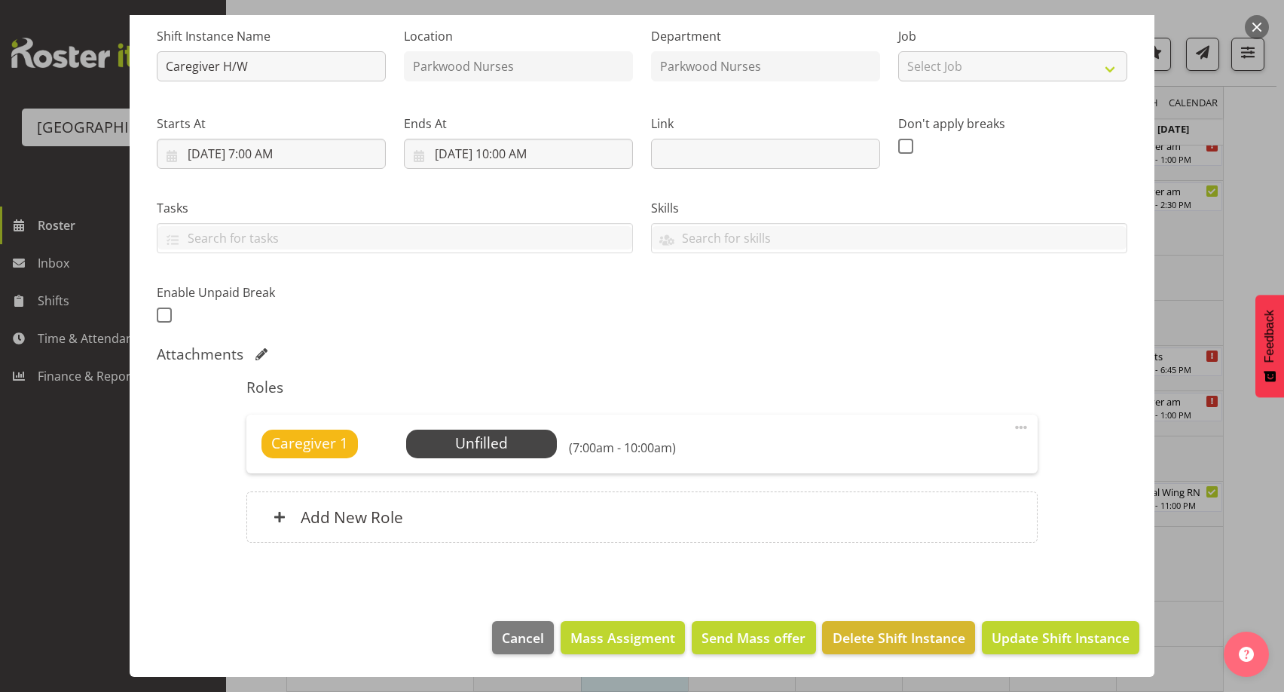
scroll to position [452, 0]
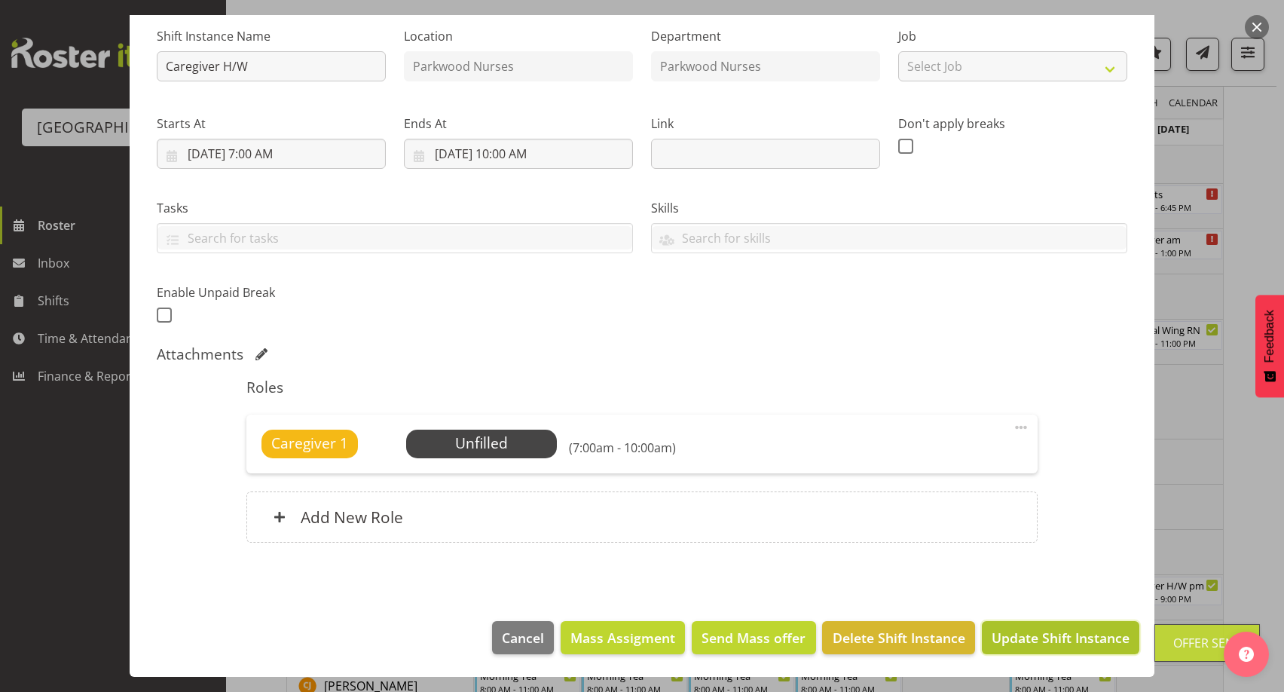
click at [1050, 640] on span "Update Shift Instance" at bounding box center [1060, 637] width 138 height 20
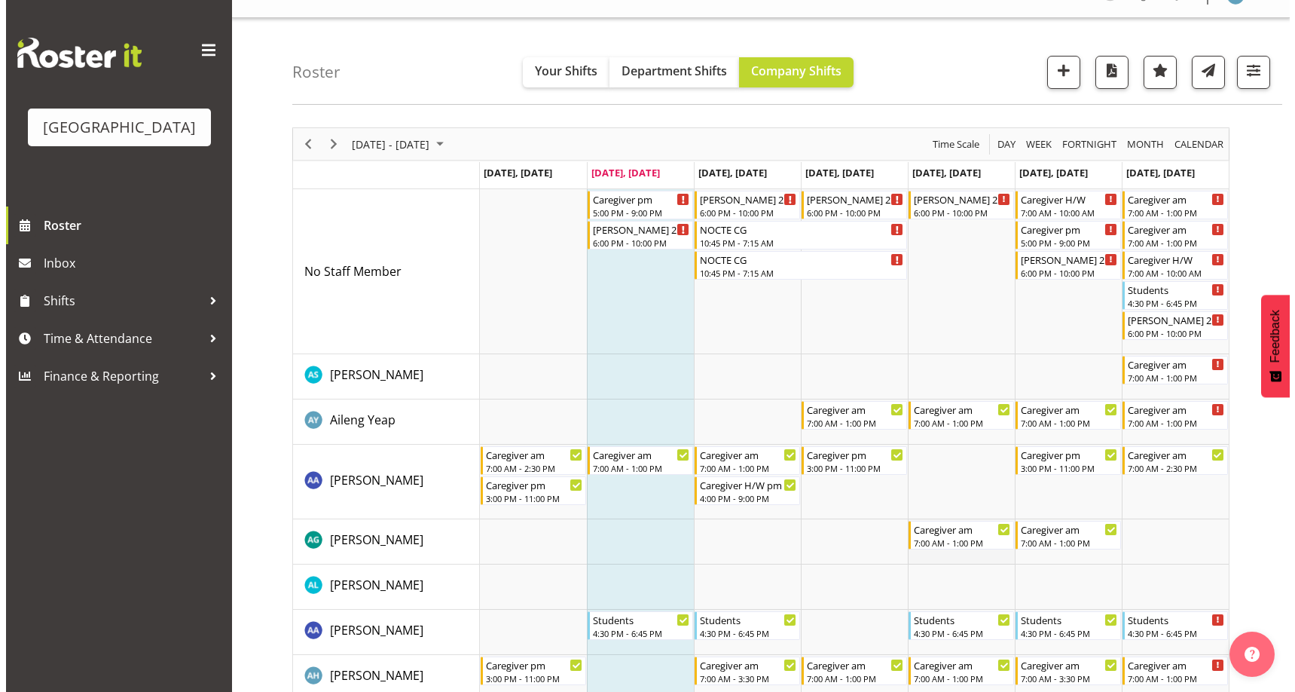
scroll to position [0, 0]
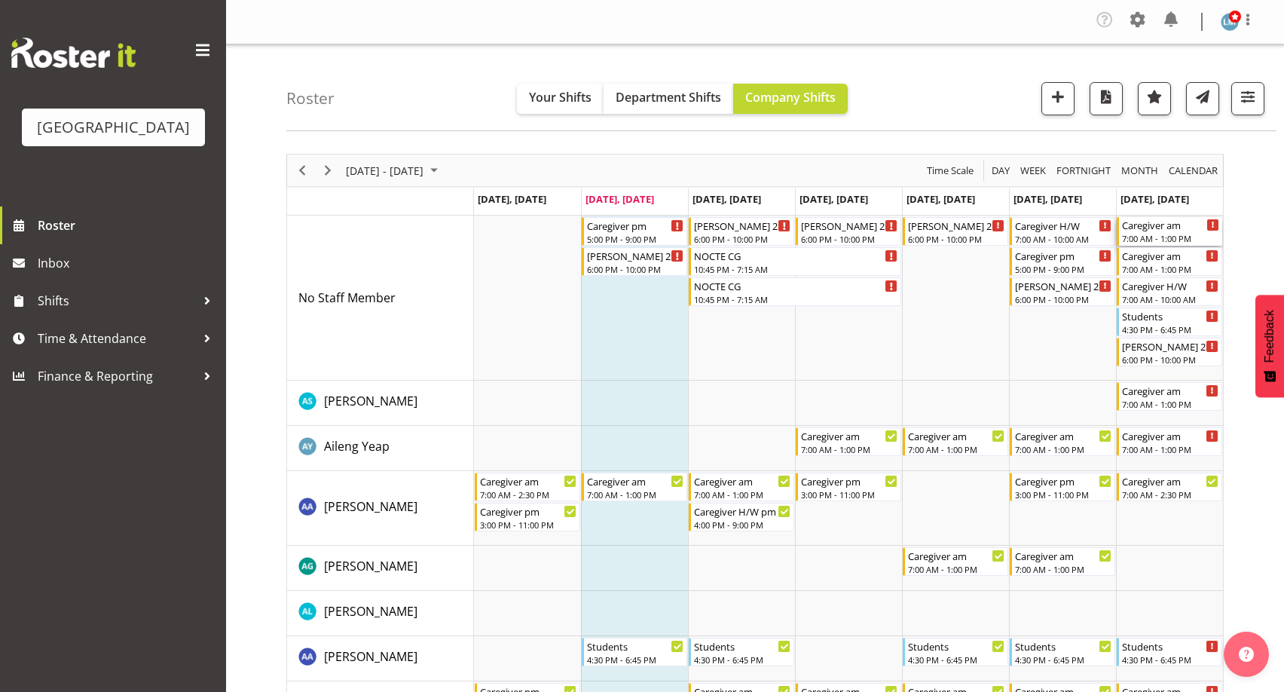
click at [1165, 232] on div "Caregiver am 7:00 AM - 1:00 PM" at bounding box center [1170, 231] width 97 height 29
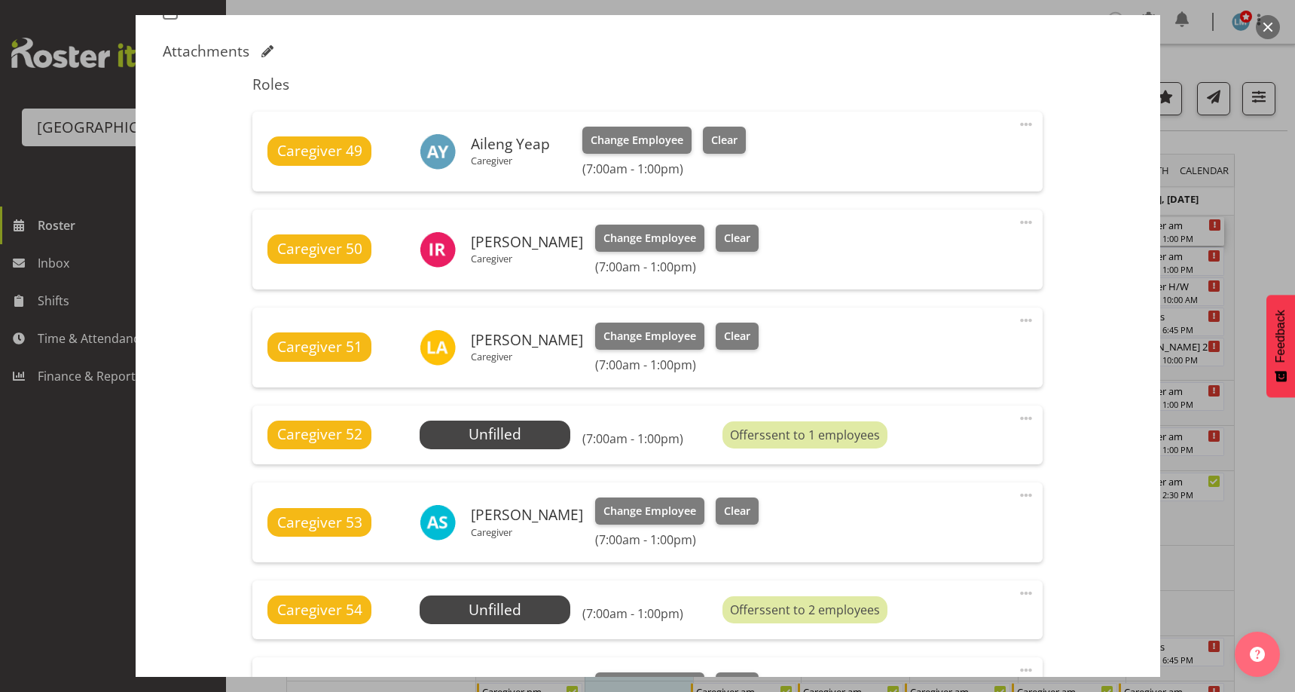
scroll to position [753, 0]
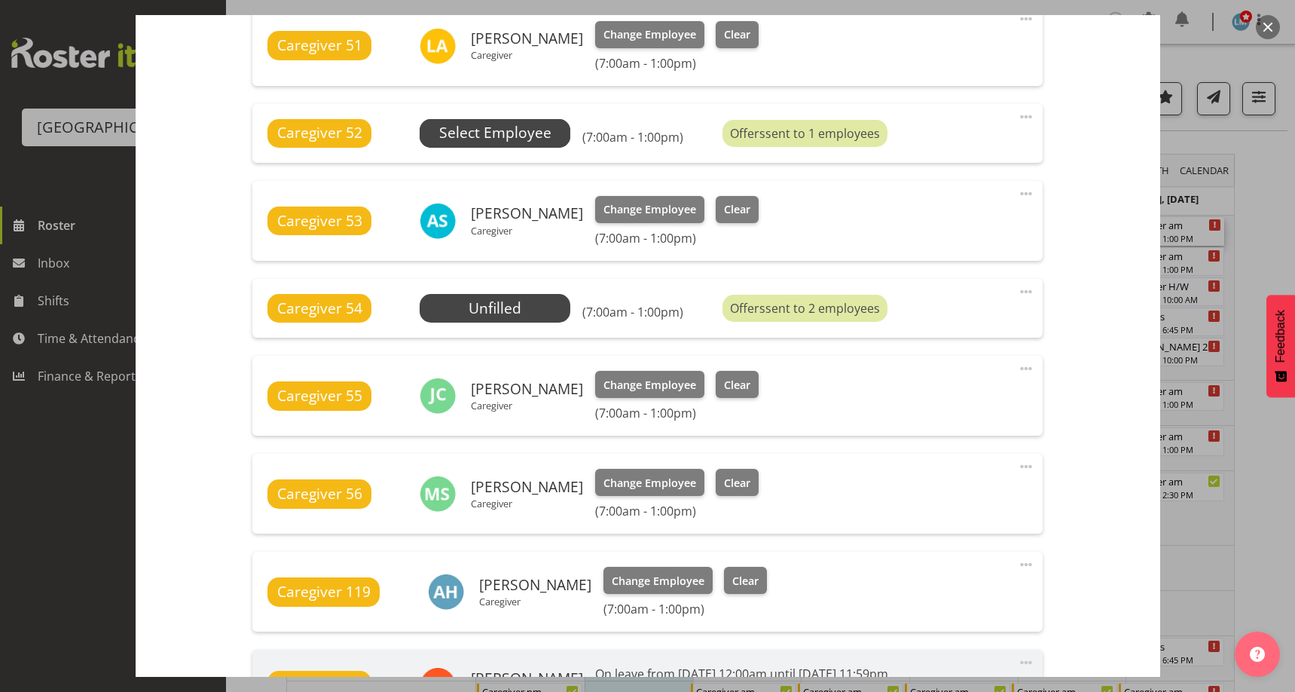
click at [533, 135] on span "Select Employee" at bounding box center [495, 133] width 112 height 22
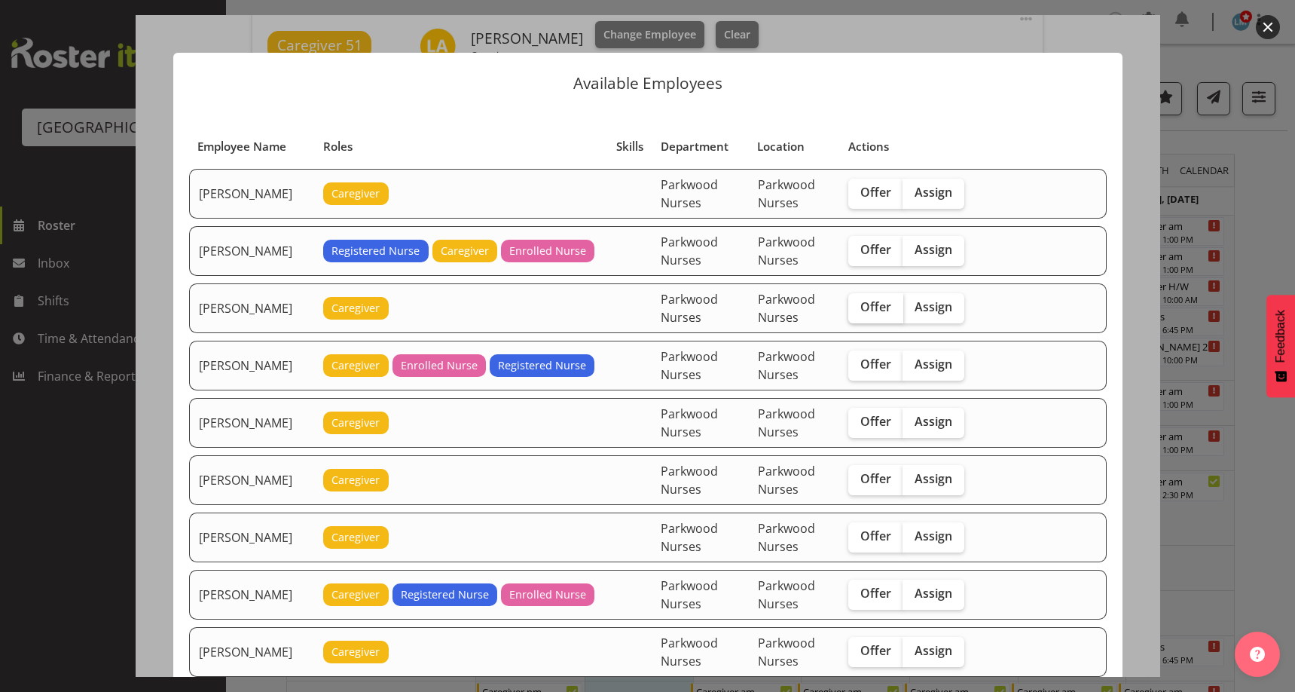
click at [875, 307] on span "Offer" at bounding box center [875, 306] width 31 height 15
click at [858, 307] on input "Offer" at bounding box center [853, 307] width 10 height 10
checkbox input "true"
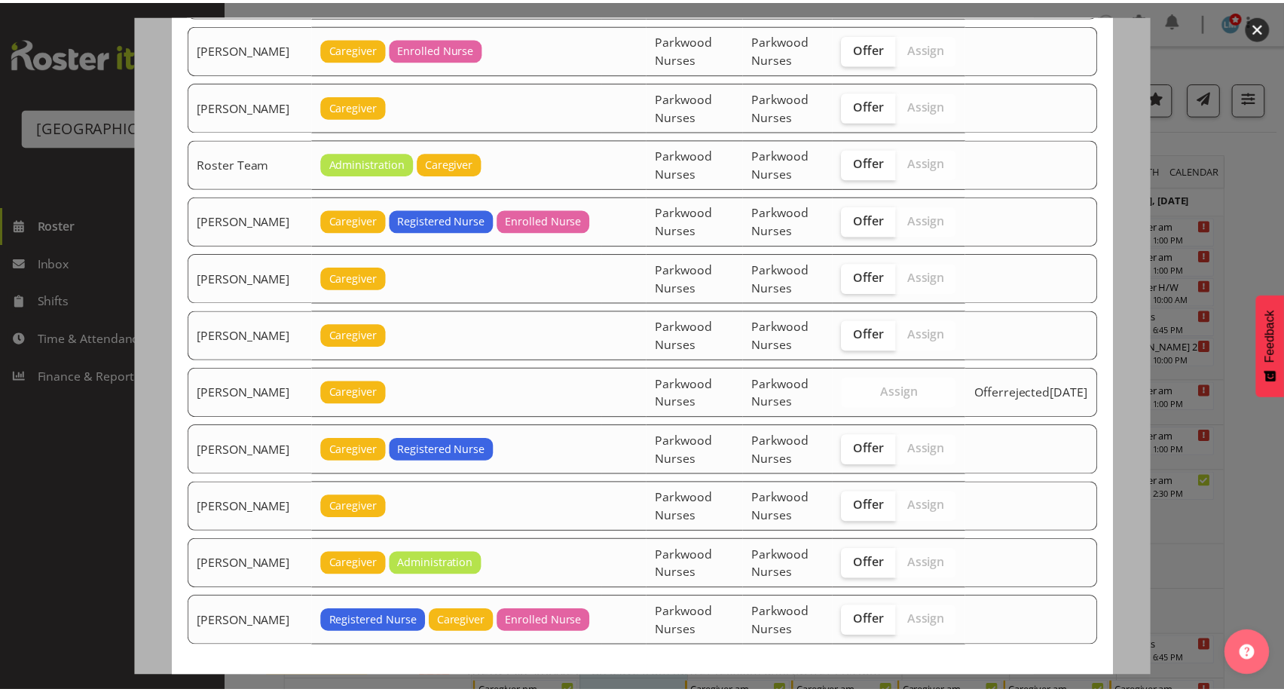
scroll to position [2059, 0]
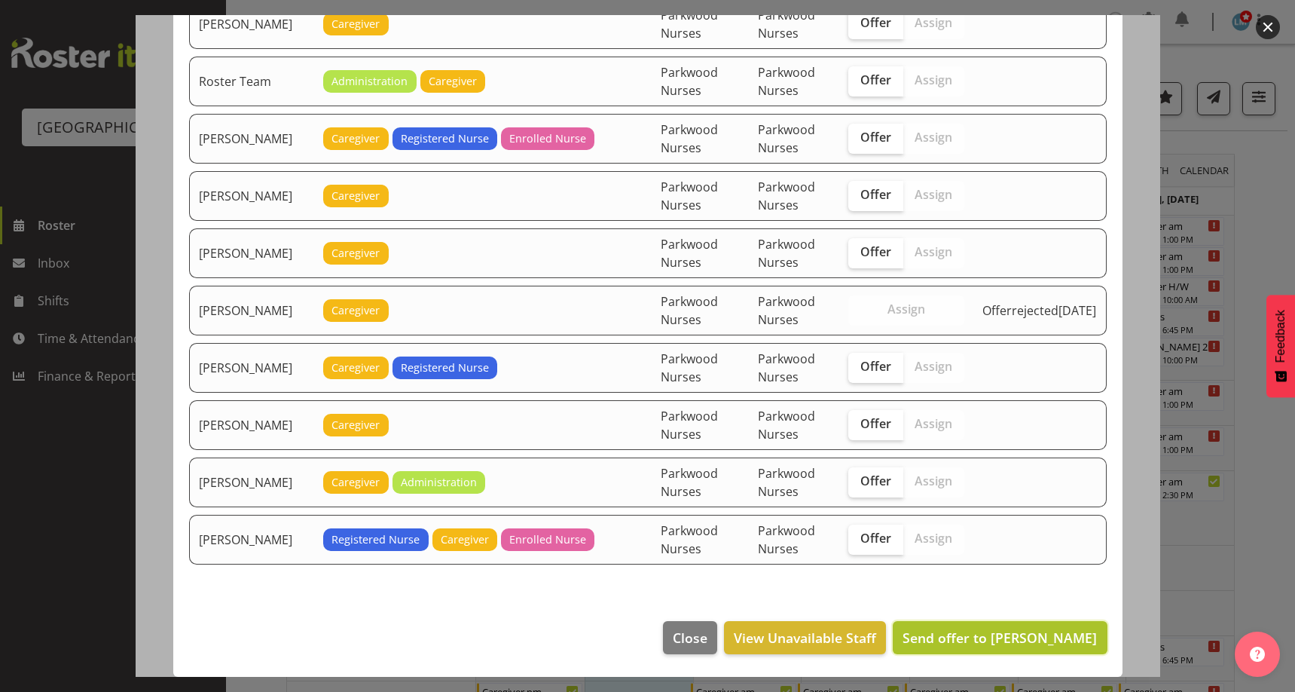
click at [1020, 634] on span "Send offer to Bailey Potter" at bounding box center [999, 637] width 194 height 18
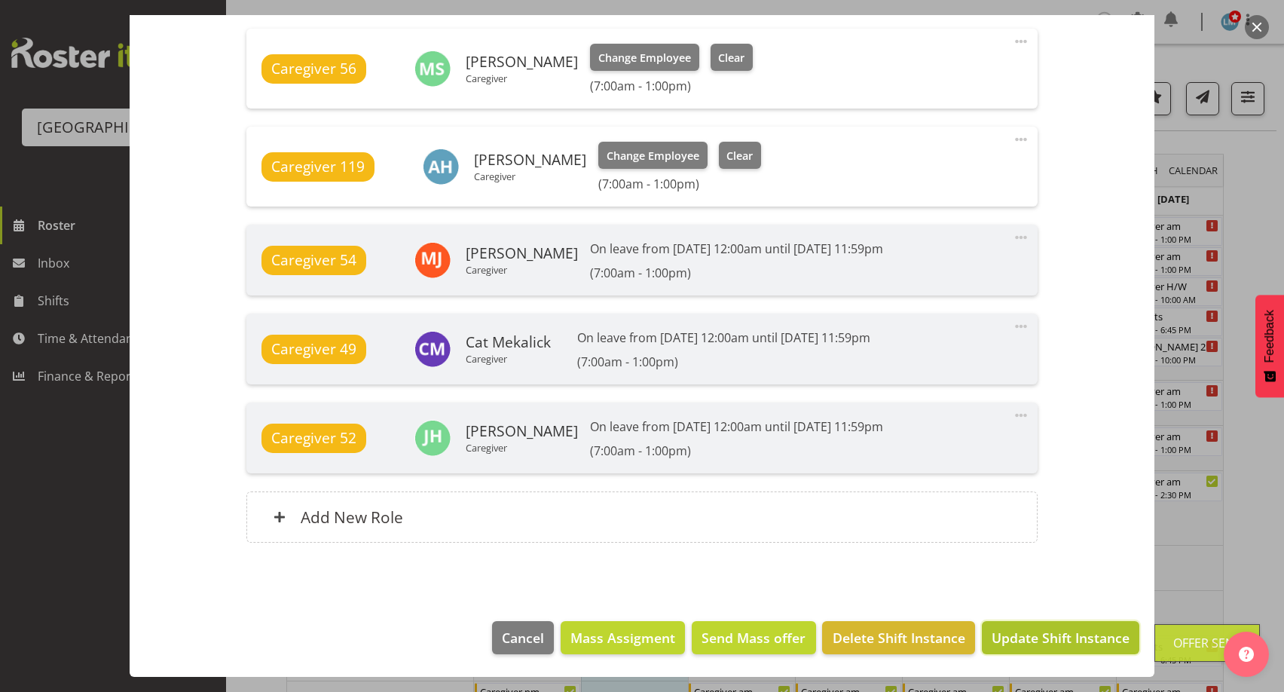
click at [1030, 646] on span "Update Shift Instance" at bounding box center [1060, 637] width 138 height 20
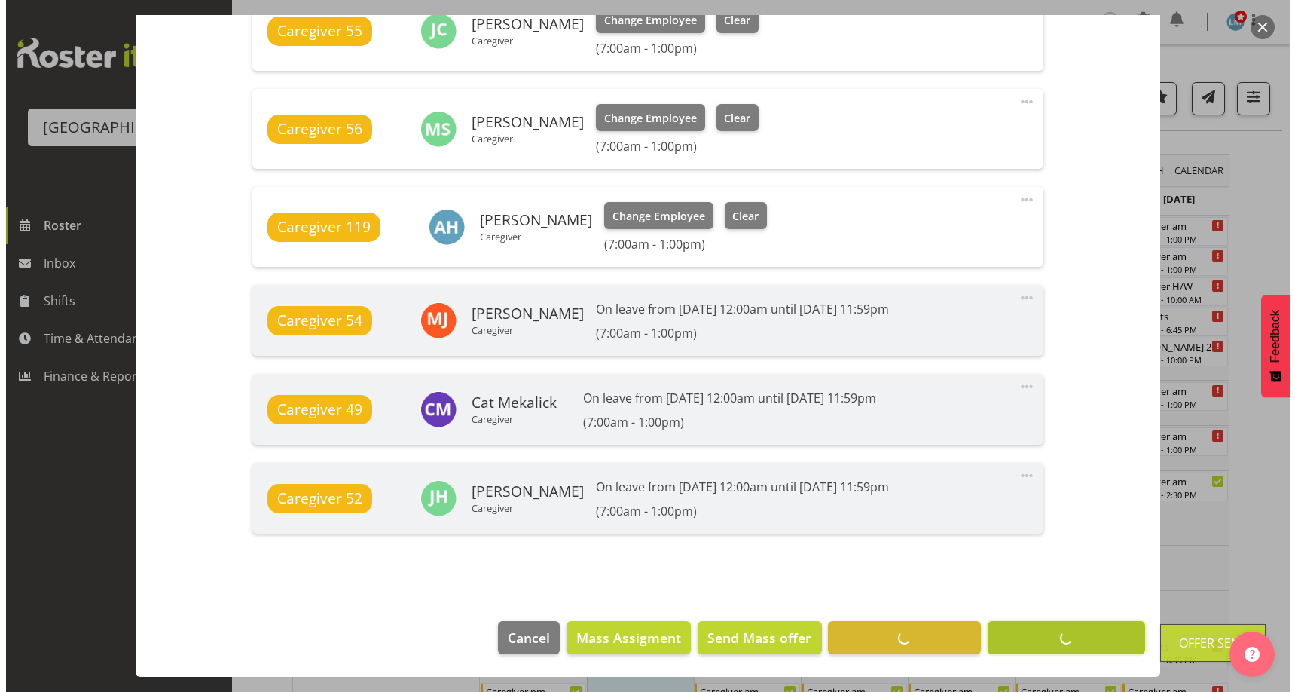
scroll to position [1118, 0]
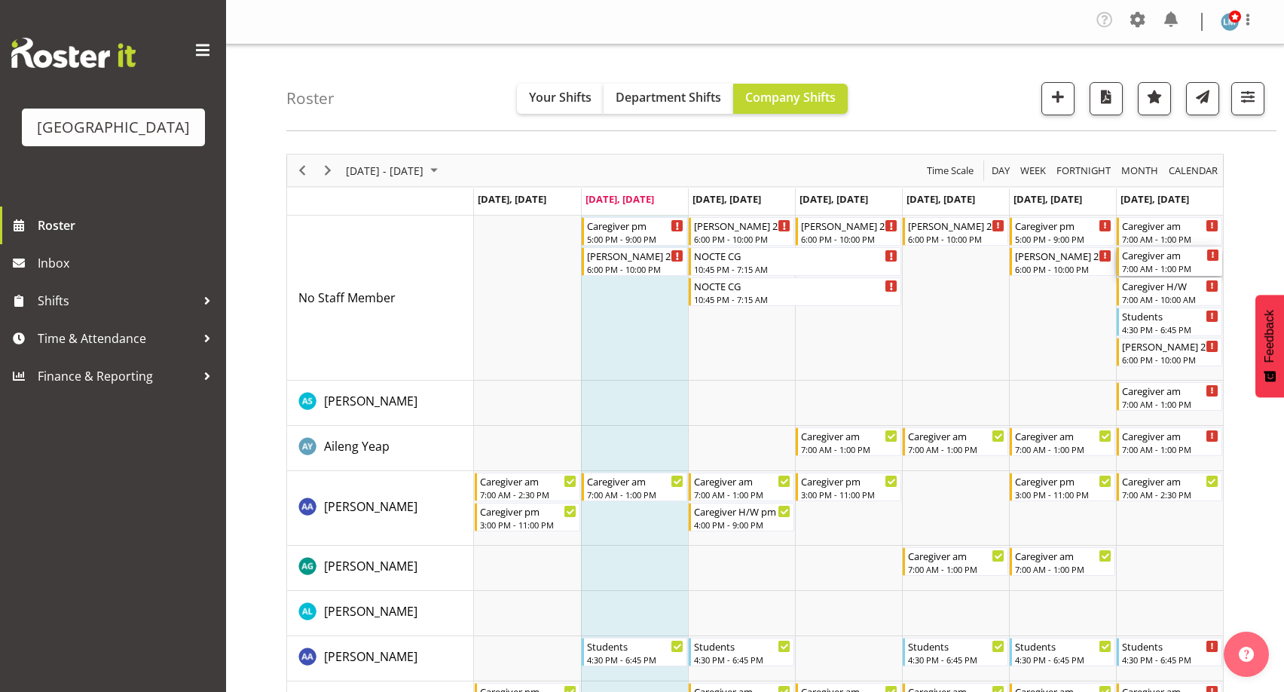
click at [1171, 254] on div "Caregiver am" at bounding box center [1170, 254] width 97 height 15
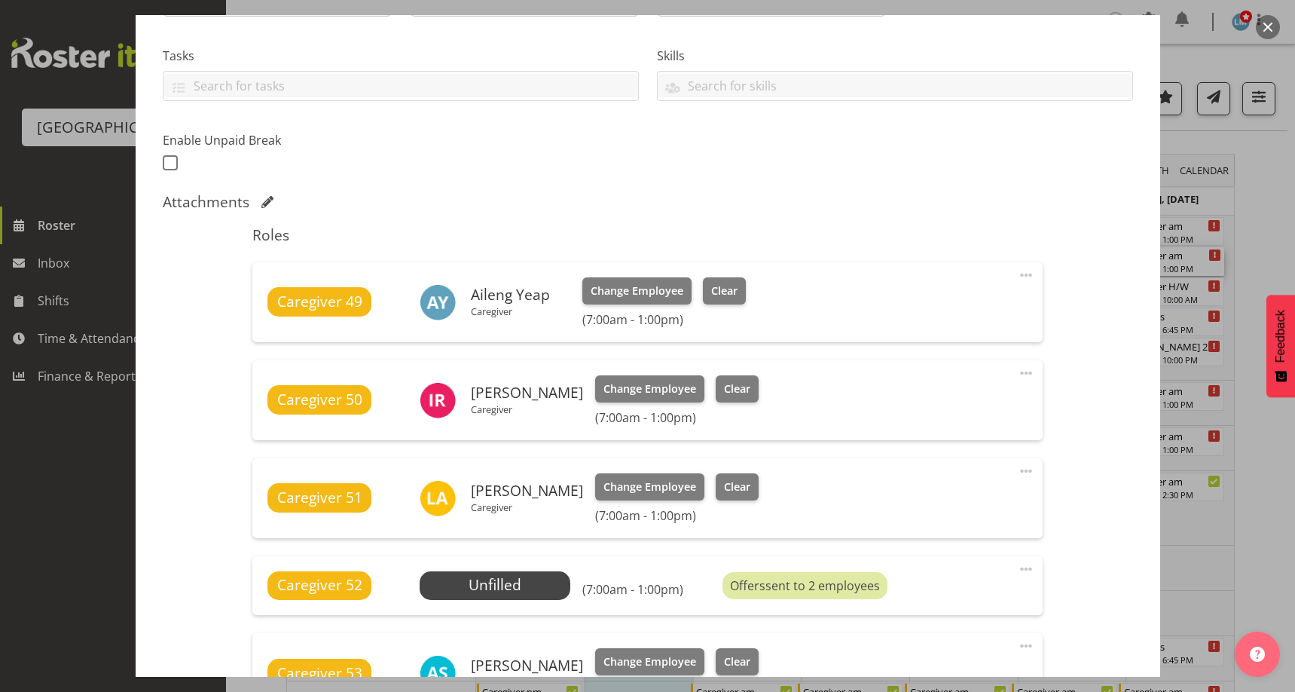
scroll to position [527, 0]
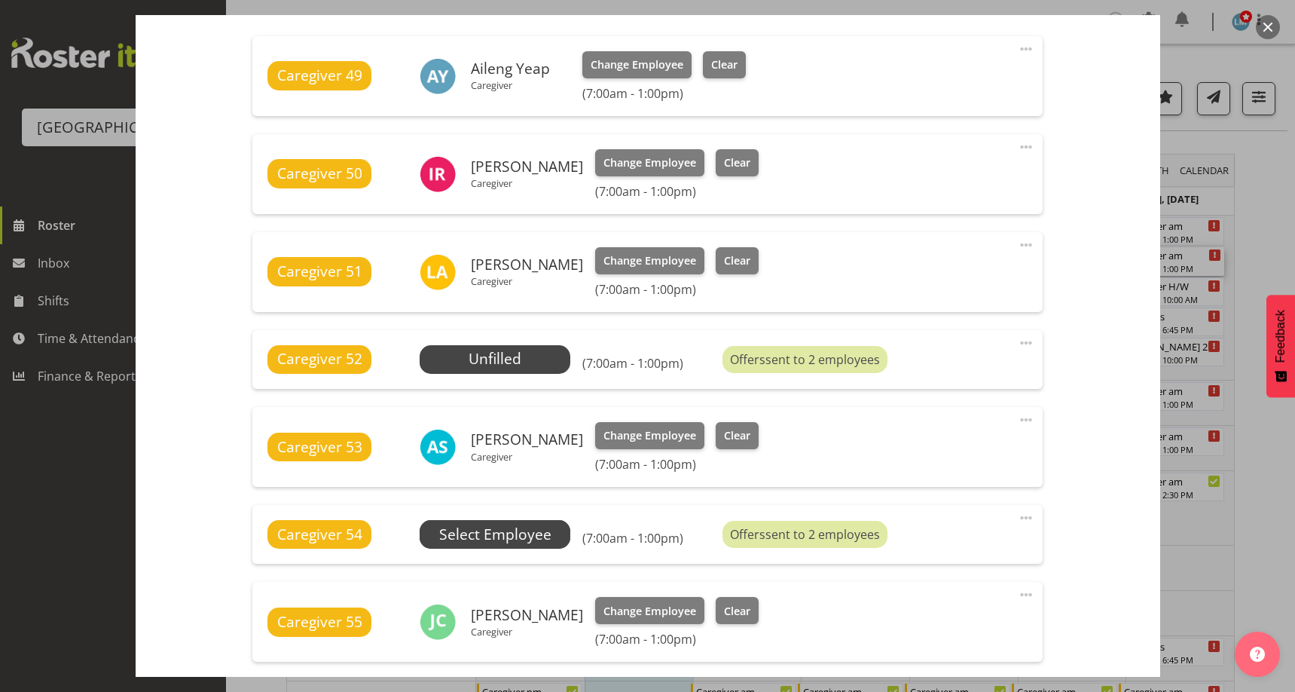
click at [0, 0] on span "Select Employee" at bounding box center [0, 0] width 0 height 0
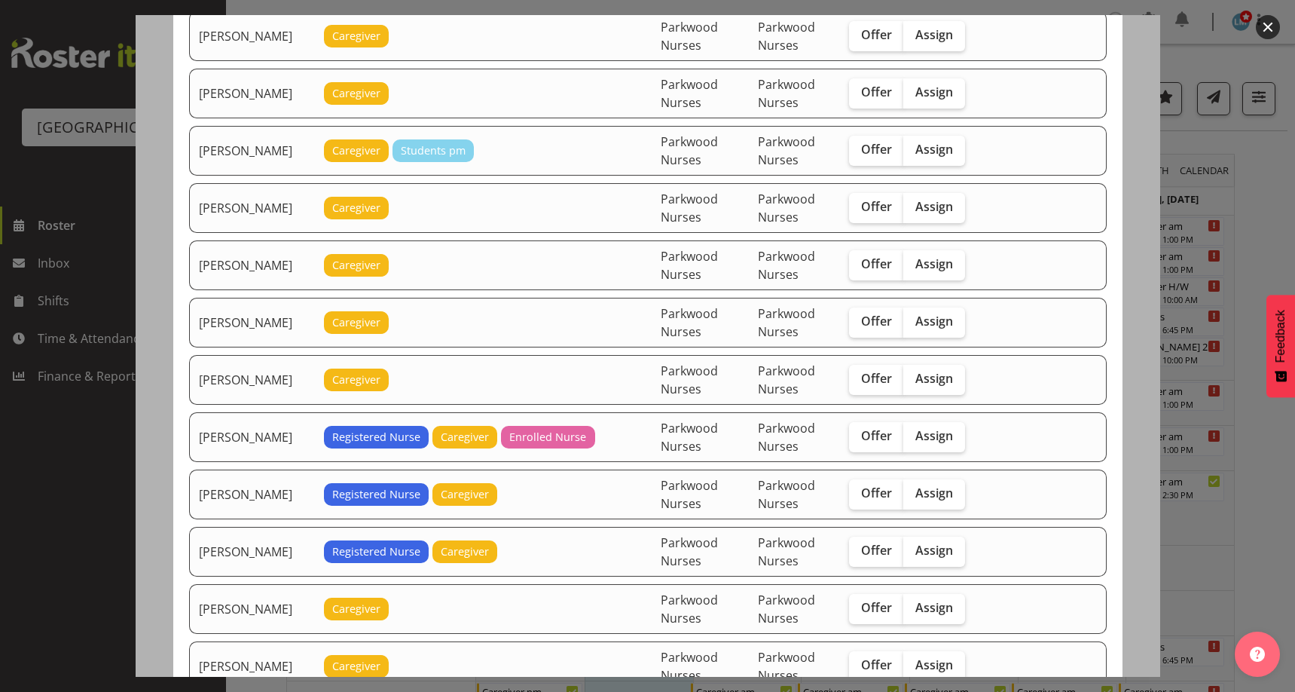
scroll to position [753, 0]
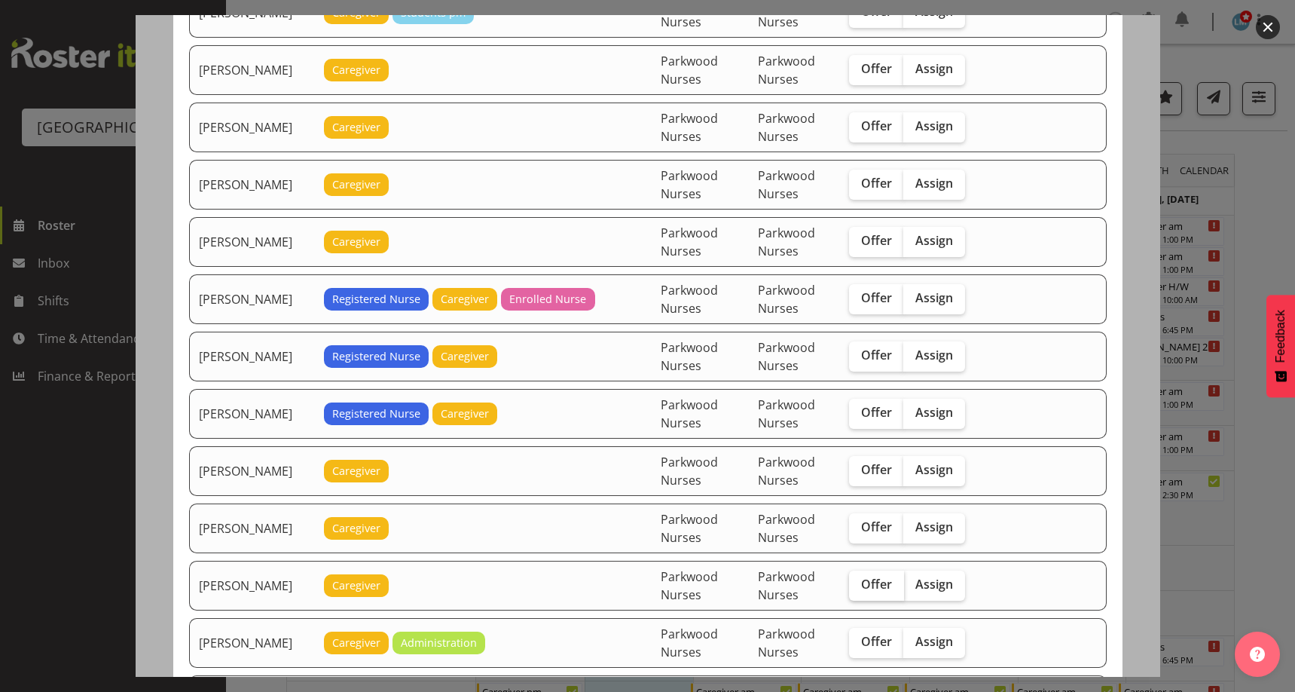
click at [879, 590] on span "Offer" at bounding box center [876, 583] width 31 height 15
click at [859, 589] on input "Offer" at bounding box center [854, 584] width 10 height 10
checkbox input "true"
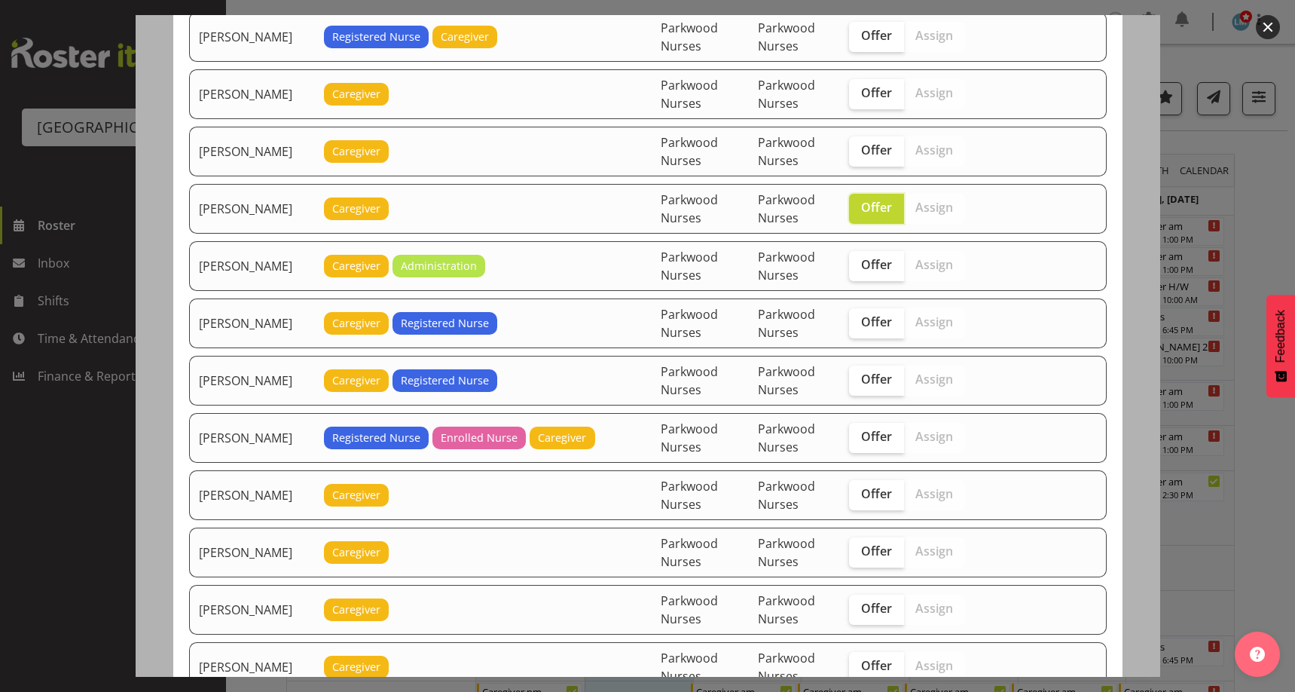
scroll to position [1281, 0]
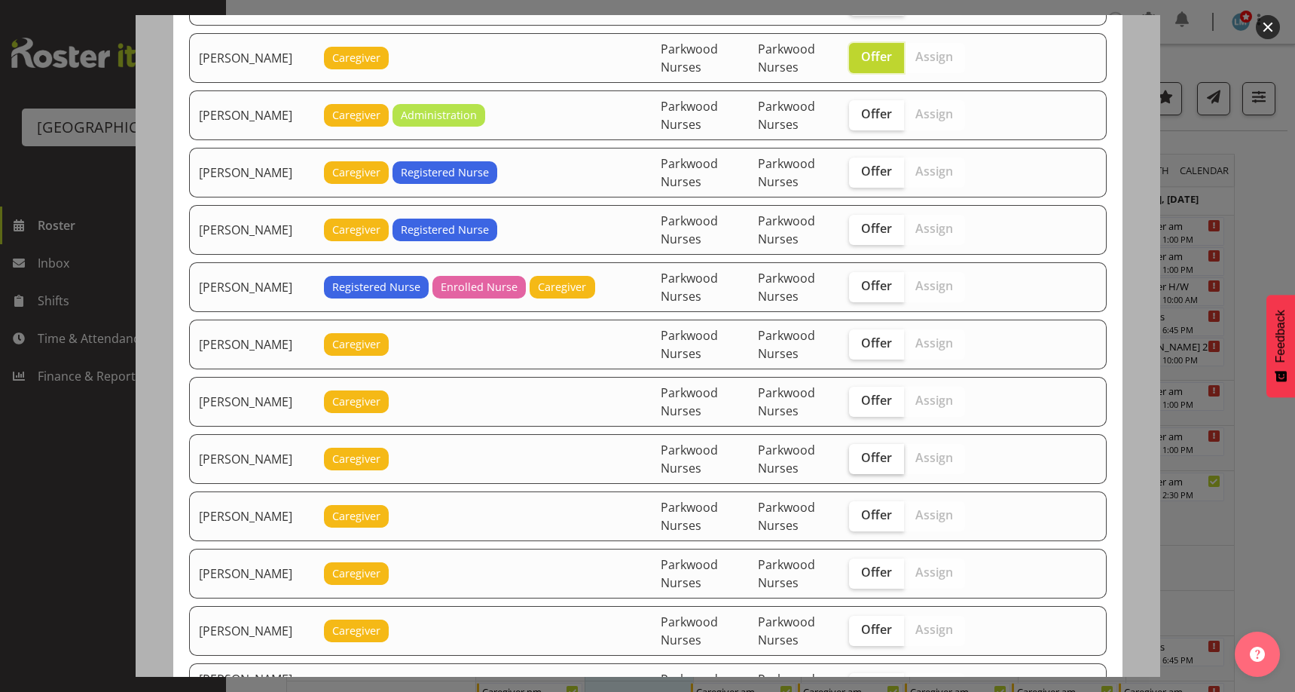
click at [855, 455] on input "Offer" at bounding box center [854, 458] width 10 height 10
checkbox input "true"
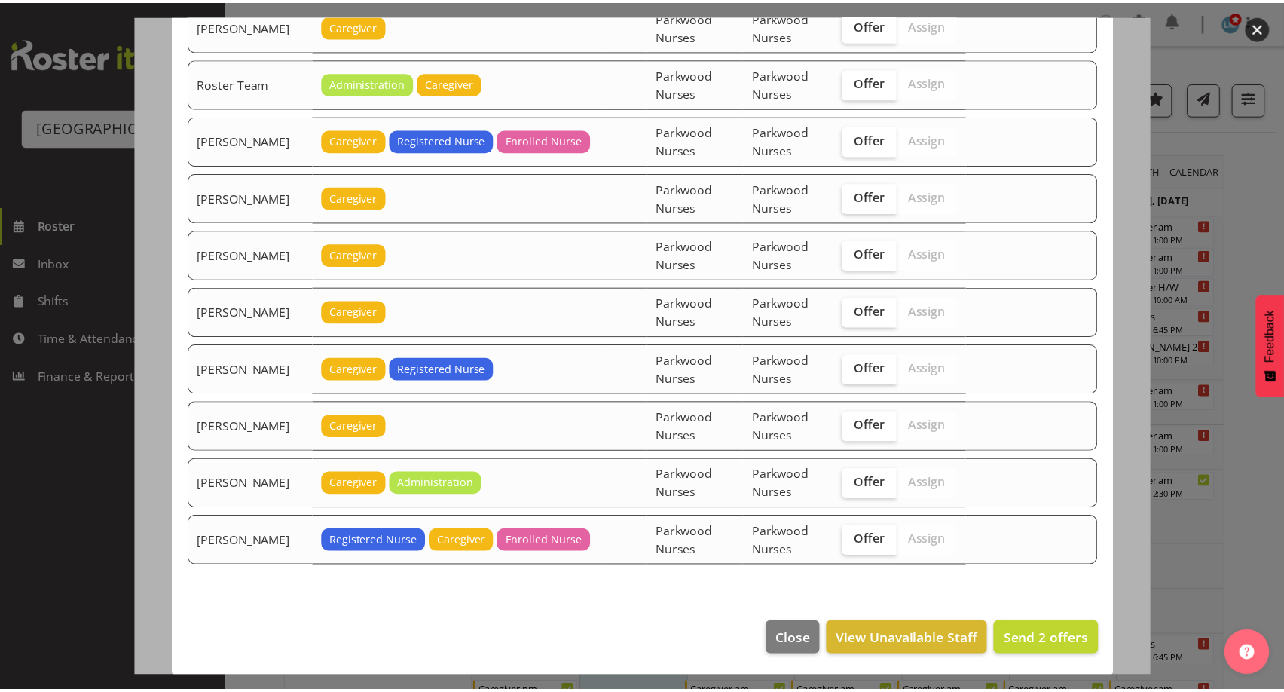
scroll to position [2059, 0]
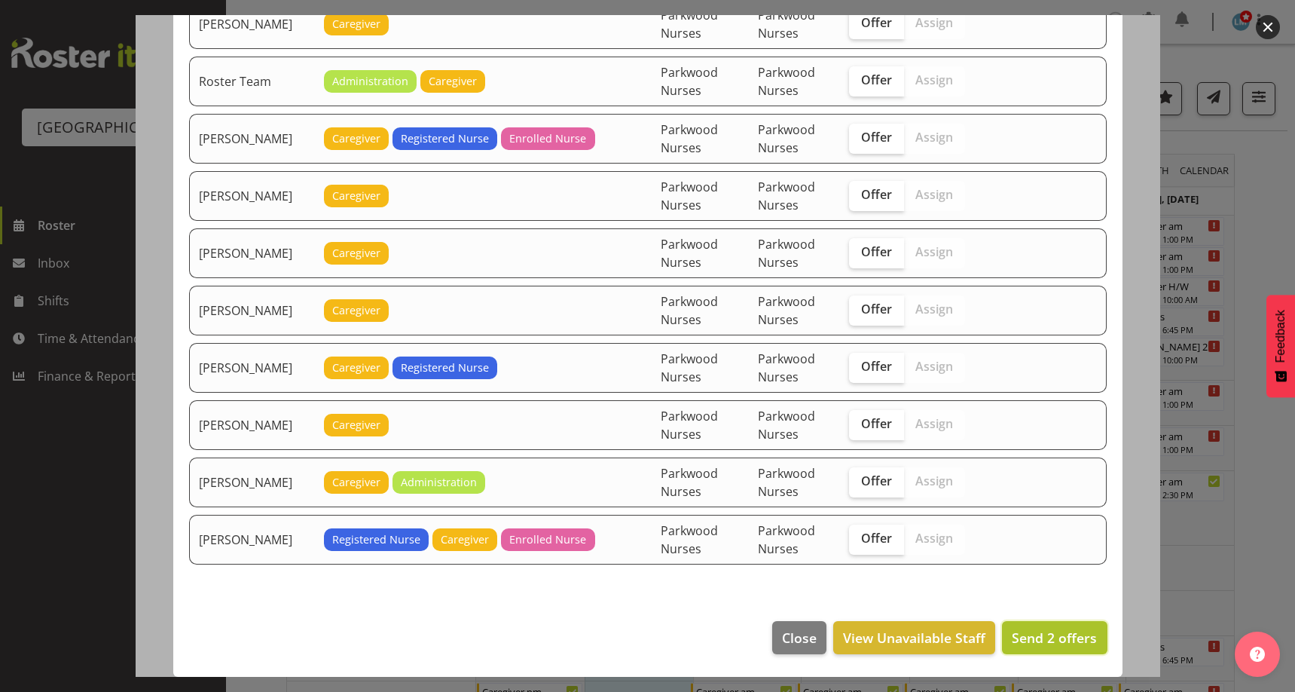
click at [1057, 627] on span "Send 2 offers" at bounding box center [1054, 637] width 85 height 20
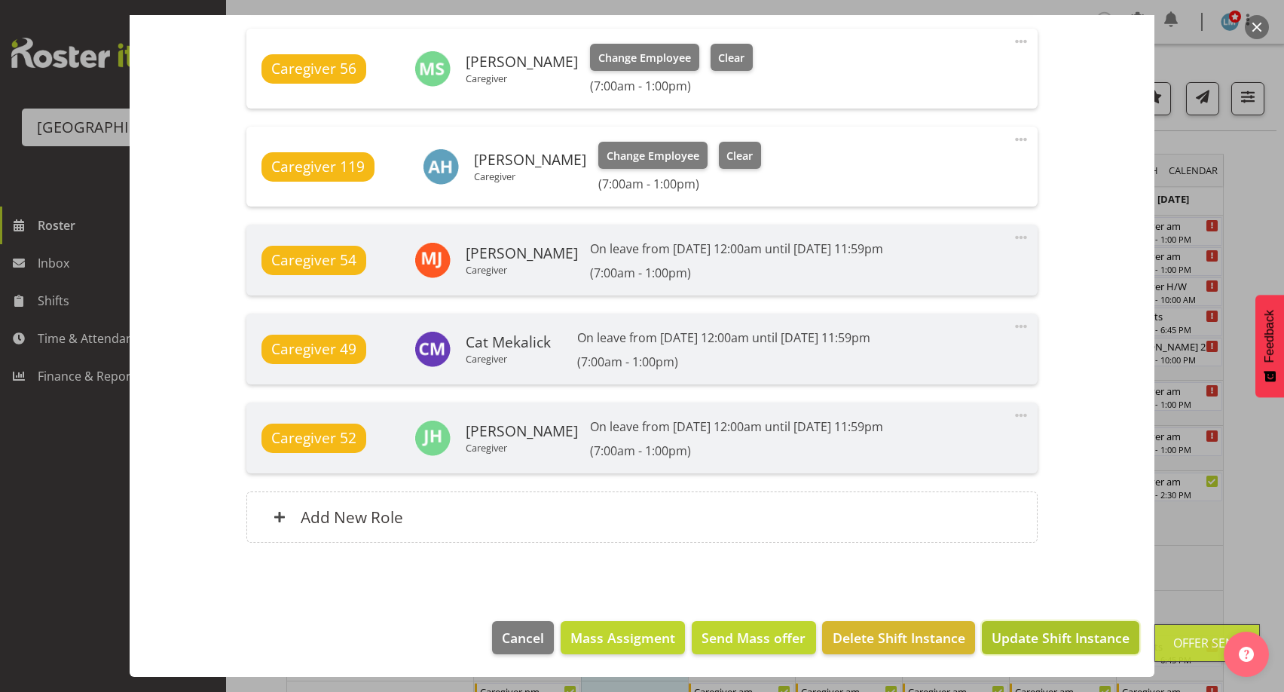
click at [1058, 637] on span "Update Shift Instance" at bounding box center [1060, 637] width 138 height 20
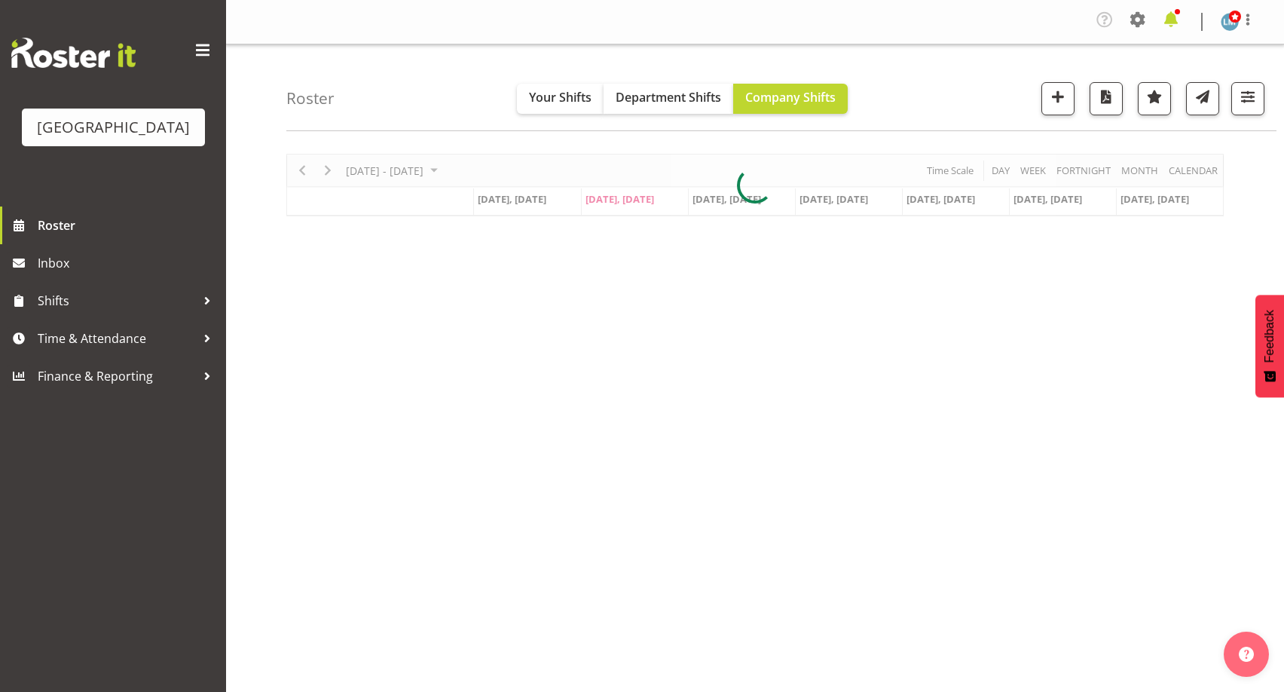
click at [1176, 23] on span at bounding box center [1171, 20] width 24 height 24
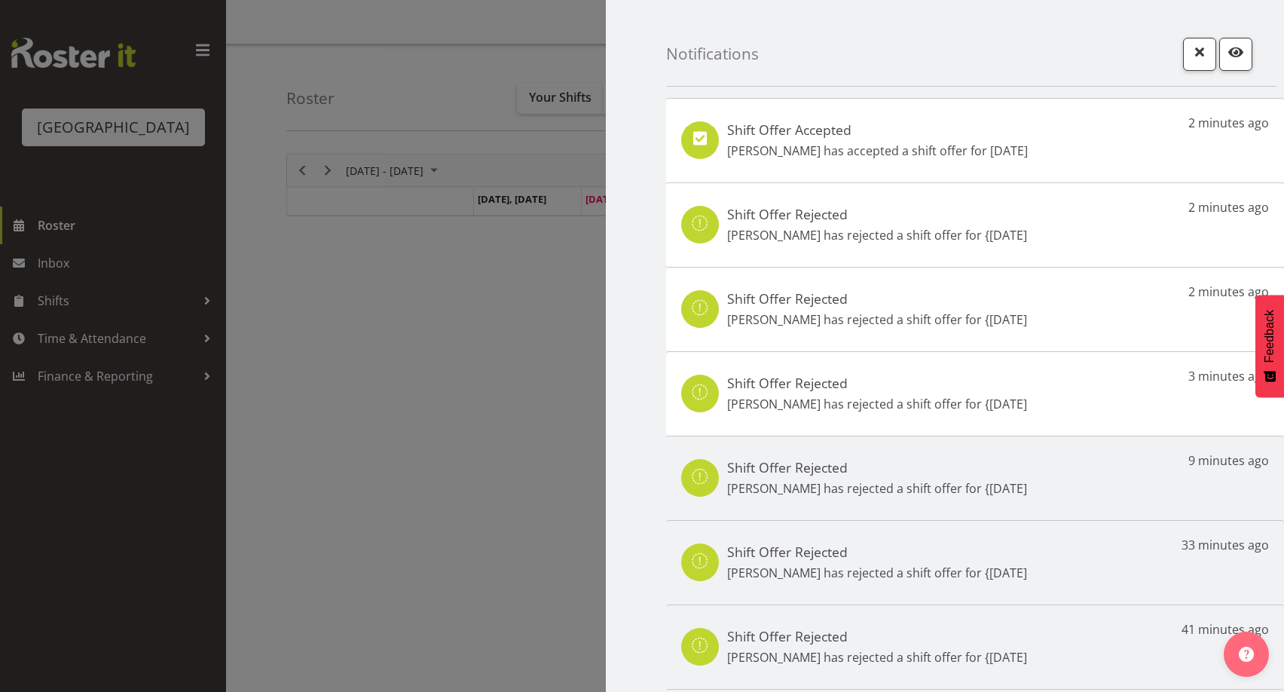
click at [949, 127] on h5 "Shift Offer Accepted" at bounding box center [877, 129] width 301 height 17
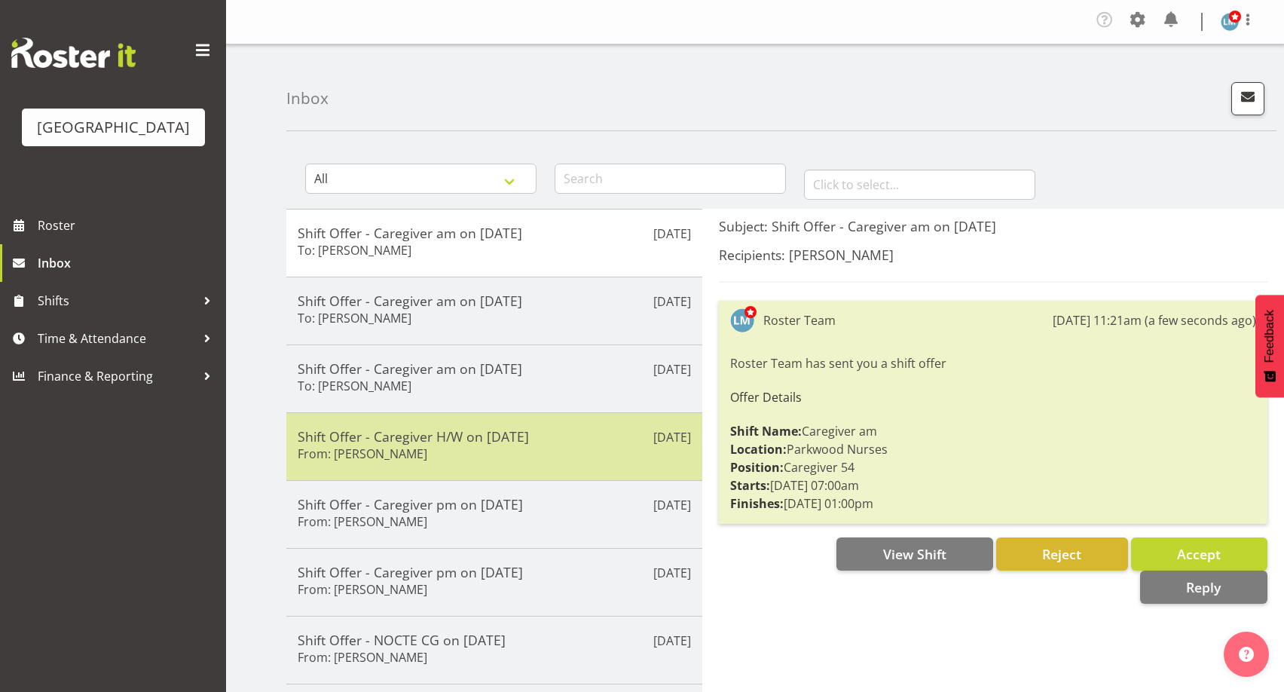
click at [408, 432] on h5 "Shift Offer - Caregiver H/W on [DATE]" at bounding box center [494, 436] width 393 height 17
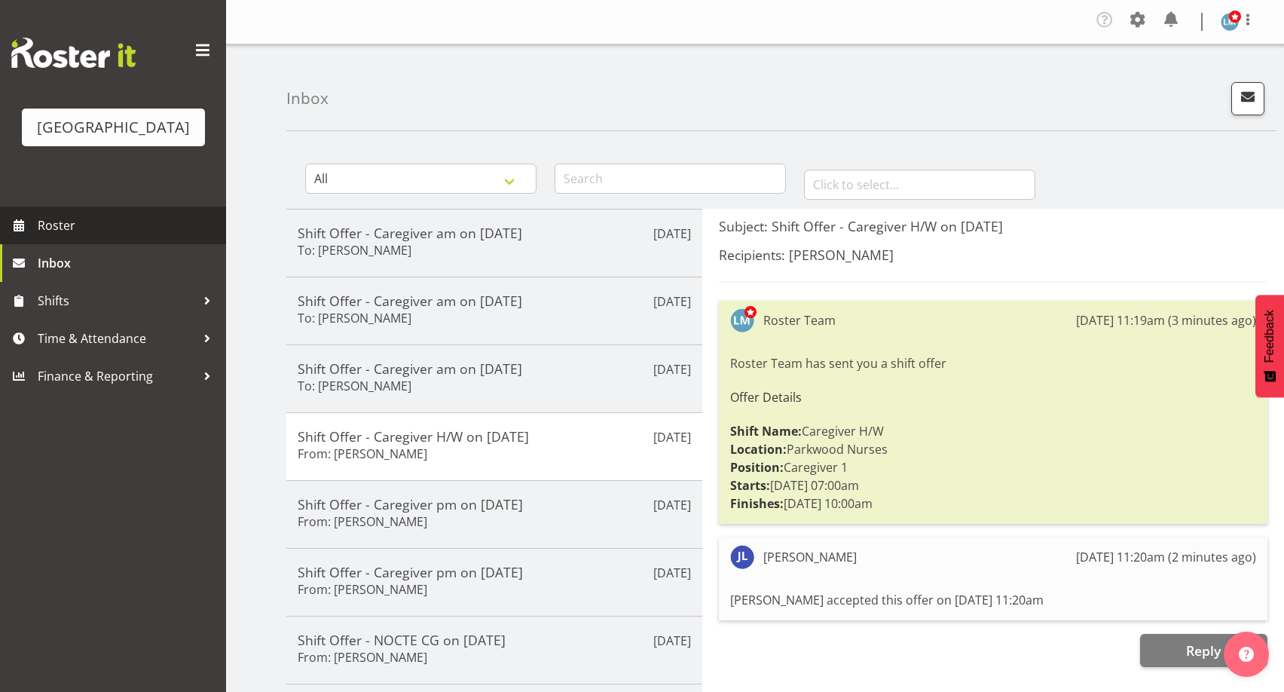
click at [67, 237] on span "Roster" at bounding box center [128, 225] width 181 height 23
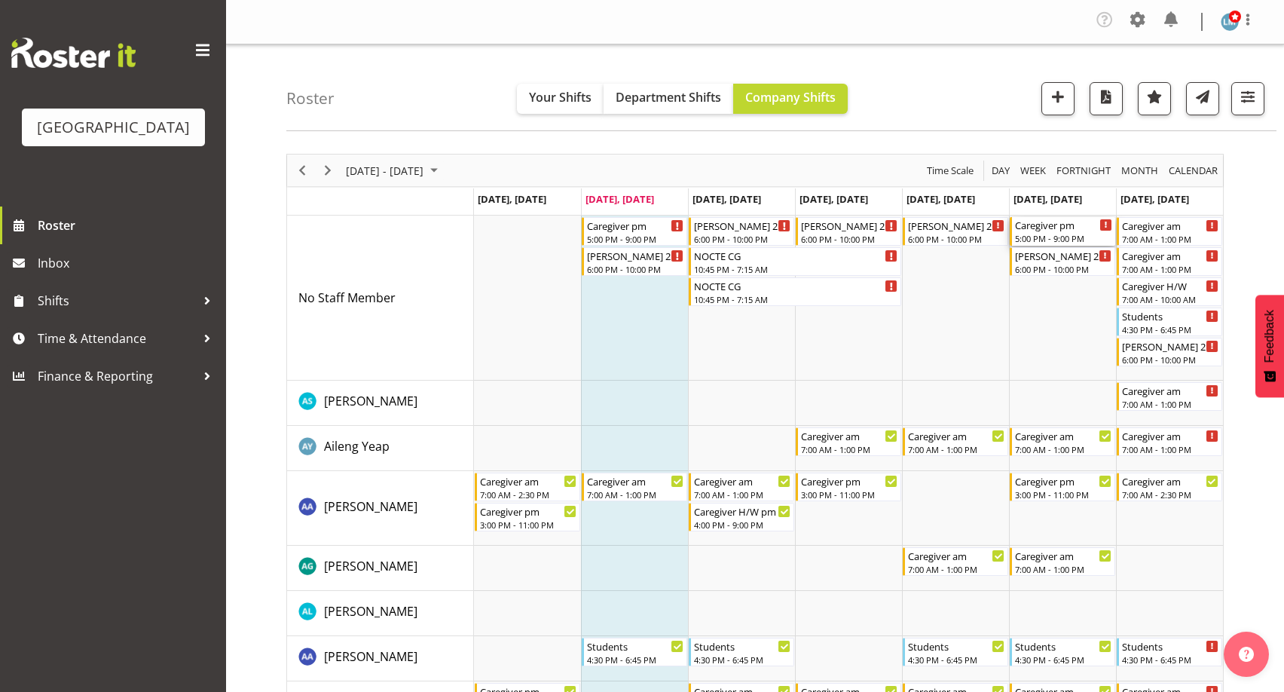
click at [1060, 217] on div "Caregiver pm 5:00 PM - 9:00 PM" at bounding box center [1061, 231] width 105 height 29
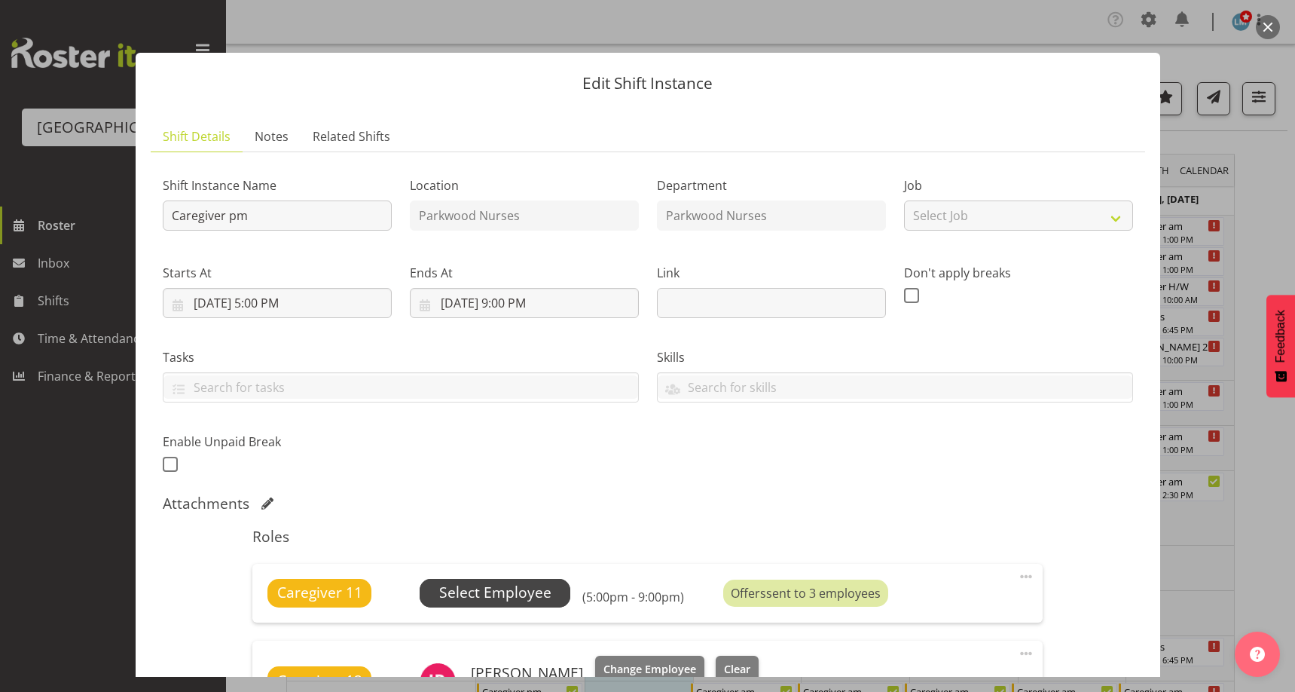
click at [542, 592] on span "Select Employee" at bounding box center [495, 593] width 112 height 22
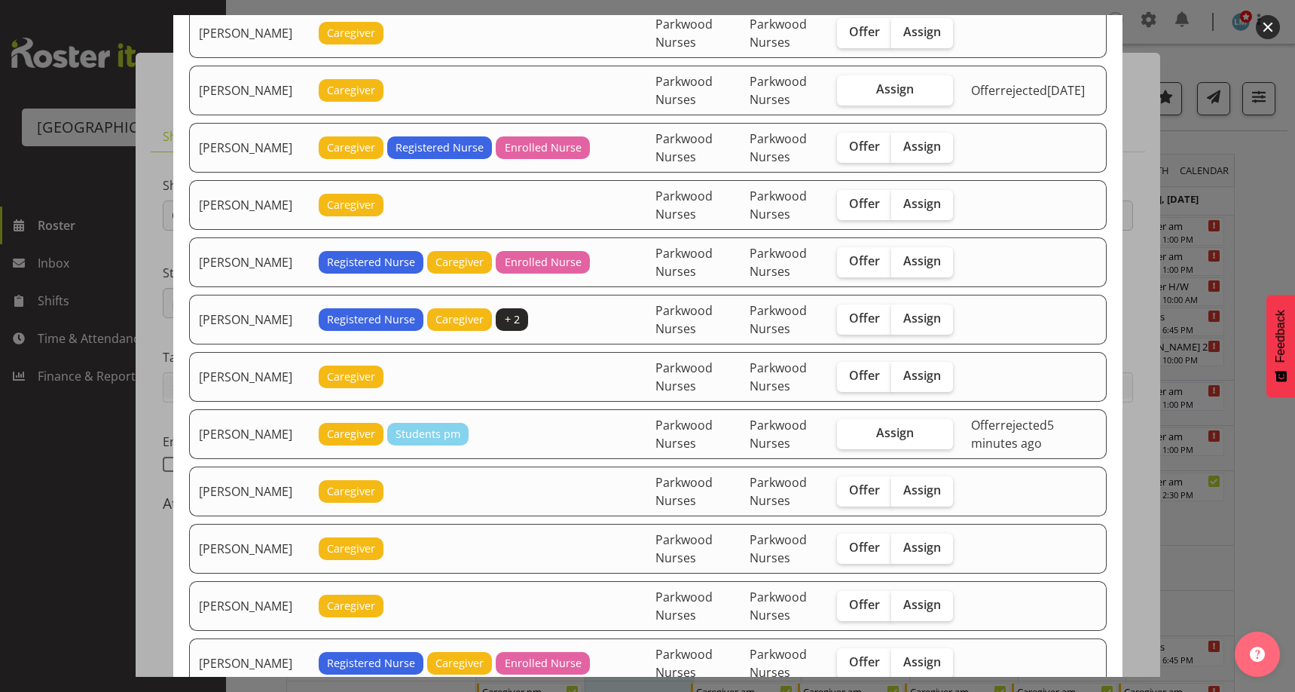
scroll to position [603, 0]
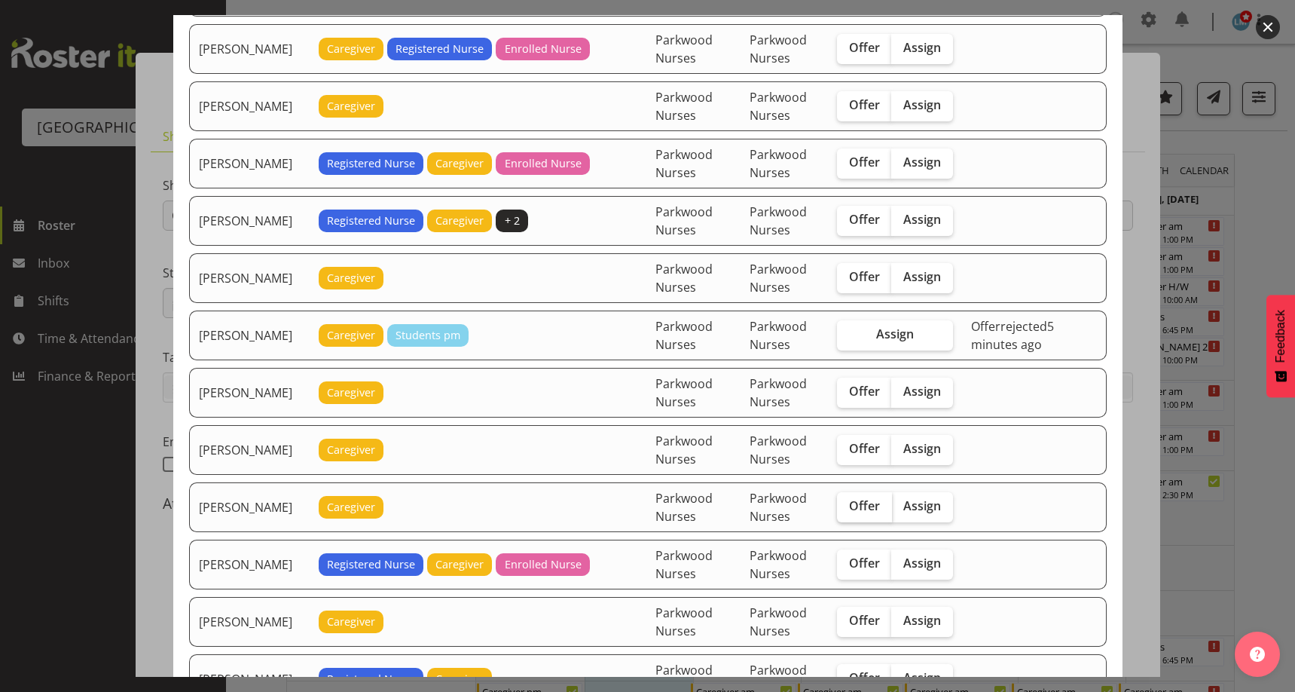
click at [877, 515] on label "Offer" at bounding box center [864, 507] width 55 height 30
click at [847, 511] on input "Offer" at bounding box center [842, 506] width 10 height 10
checkbox input "true"
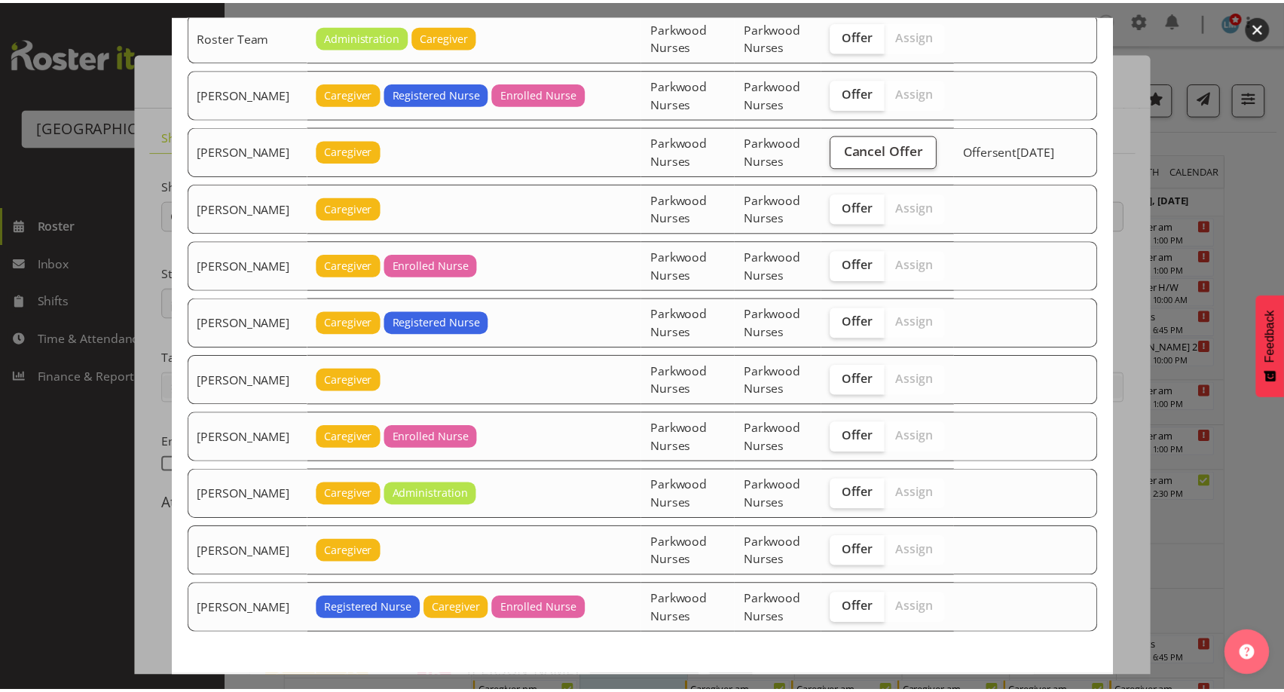
scroll to position [2574, 0]
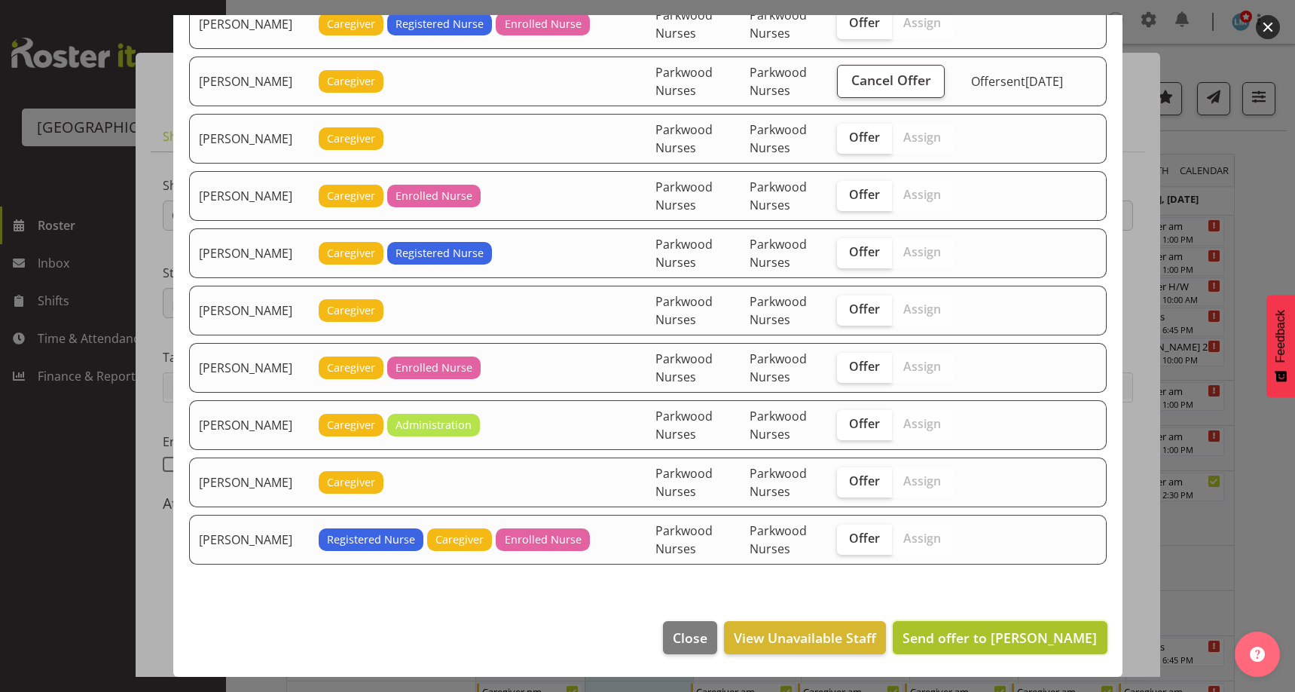
click at [1017, 646] on span "Send offer to Jamilla Lockyer" at bounding box center [999, 637] width 194 height 20
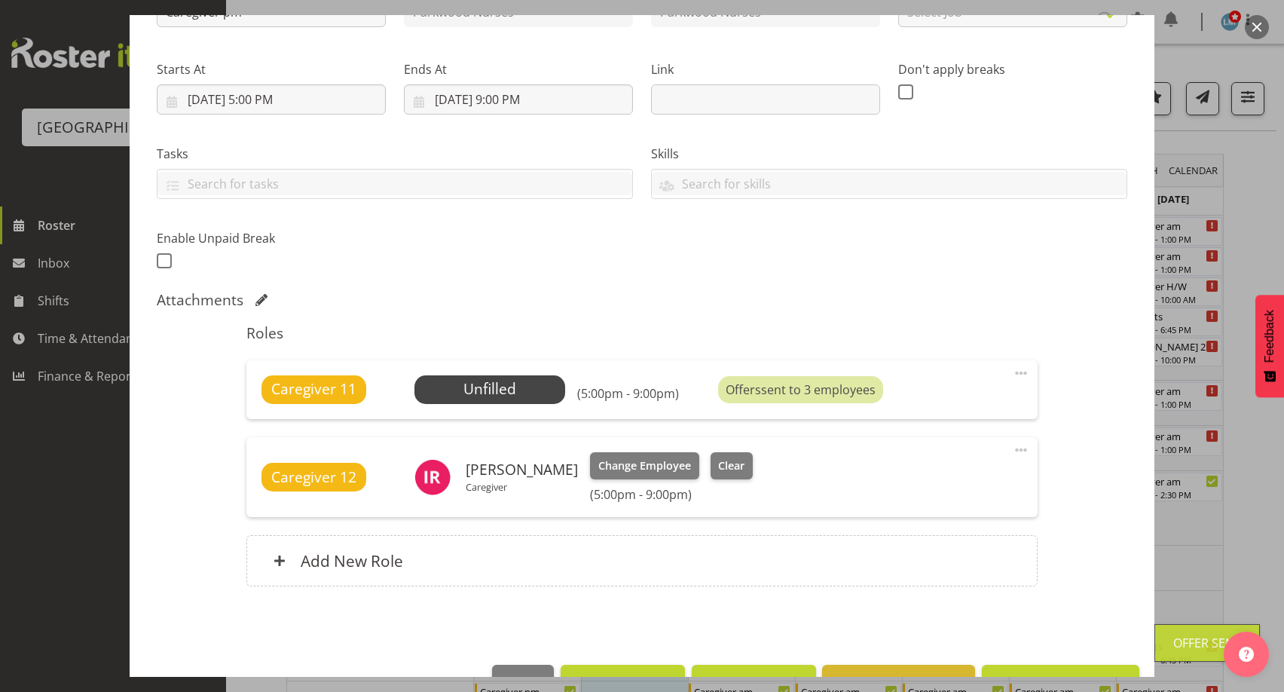
scroll to position [247, 0]
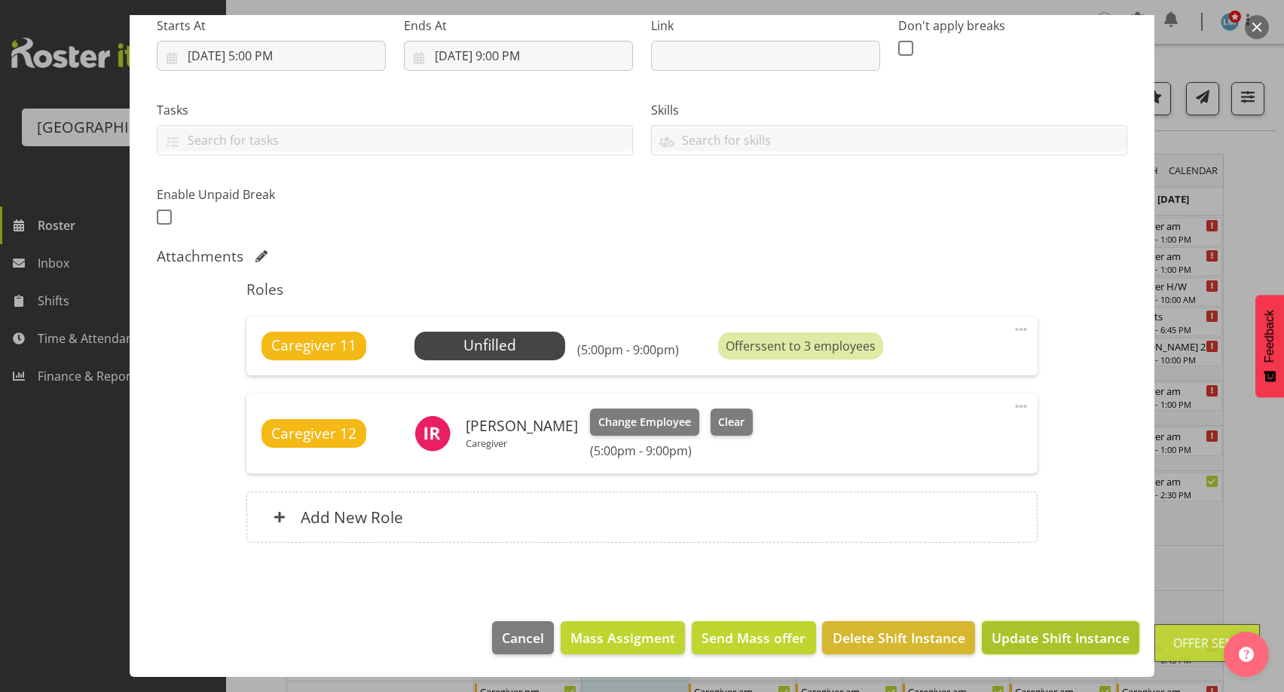
click at [1029, 630] on span "Update Shift Instance" at bounding box center [1060, 637] width 138 height 20
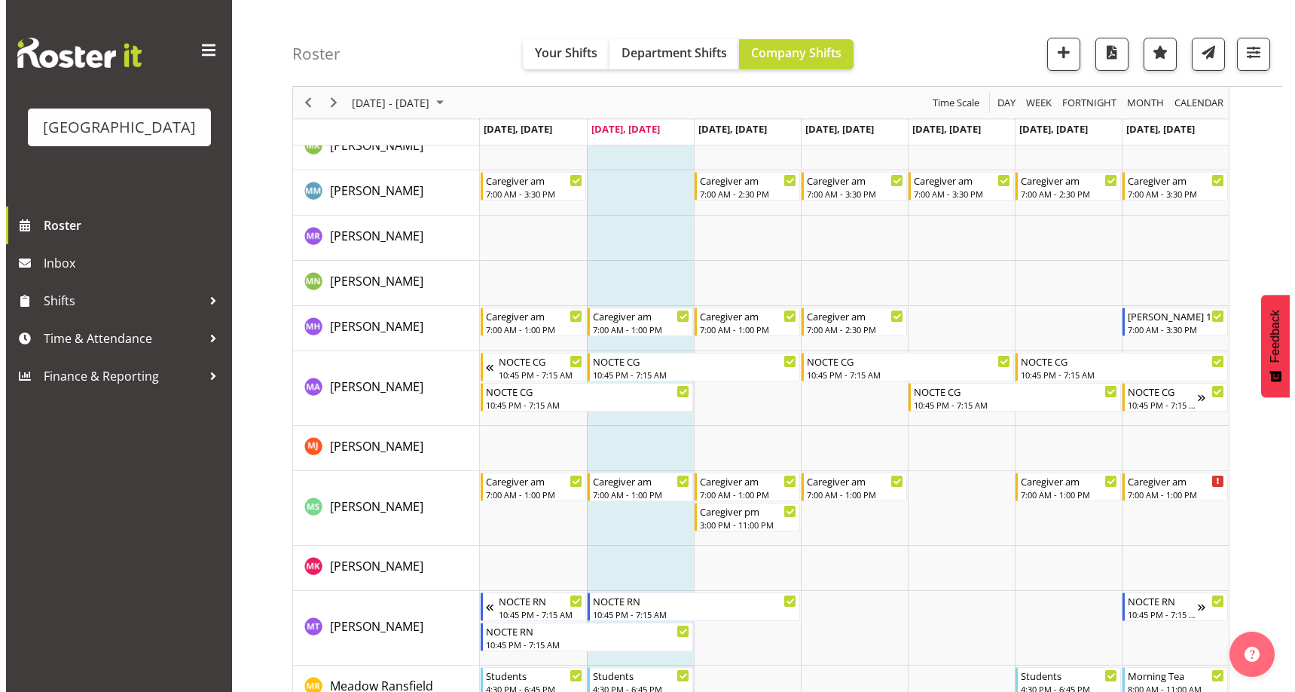
scroll to position [3616, 0]
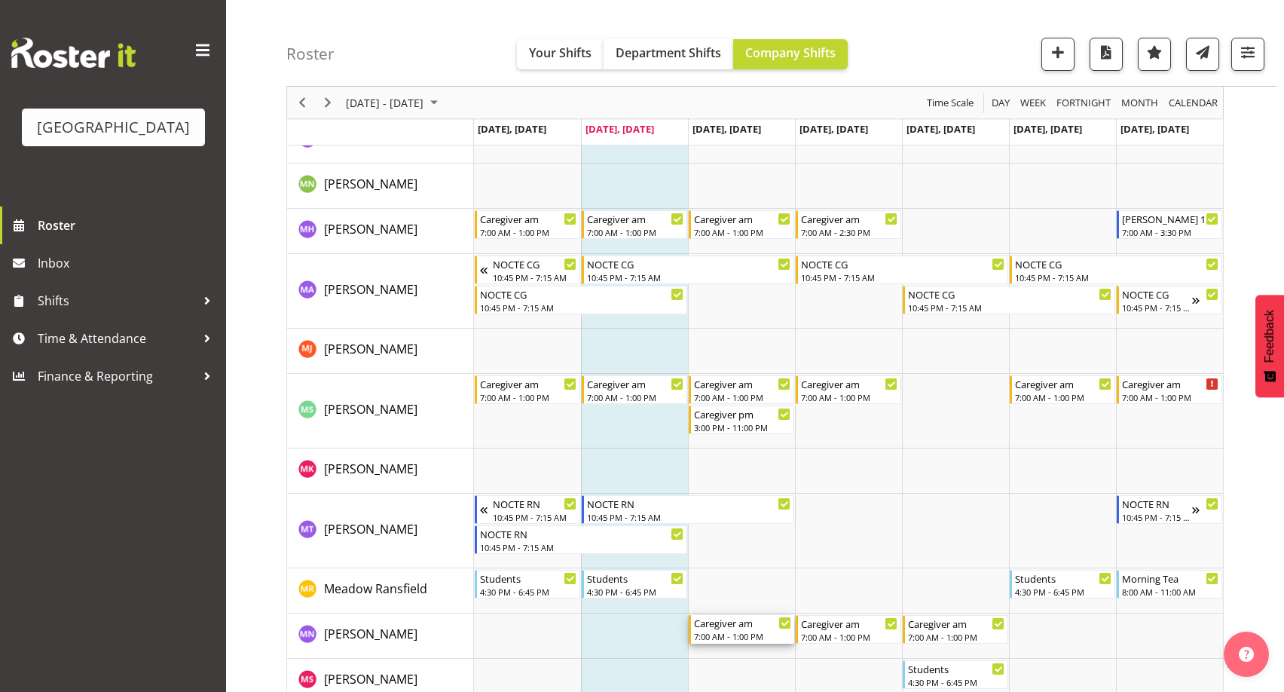
click at [740, 627] on div "Caregiver am" at bounding box center [742, 622] width 97 height 15
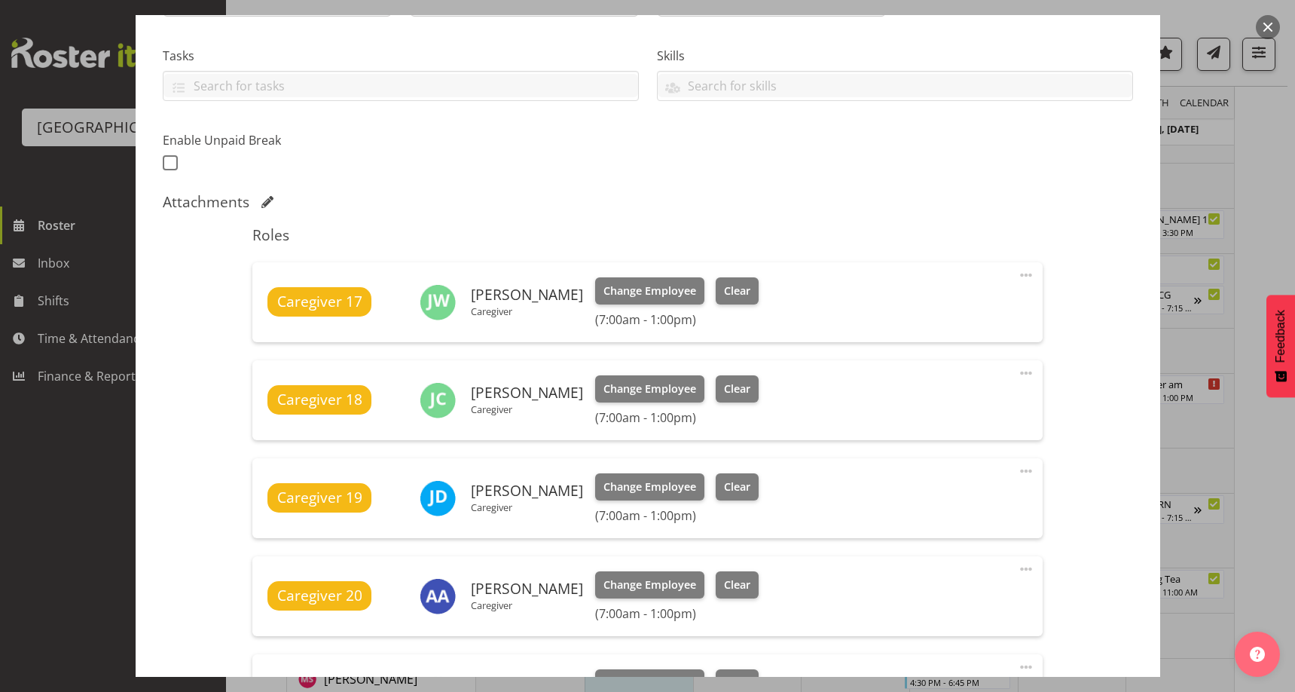
scroll to position [527, 0]
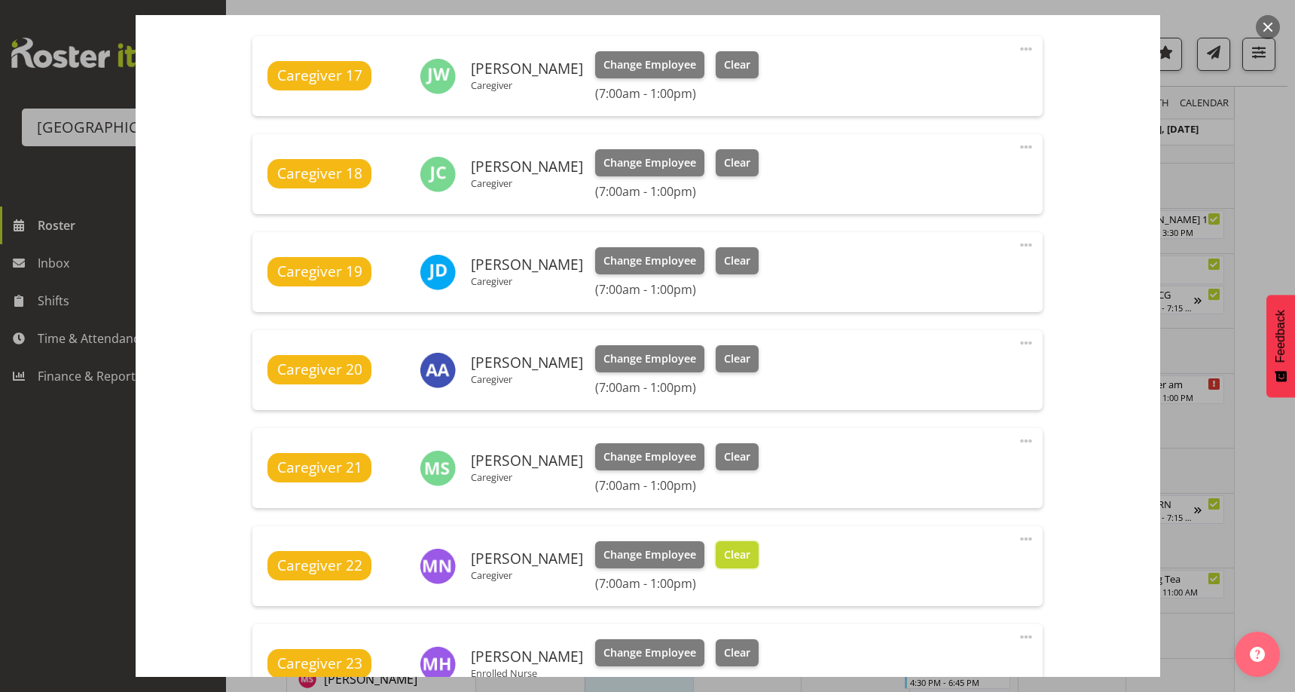
click at [724, 559] on span "Clear" at bounding box center [737, 554] width 26 height 17
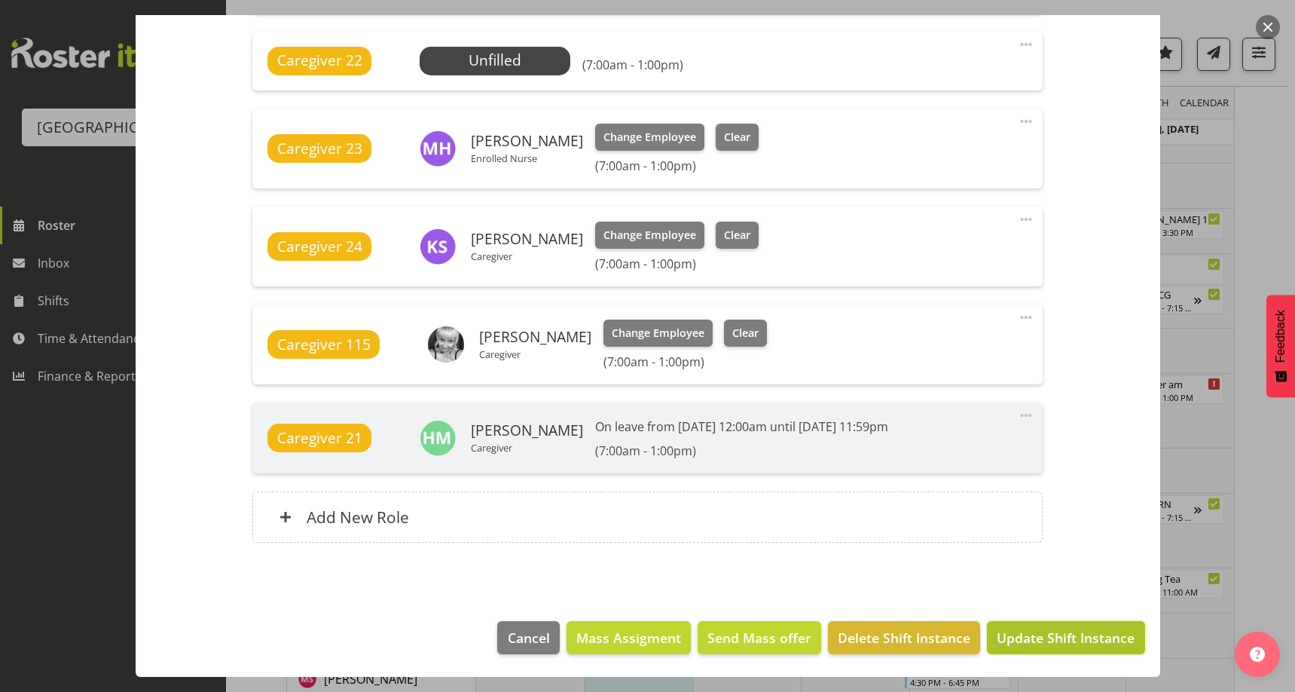
click at [1058, 636] on span "Update Shift Instance" at bounding box center [1066, 637] width 138 height 20
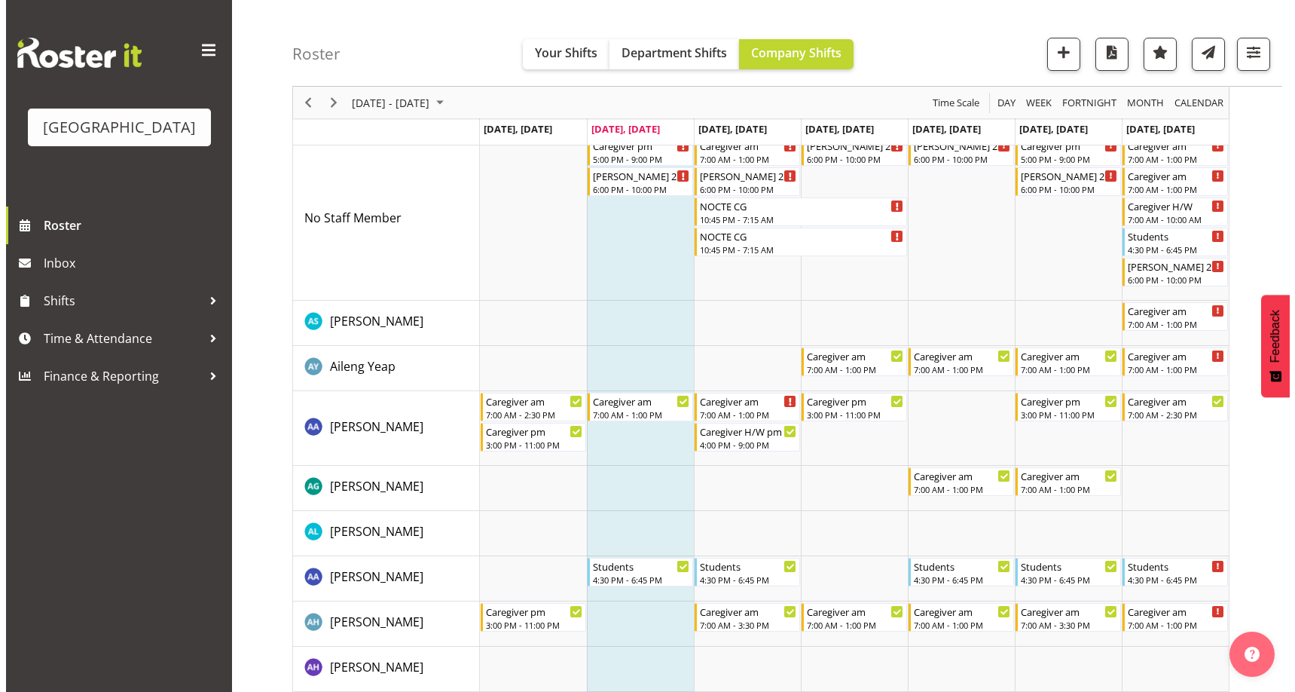
scroll to position [0, 0]
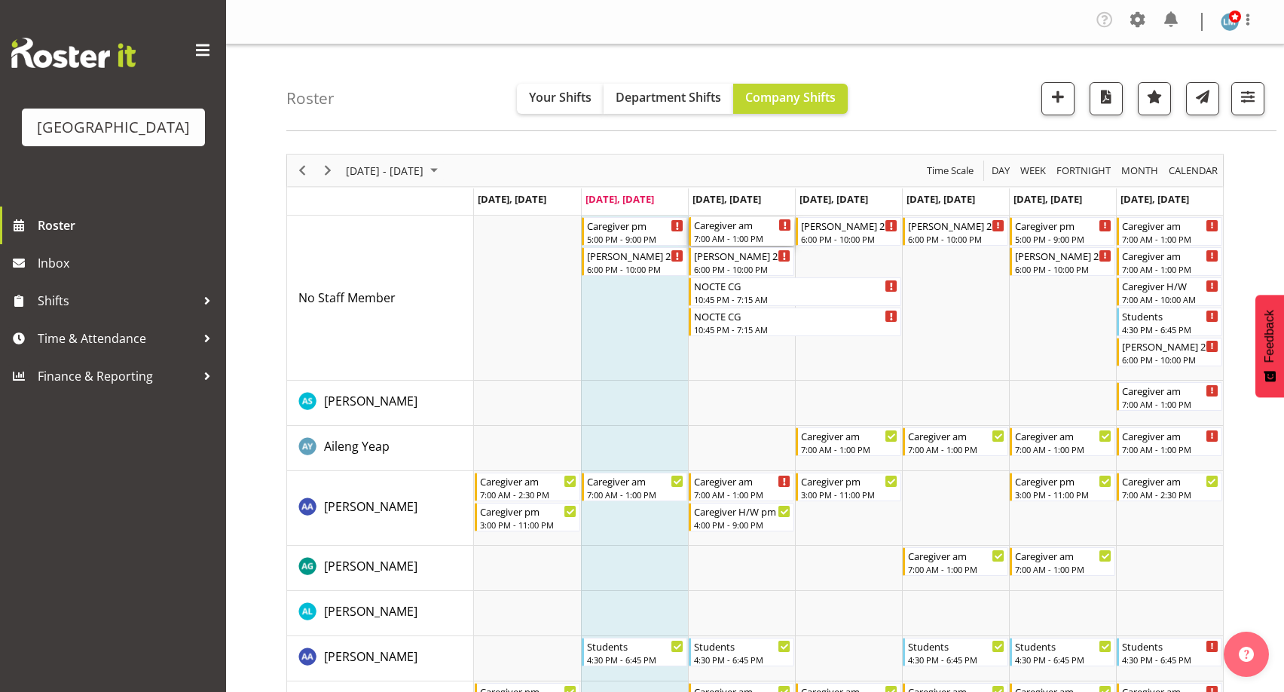
click at [753, 231] on div "Caregiver am" at bounding box center [742, 224] width 97 height 15
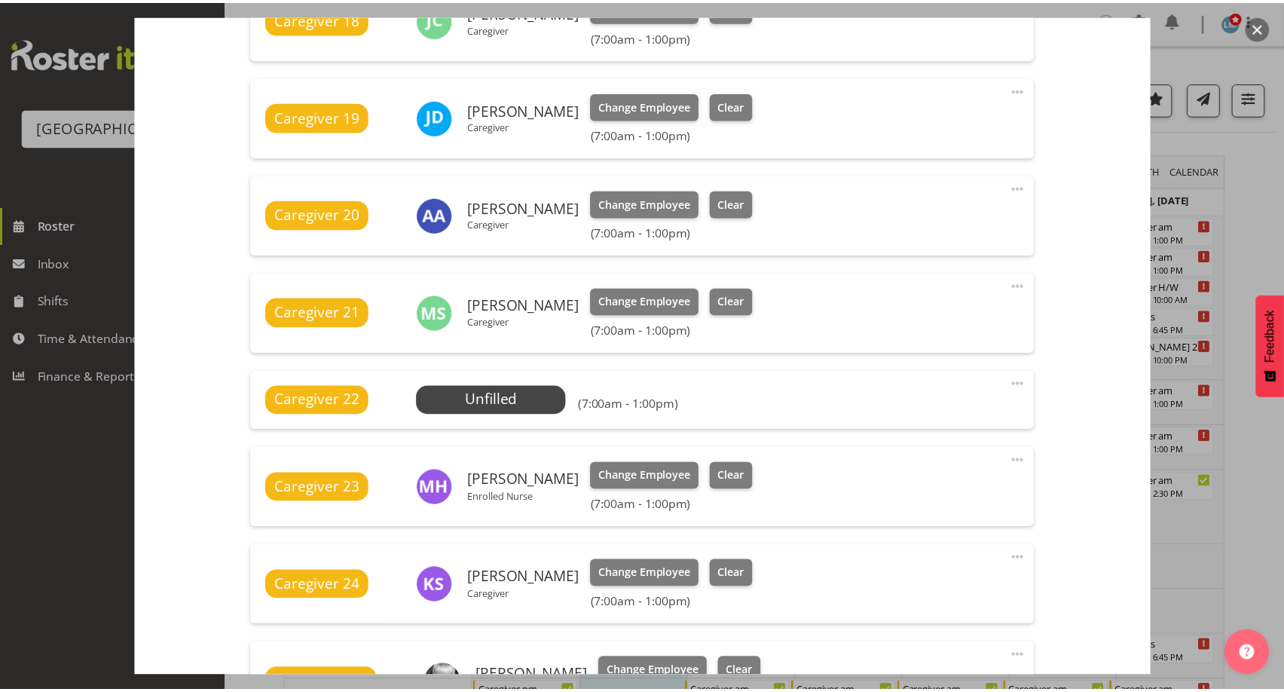
scroll to position [678, 0]
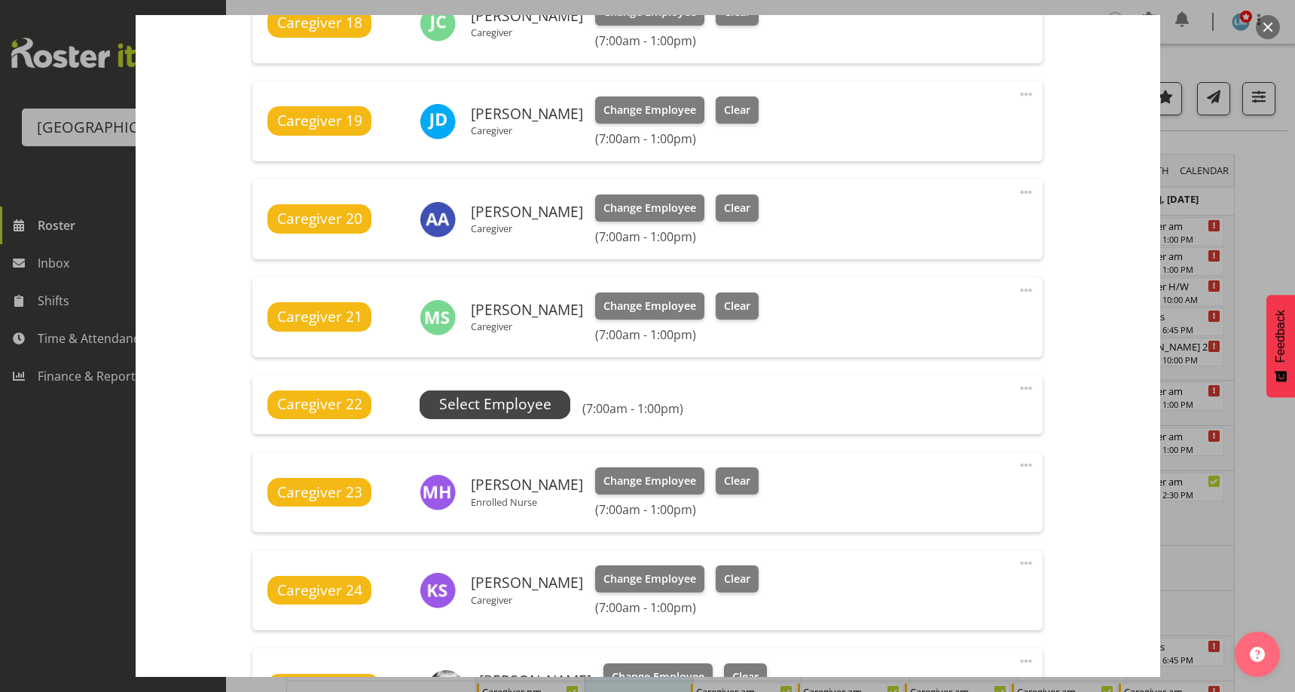
click at [534, 406] on span "Select Employee" at bounding box center [495, 404] width 112 height 22
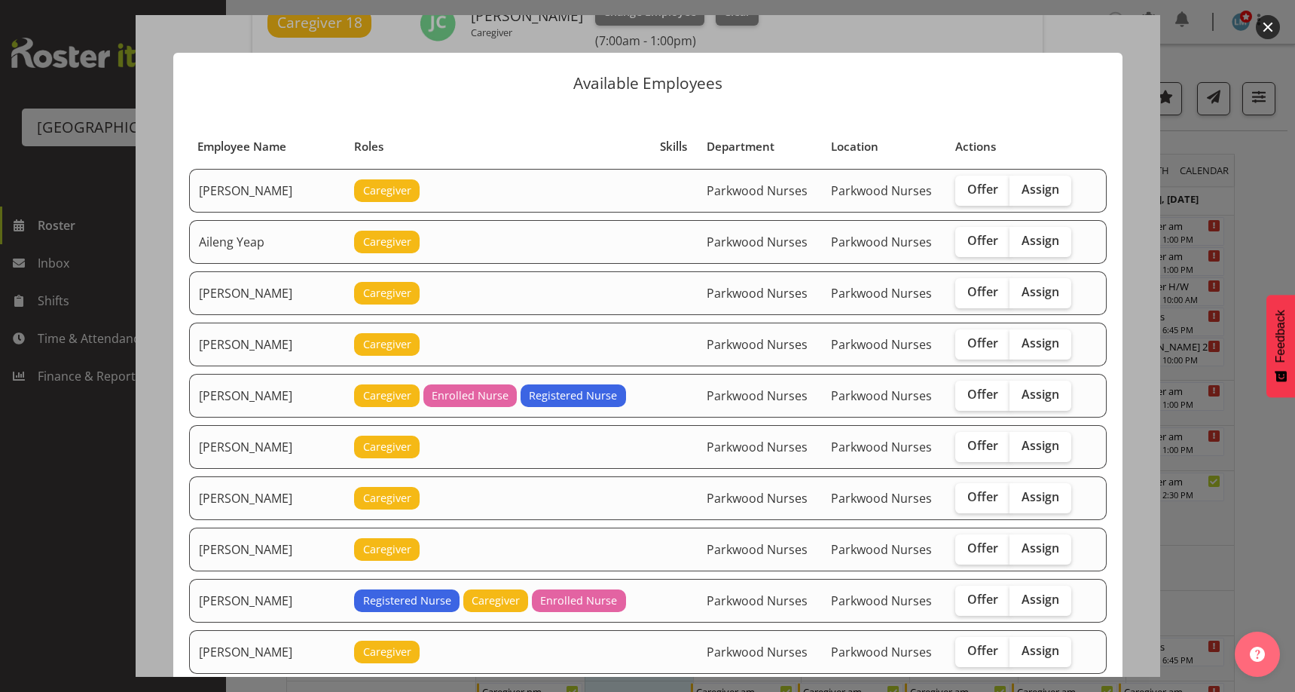
click at [1271, 188] on div at bounding box center [647, 346] width 1295 height 692
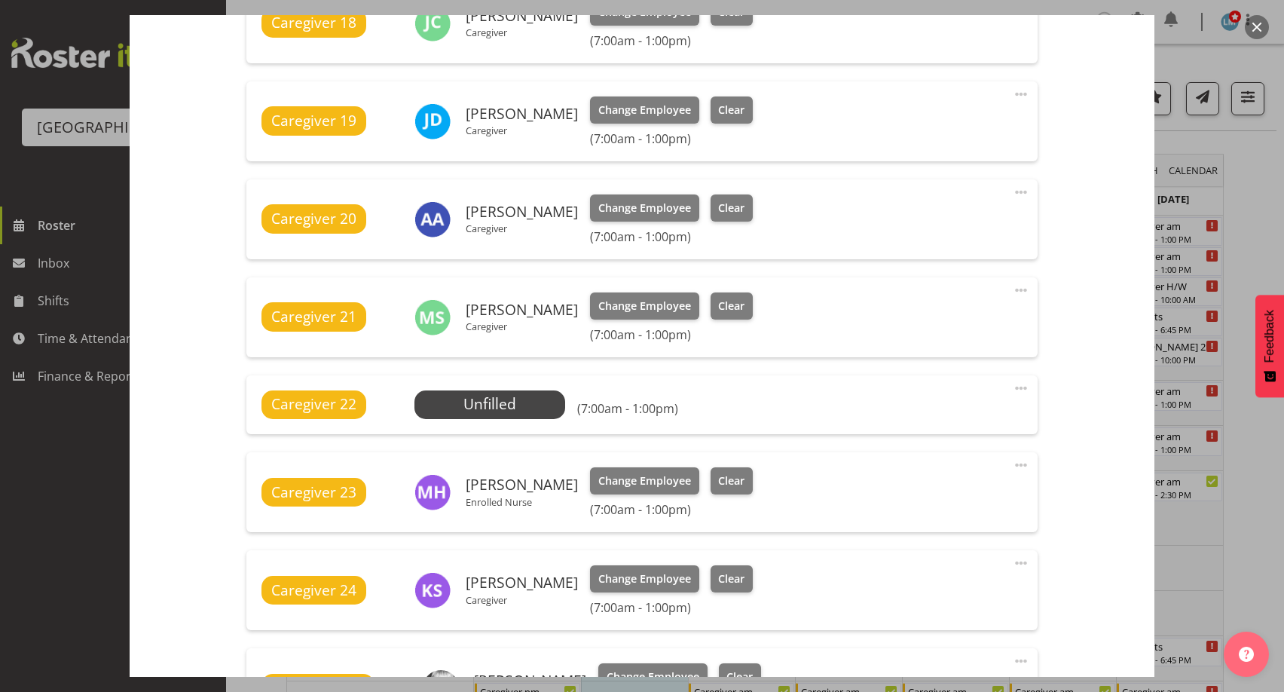
click at [1263, 206] on div at bounding box center [642, 346] width 1284 height 692
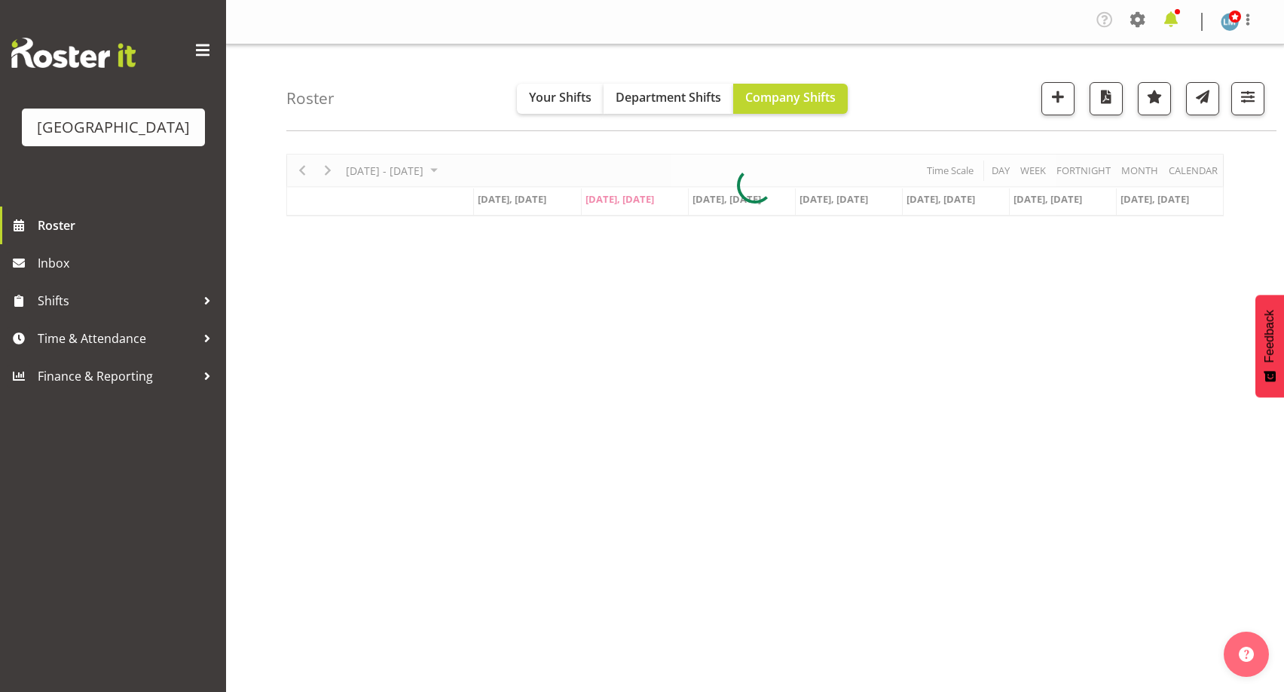
click at [1172, 25] on span at bounding box center [1171, 20] width 24 height 24
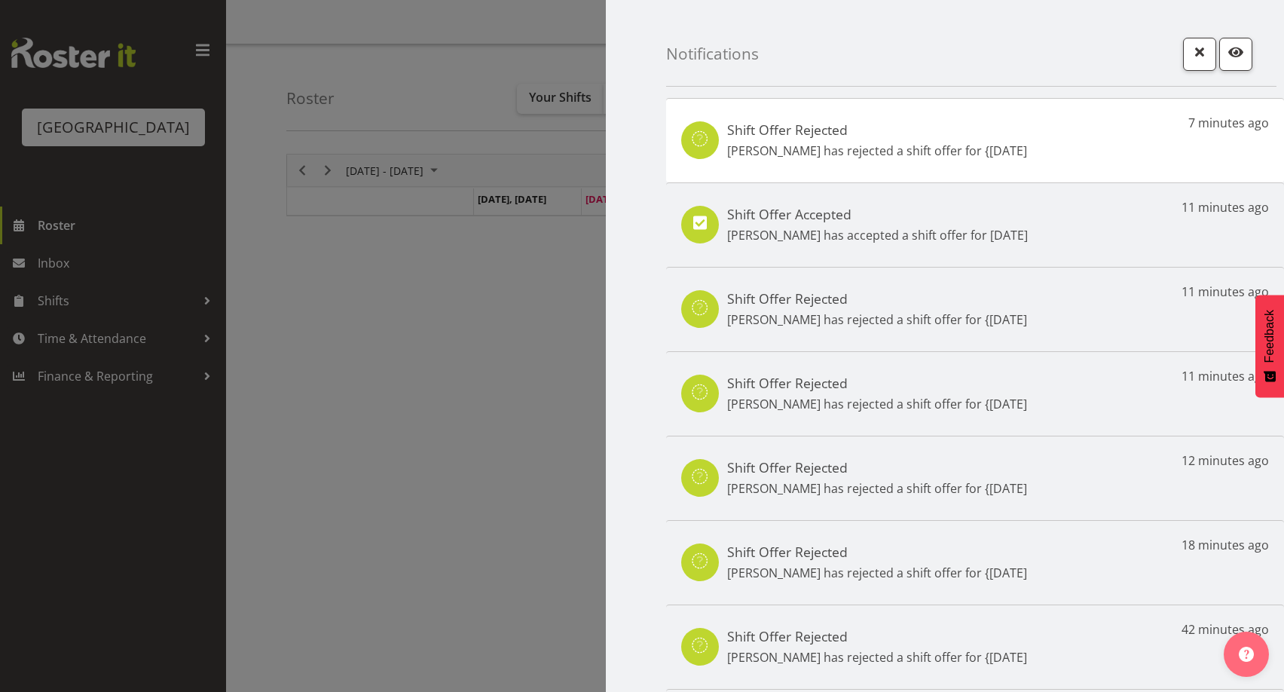
click at [64, 247] on div at bounding box center [642, 346] width 1284 height 692
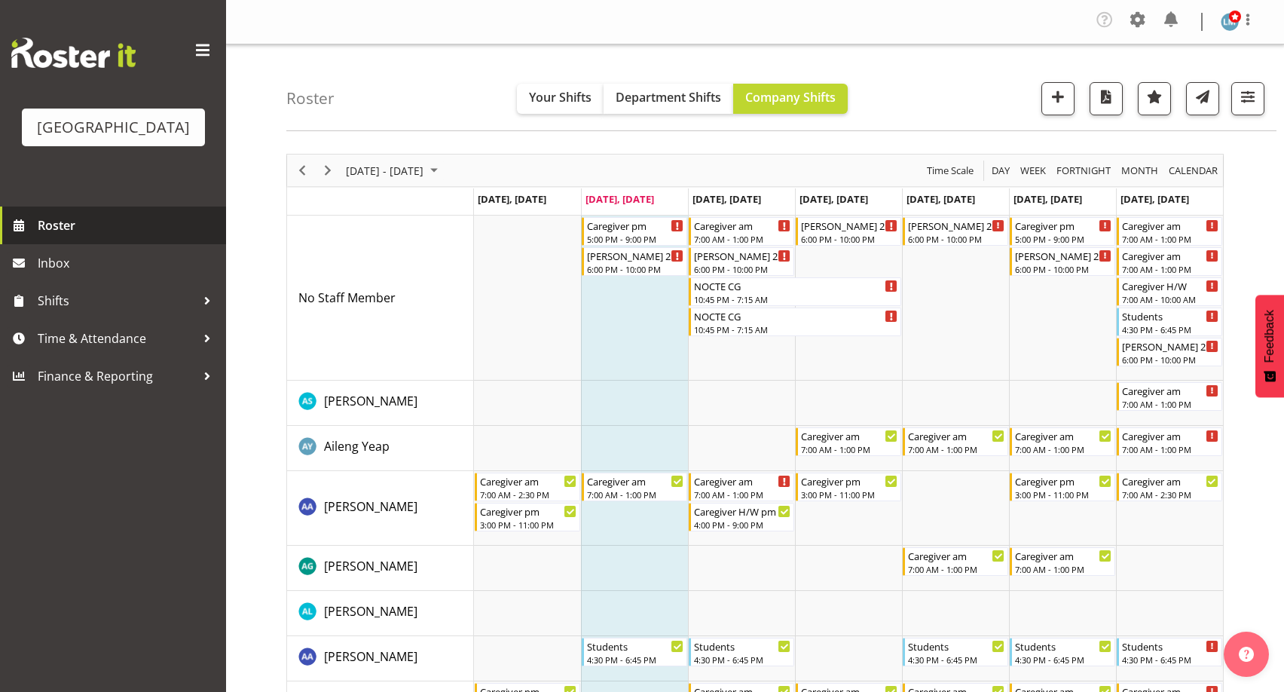
click at [44, 237] on span "Roster" at bounding box center [128, 225] width 181 height 23
click at [734, 295] on div "10:45 PM - 7:15 AM" at bounding box center [796, 298] width 204 height 12
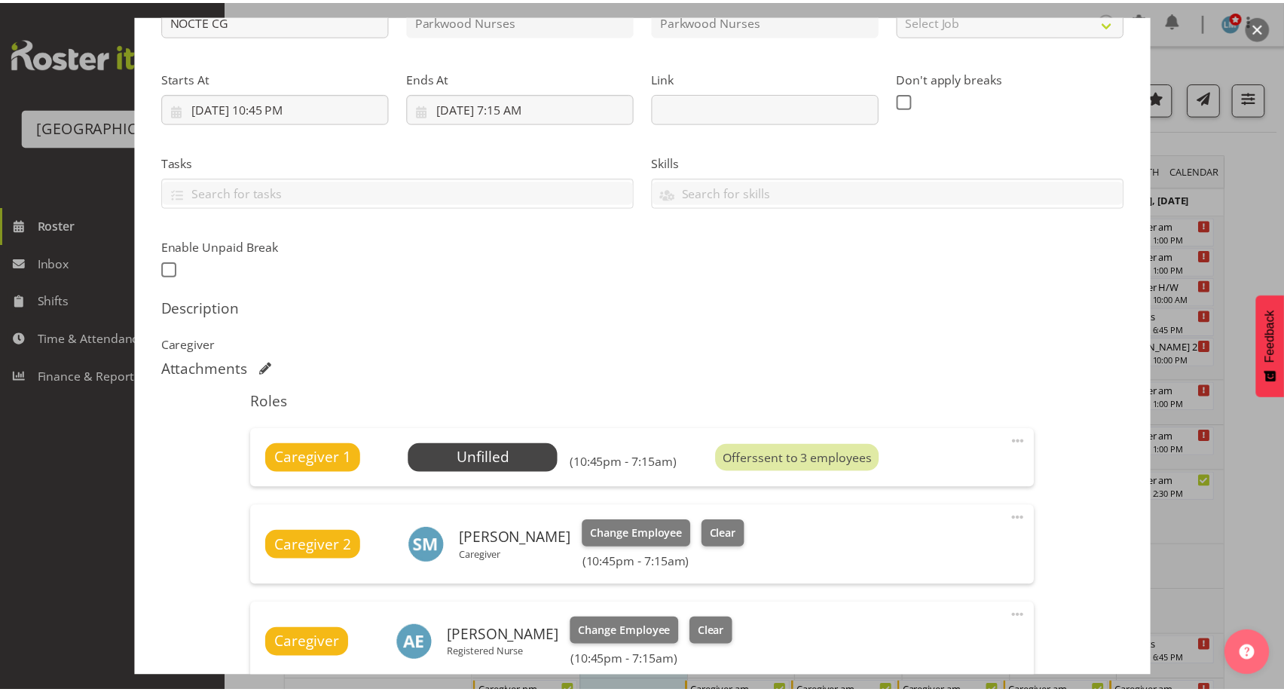
scroll to position [452, 0]
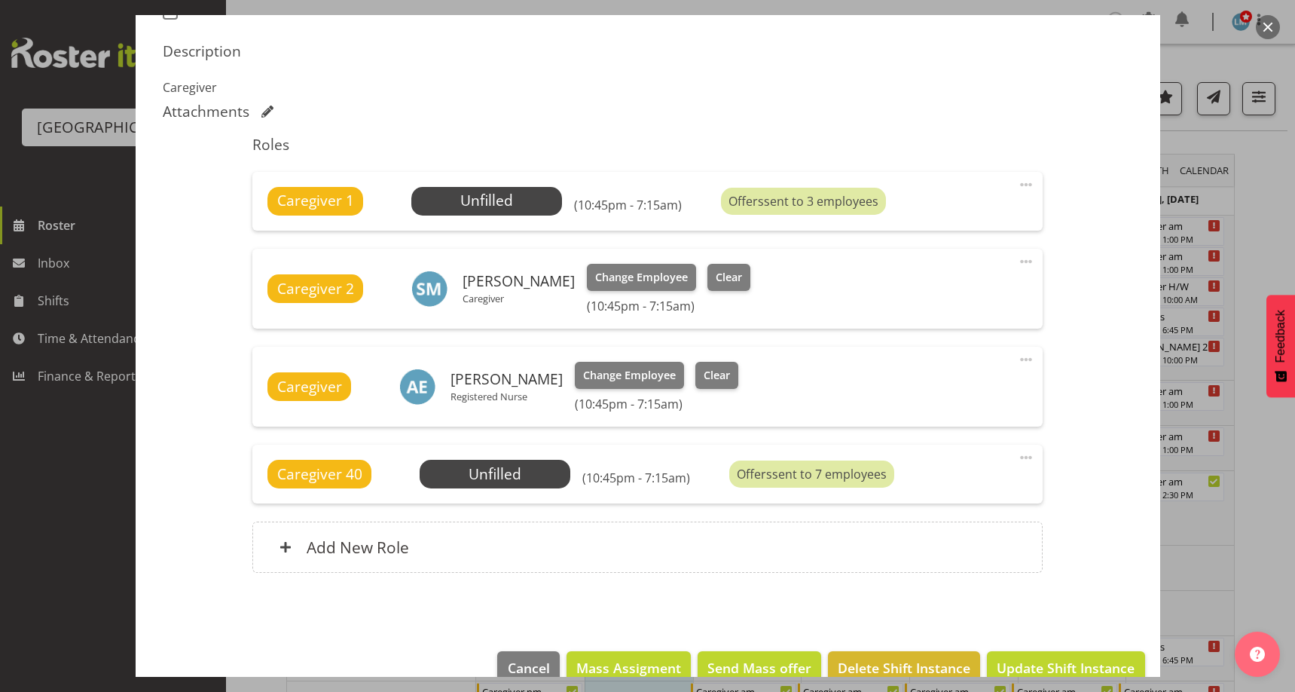
click at [1272, 209] on div at bounding box center [647, 346] width 1295 height 692
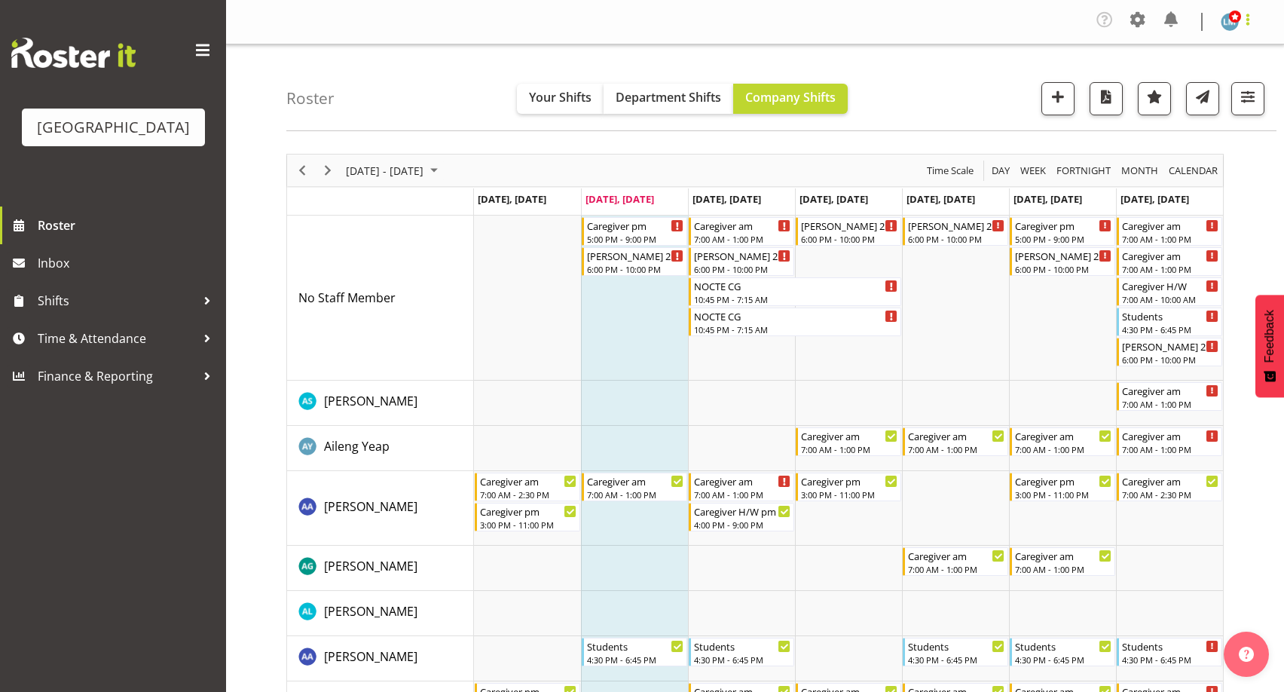
click at [1247, 25] on span at bounding box center [1247, 20] width 18 height 18
click at [1221, 81] on link "Log Out" at bounding box center [1184, 82] width 145 height 27
